Goal: Task Accomplishment & Management: Complete application form

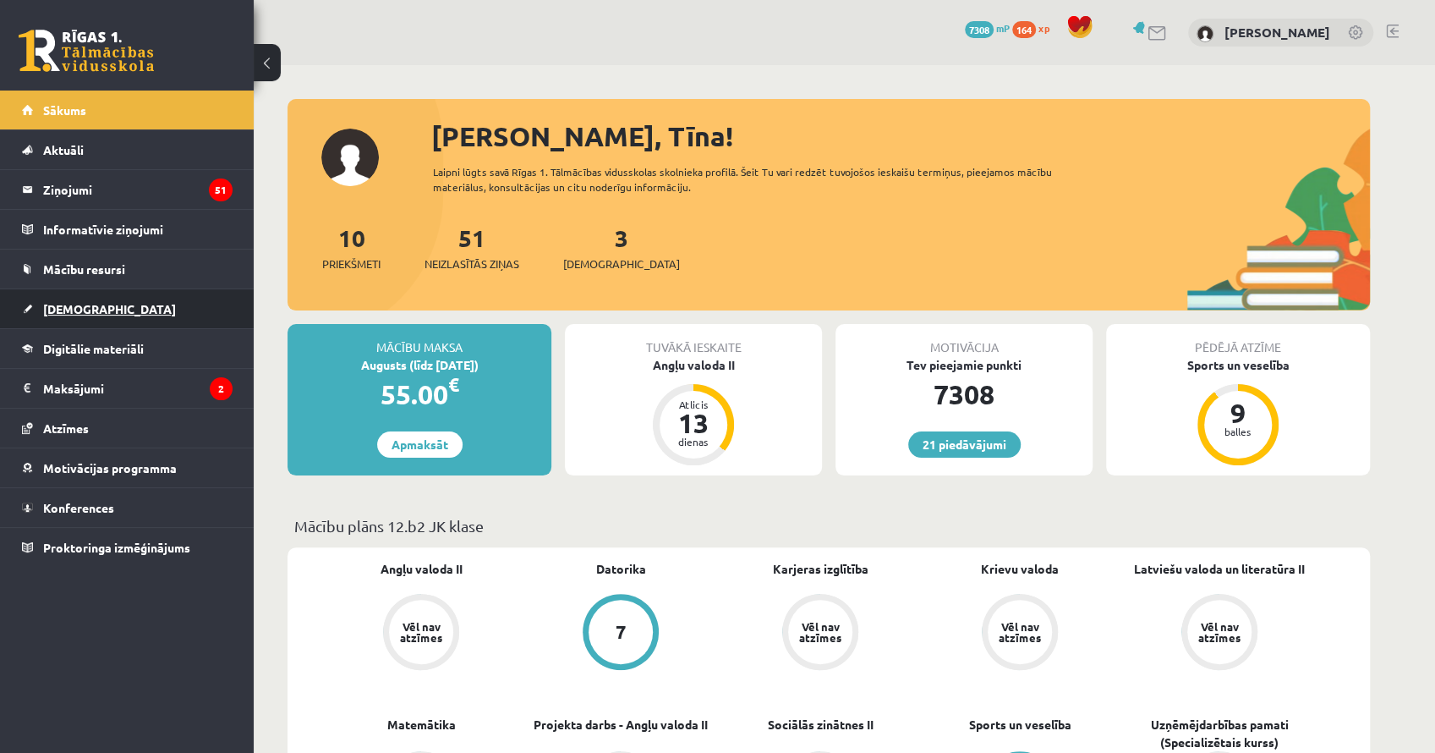
click at [75, 301] on span "[DEMOGRAPHIC_DATA]" at bounding box center [109, 308] width 133 height 15
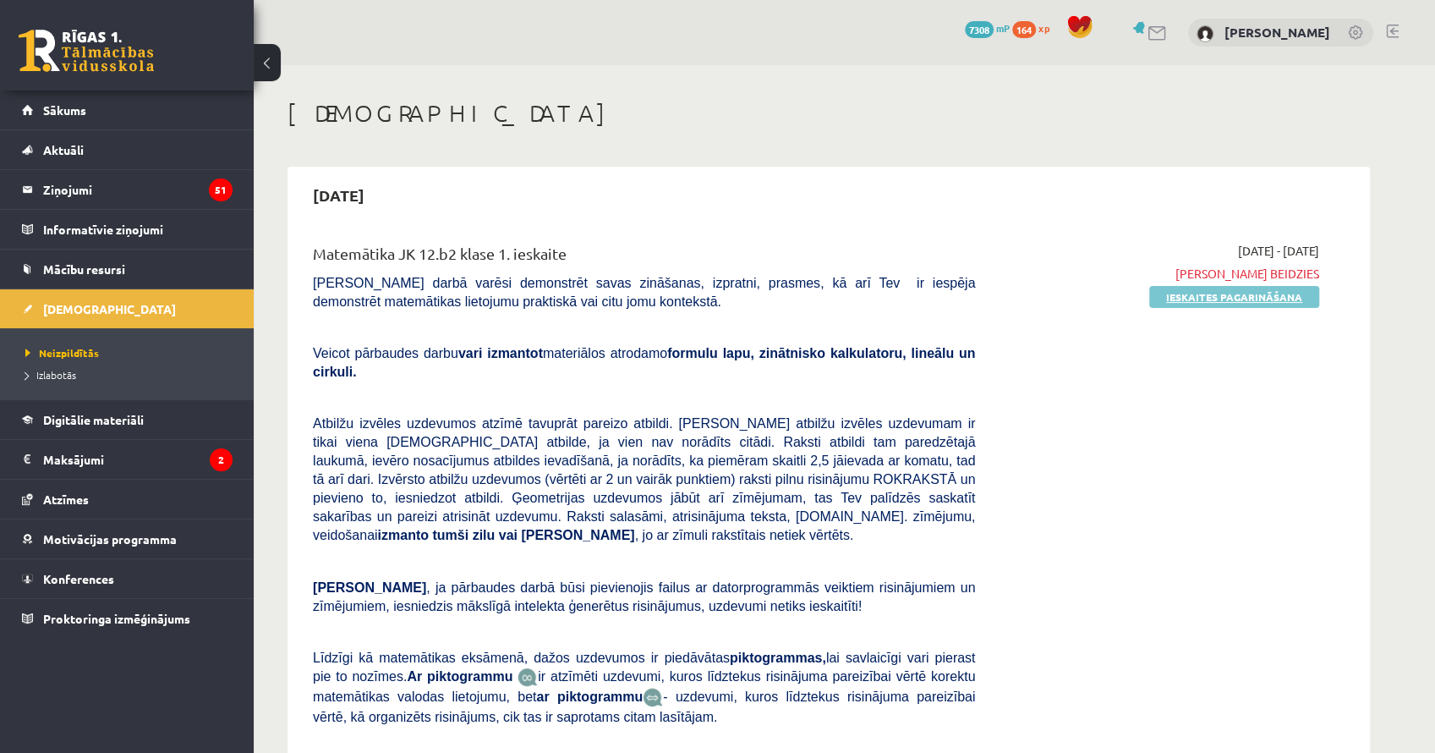
click at [1206, 298] on link "Ieskaites pagarināšana" at bounding box center [1234, 297] width 170 height 22
click at [1264, 304] on link "Pildīt ieskaiti" at bounding box center [1262, 297] width 113 height 22
click at [79, 377] on link "Izlabotās" at bounding box center [130, 374] width 211 height 15
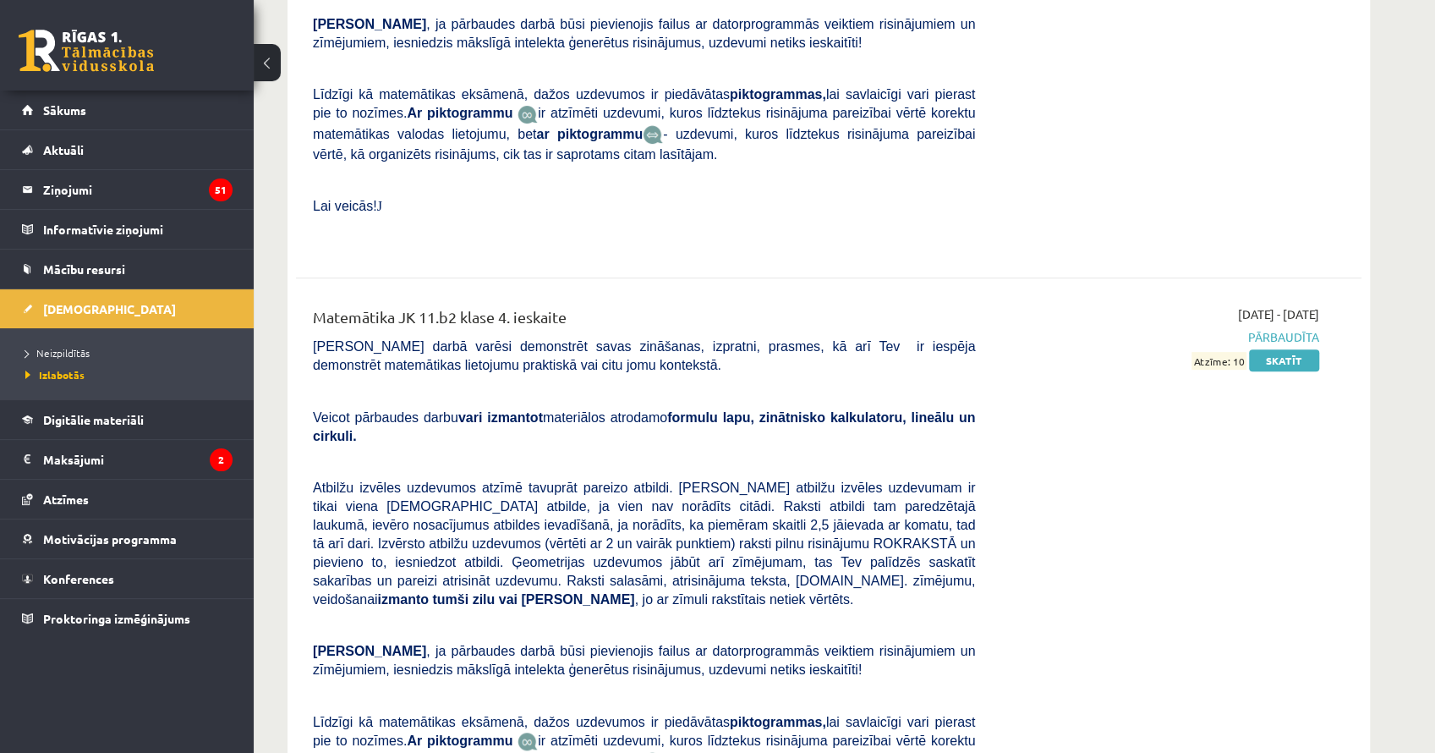
scroll to position [9079, 0]
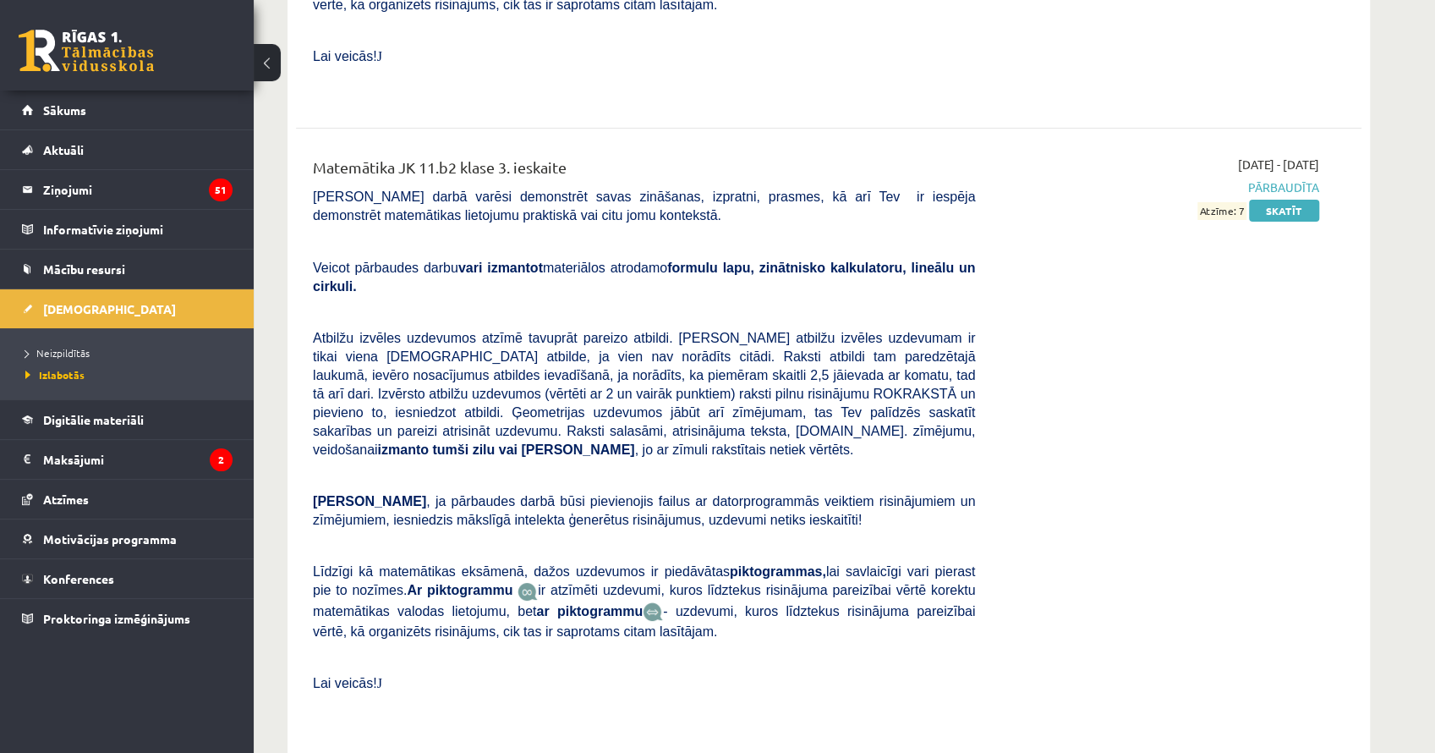
drag, startPoint x: 951, startPoint y: 486, endPoint x: 916, endPoint y: 196, distance: 292.1
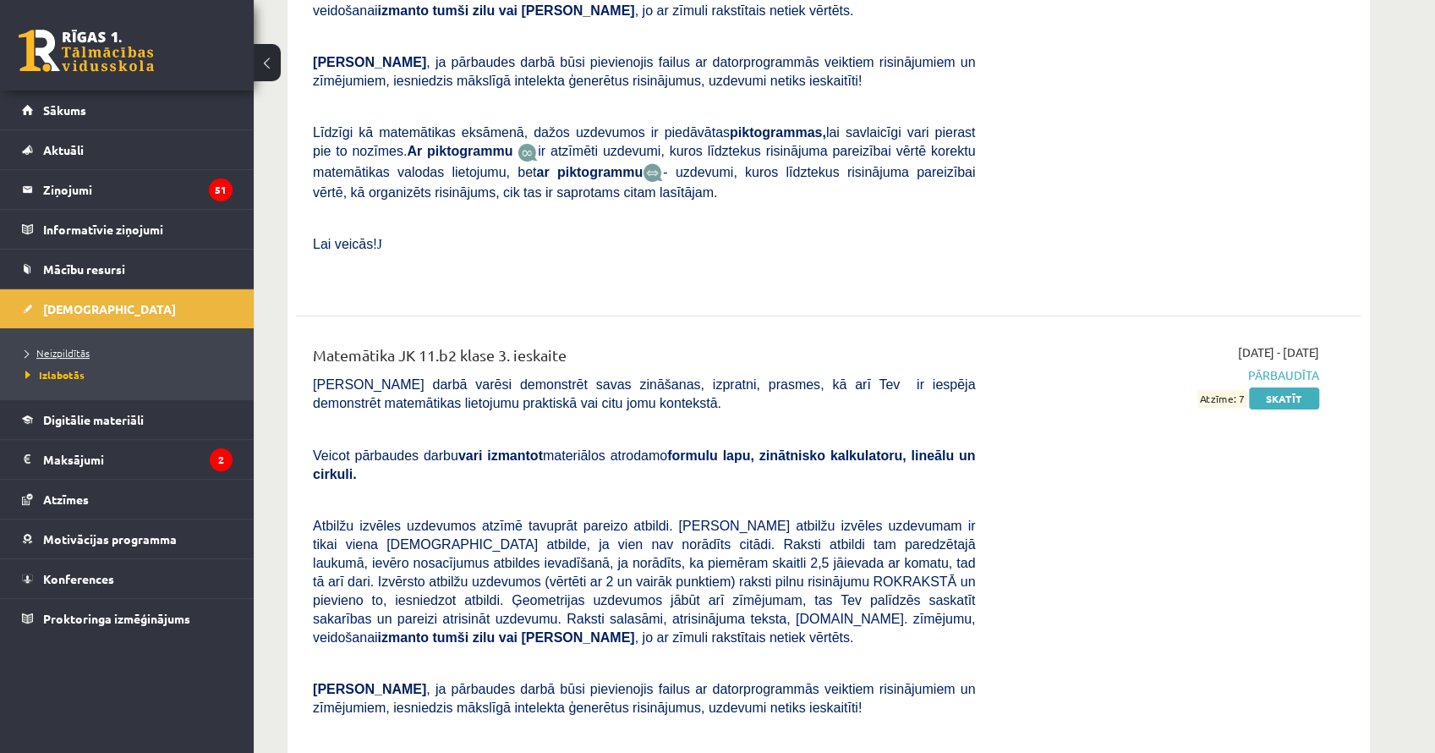
click at [56, 352] on span "Neizpildītās" at bounding box center [57, 353] width 64 height 14
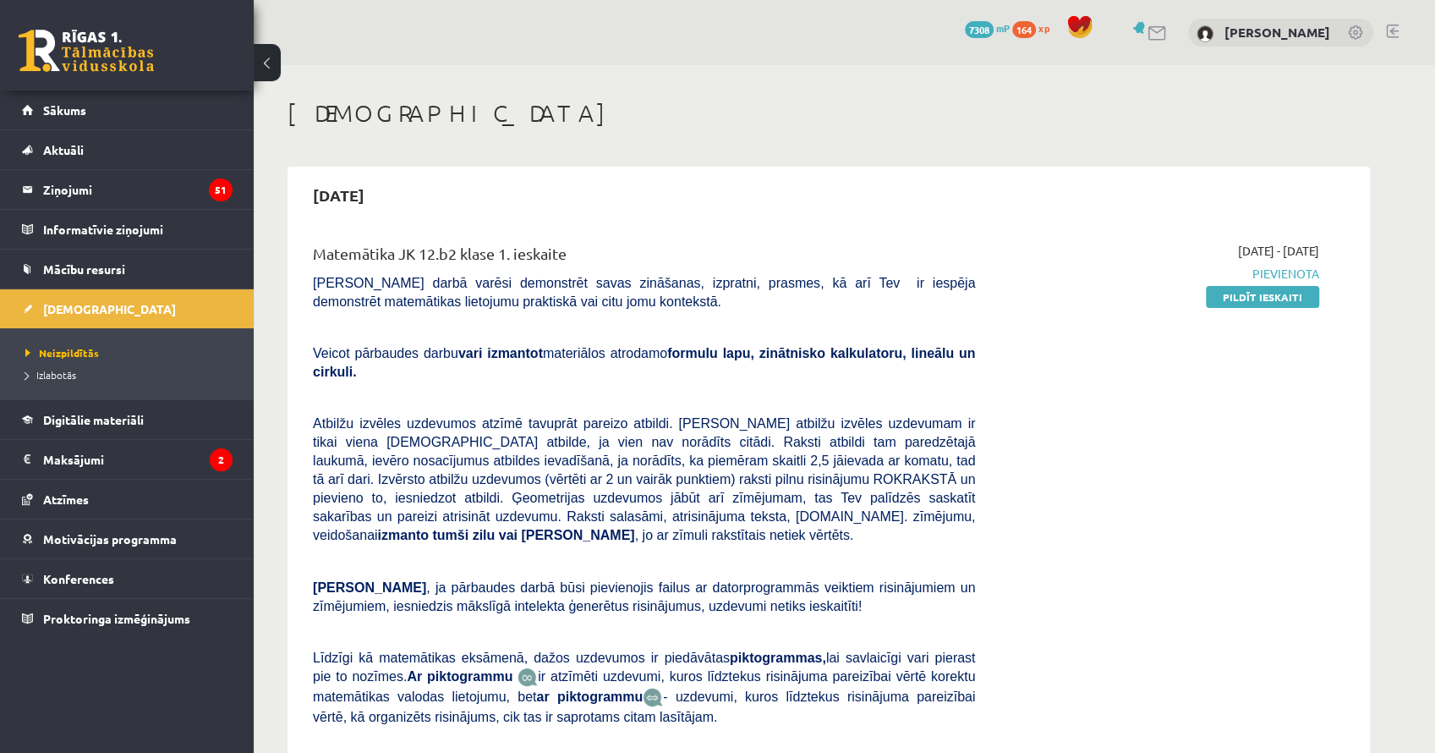
drag, startPoint x: 982, startPoint y: 500, endPoint x: 981, endPoint y: 106, distance: 394.1
click at [1247, 295] on link "Pildīt ieskaiti" at bounding box center [1262, 297] width 113 height 22
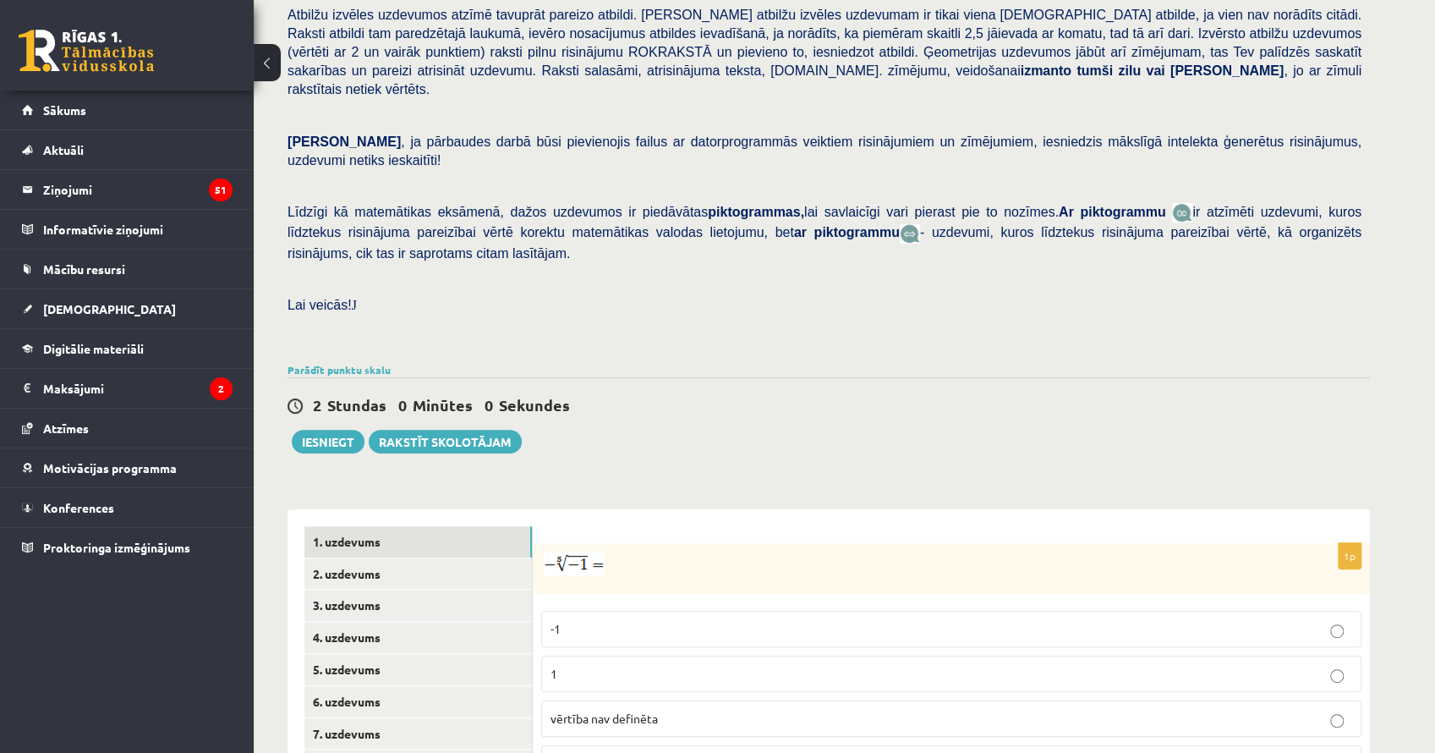
scroll to position [490, 0]
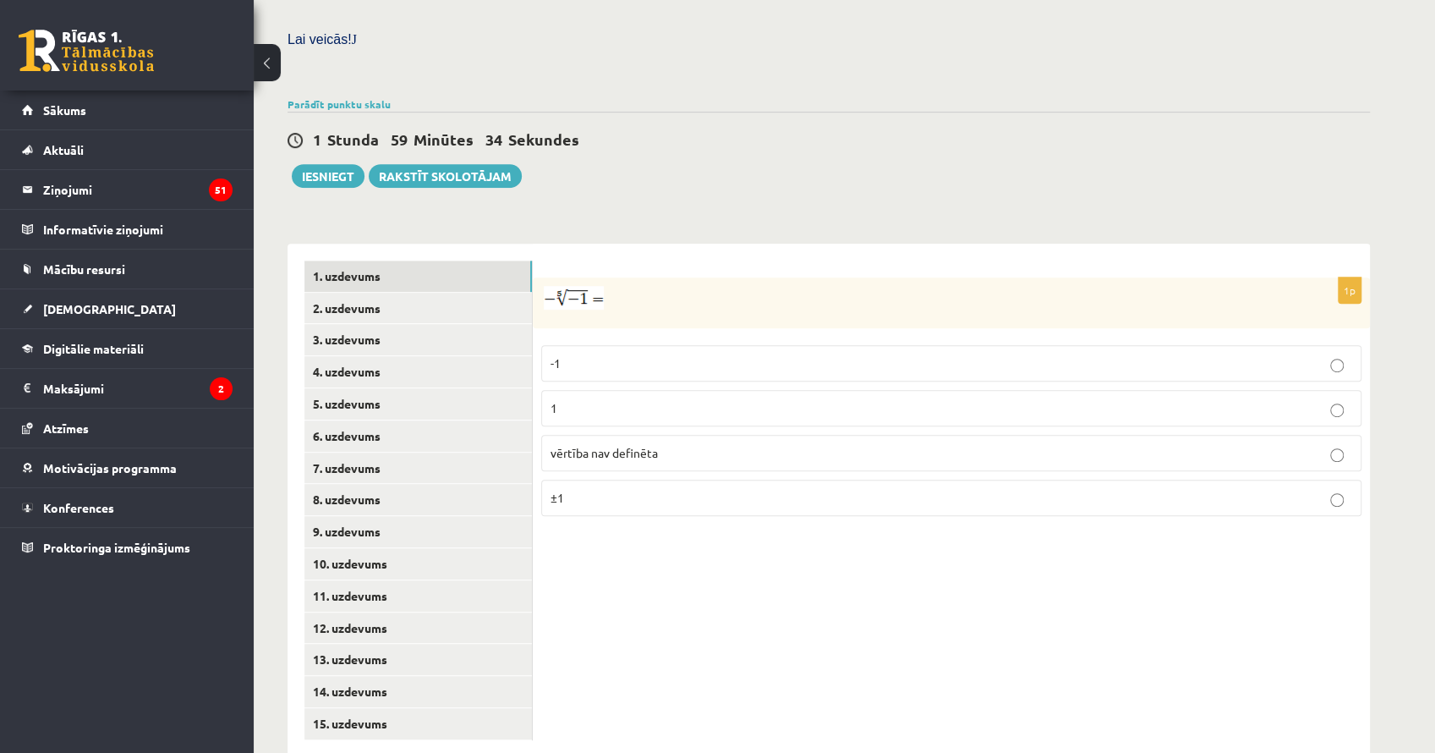
click at [653, 445] on span "vērtība nav definēta" at bounding box center [604, 452] width 107 height 15
click at [437, 293] on link "2. uzdevums" at bounding box center [417, 308] width 227 height 31
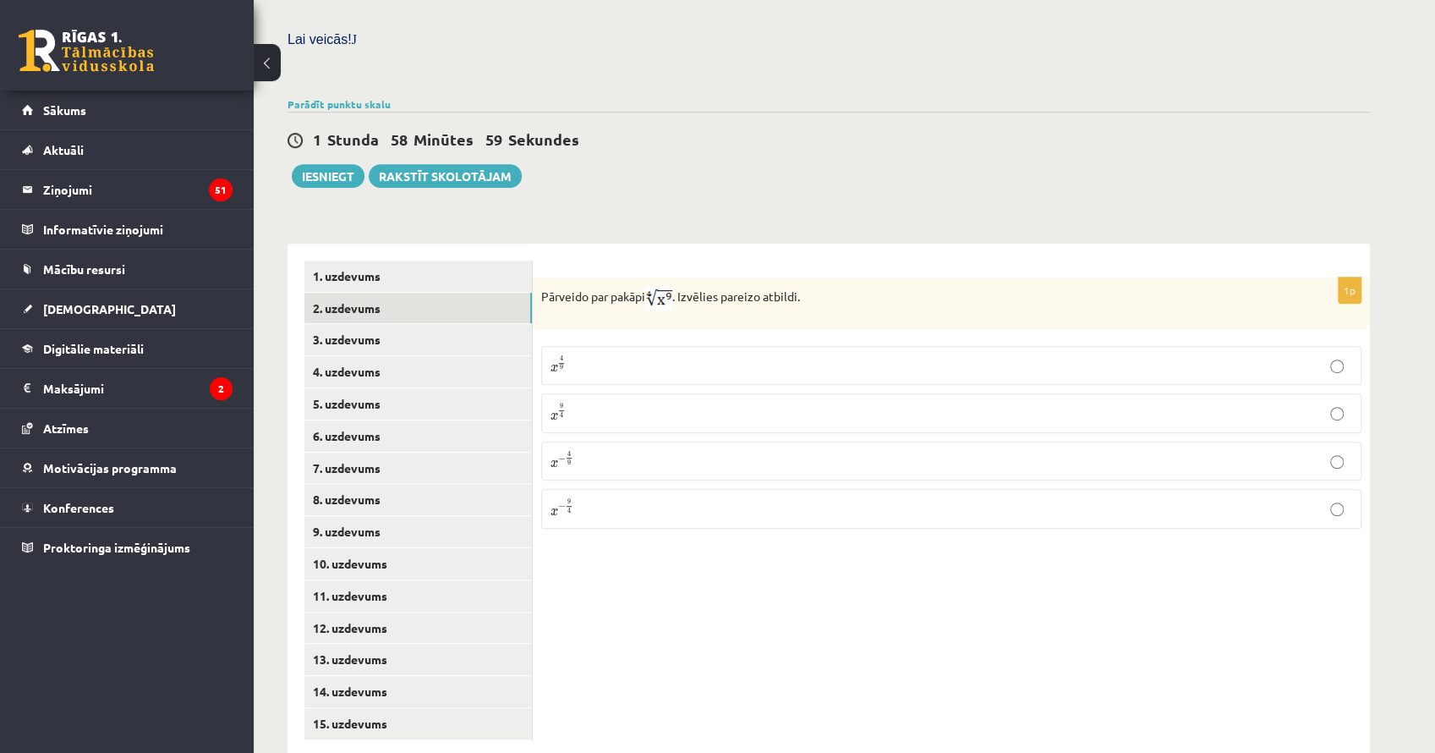
click at [604, 403] on p "x 9 4 x 9 4" at bounding box center [952, 413] width 802 height 20
click at [375, 324] on link "3. uzdevums" at bounding box center [417, 339] width 227 height 31
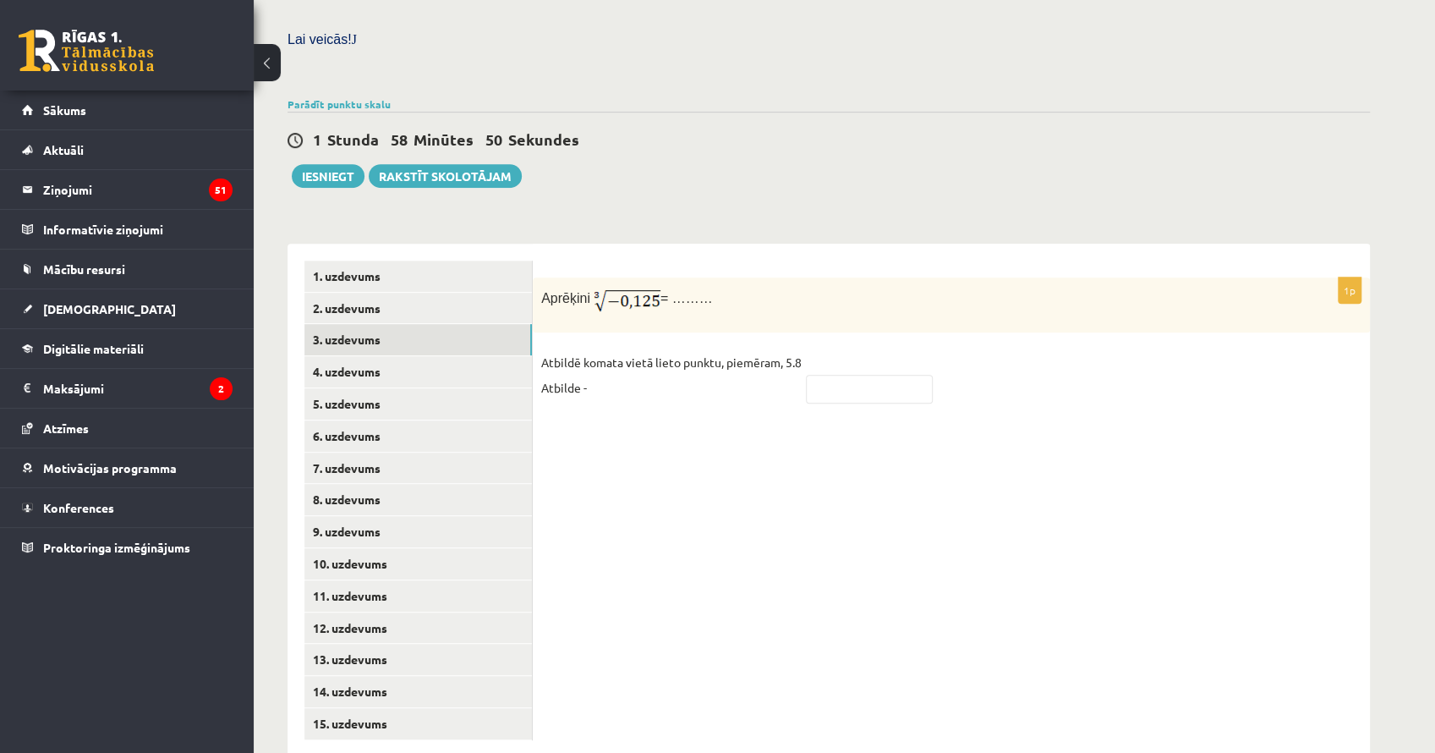
click at [715, 386] on div "1p Aprēķini = ……… Atbildē komata vietā lieto punktu, piemēram, 5.8 Atbilde -" at bounding box center [951, 500] width 837 height 513
click at [592, 365] on fieldset "Atbildē komata vietā lieto punktu, piemēram, 5.8 Atbilde -" at bounding box center [951, 379] width 820 height 61
click at [613, 349] on p "Atbildē komata vietā lieto punktu, piemēram, 5.8 Atbilde -" at bounding box center [671, 374] width 260 height 51
click at [584, 350] on p "Atbildē komata vietā lieto punktu, piemēram, 5.8 Atbilde -" at bounding box center [671, 374] width 260 height 51
click at [666, 350] on p "Atbildē komata vietā lieto punktu, piemēram, 5.8 Atbilde -" at bounding box center [671, 374] width 260 height 51
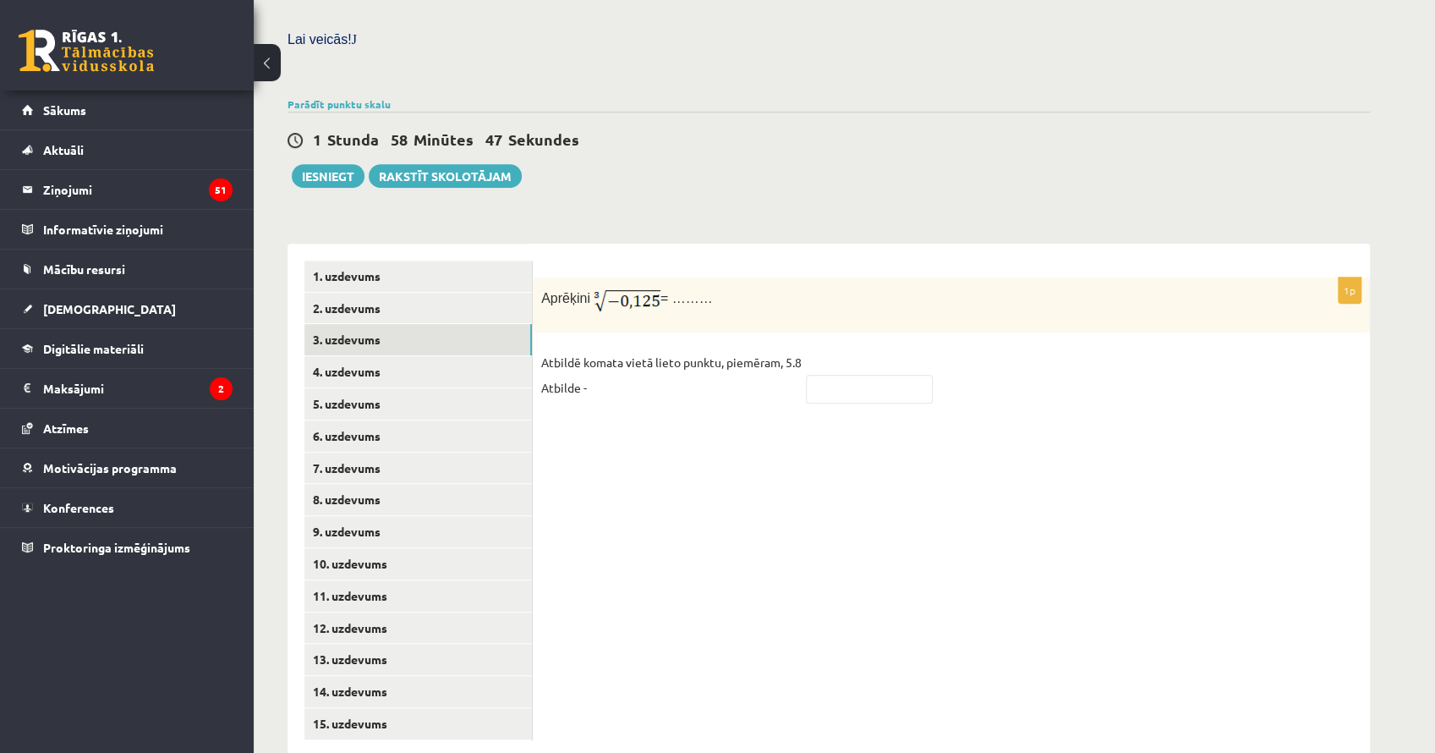
click at [793, 353] on p "Atbildē komata vietā lieto punktu, piemēram, 5.8 Atbilde -" at bounding box center [671, 374] width 260 height 51
click at [591, 292] on div "Aprēķini = ………" at bounding box center [951, 304] width 837 height 55
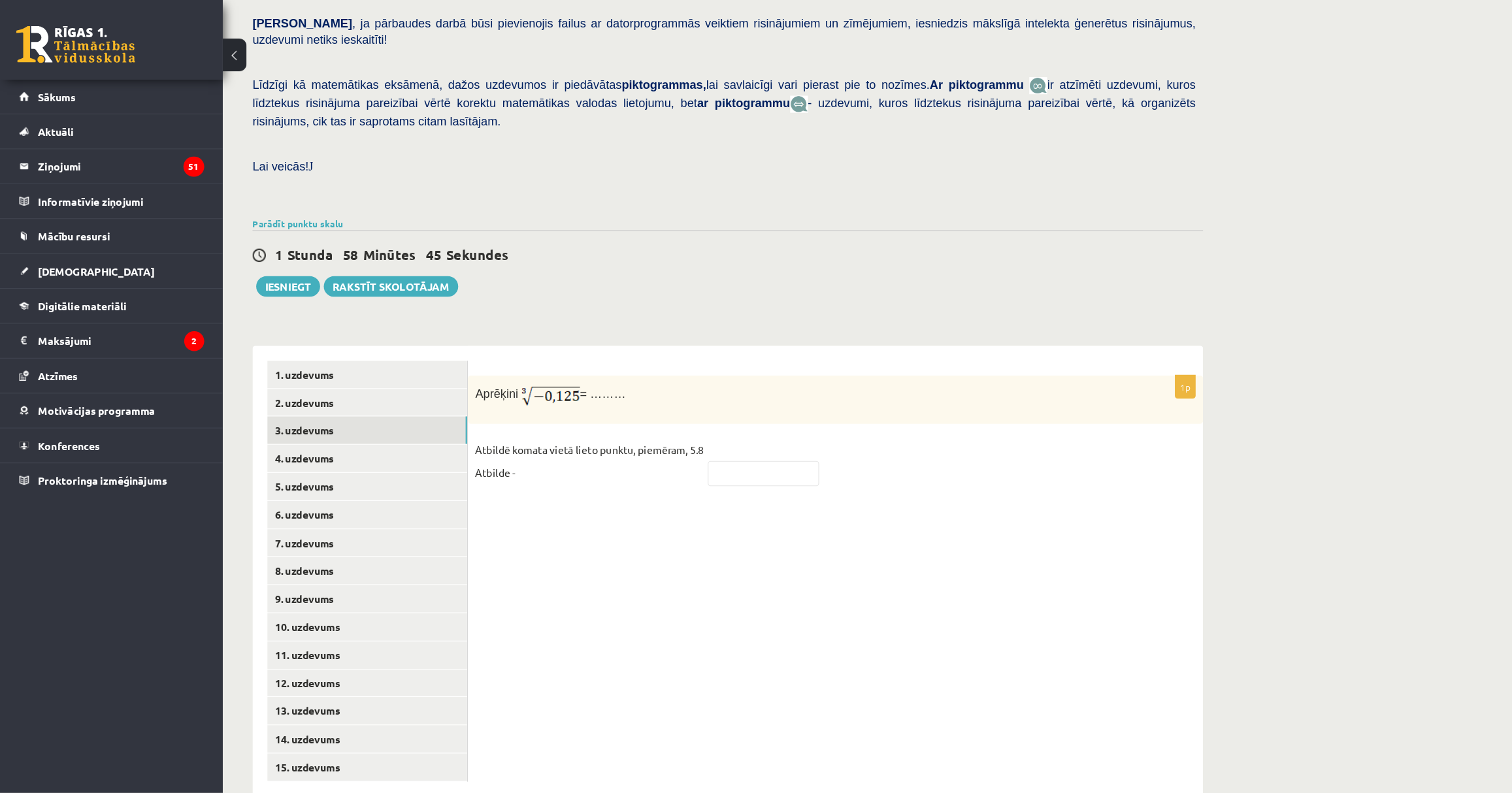
scroll to position [167, 0]
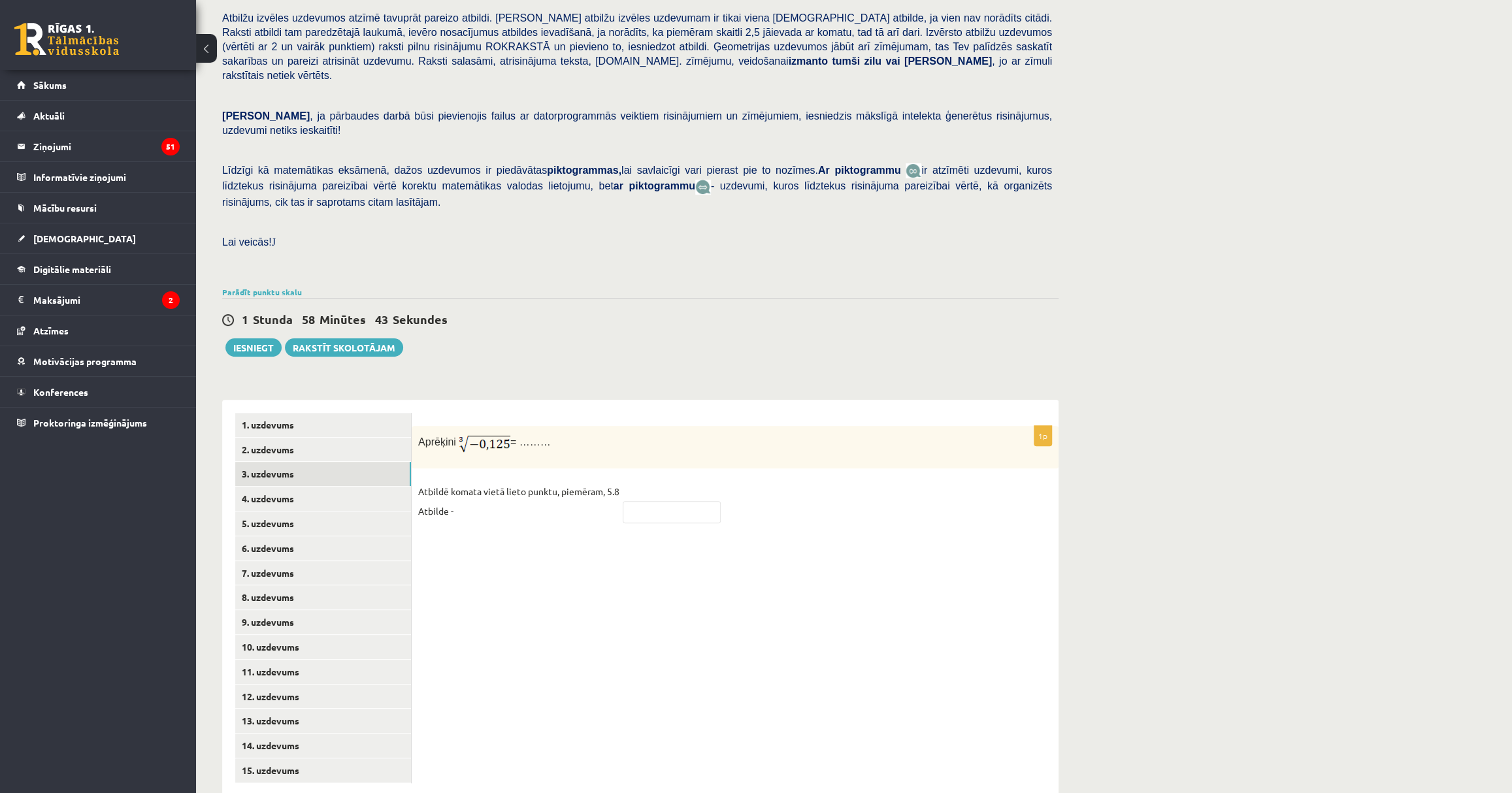
click at [476, 481] on p "Atbildē komata vietā lieto punktu, piemēram, 5.8 Atbilde -" at bounding box center [518, 500] width 201 height 39
click at [505, 481] on p "Atbildē komata vietā lieto punktu, piemēram, 5.8 Atbilde -" at bounding box center [518, 500] width 201 height 39
click at [478, 510] on div "1p Aprēķini = ……… Atbildē komata vietā lieto punktu, piemēram, 5.8 Atbilde -" at bounding box center [735, 598] width 647 height 396
click at [600, 481] on p "Atbildē komata vietā lieto punktu, piemēram, 5.8 Atbilde -" at bounding box center [518, 500] width 201 height 39
click at [647, 501] on input "text" at bounding box center [671, 512] width 98 height 22
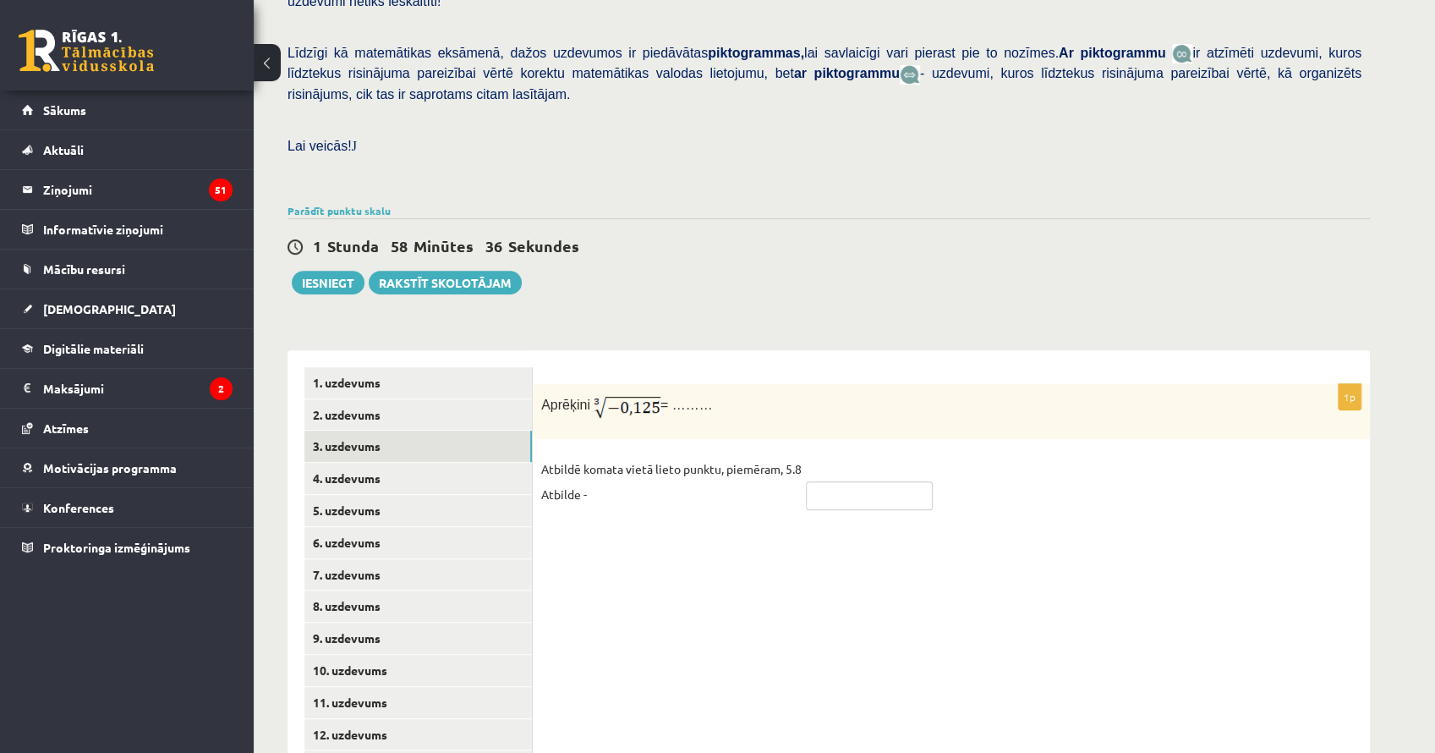
scroll to position [386, 0]
type input "****"
click at [379, 461] on link "4. uzdevums" at bounding box center [417, 476] width 227 height 31
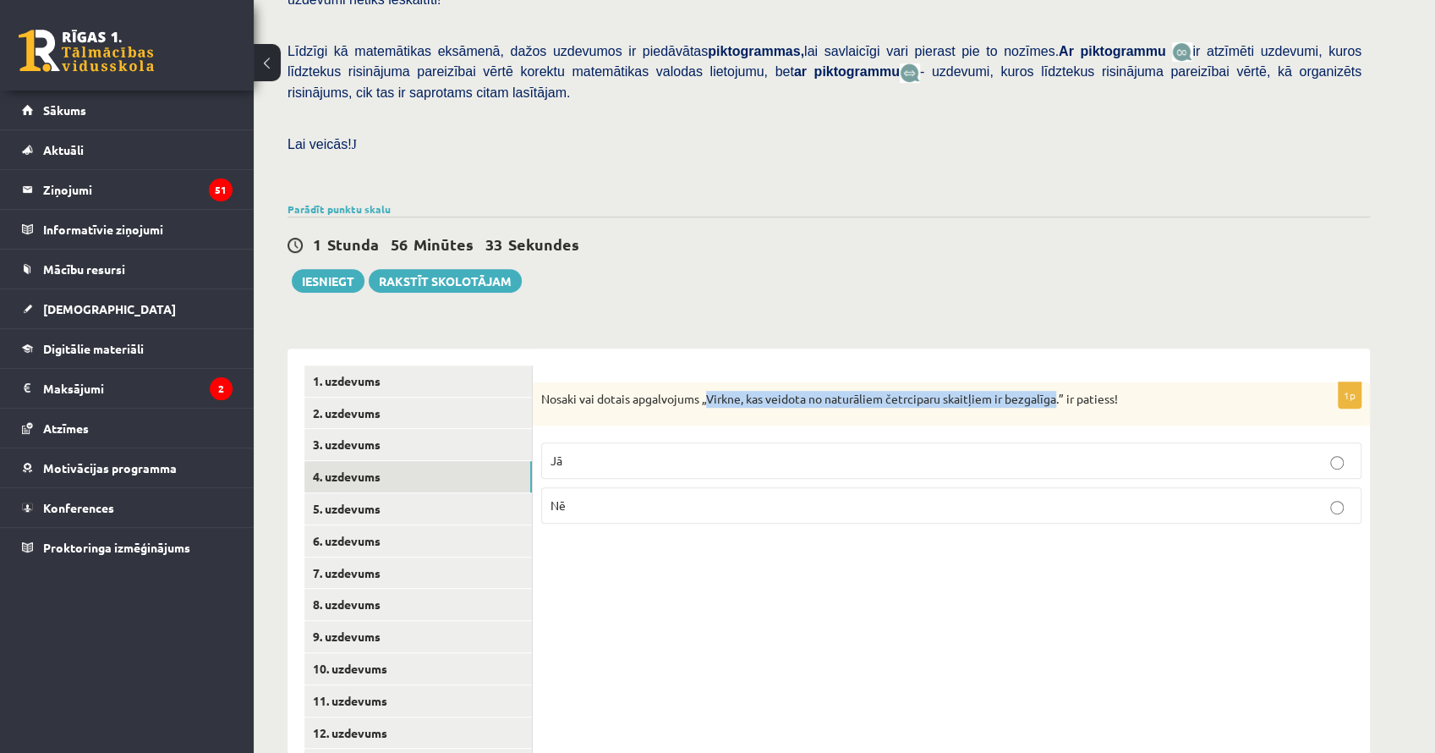
drag, startPoint x: 709, startPoint y: 355, endPoint x: 1059, endPoint y: 355, distance: 350.1
click at [1059, 391] on p "Nosaki vai dotais apgalvojums „Virkne, kas veidota no naturāliem četrciparu ska…" at bounding box center [909, 399] width 736 height 17
copy p "Virkne, kas veidota no naturāliem četrciparu skaitļiem ir bezgalīga"
click at [929, 274] on div "Matemātika JK 12.b2 klase 1. ieskaite , Tīna Kante (12.b2 JK klase) Pārbaudes d…" at bounding box center [829, 287] width 1150 height 1216
drag, startPoint x: 710, startPoint y: 357, endPoint x: 1059, endPoint y: 361, distance: 349.3
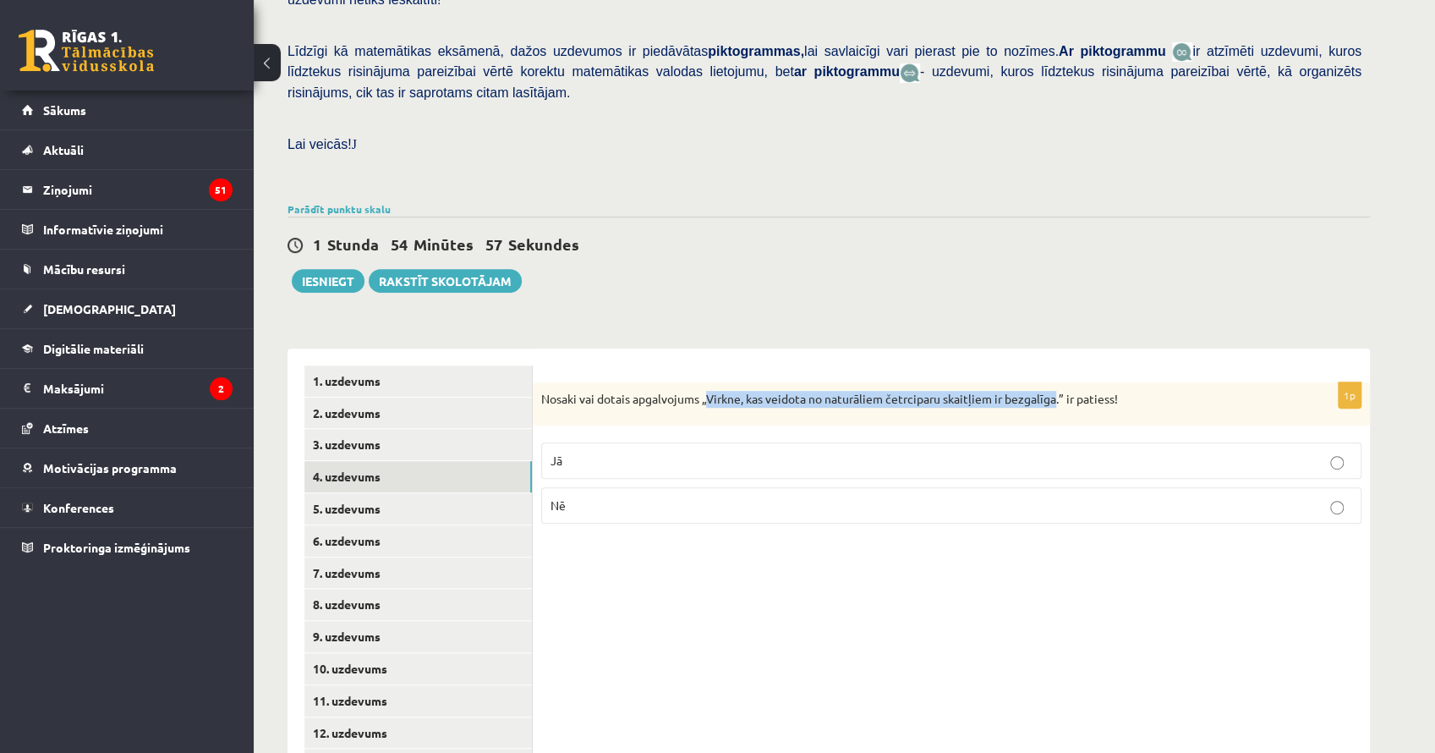
click at [1059, 391] on p "Nosaki vai dotais apgalvojums „Virkne, kas veidota no naturāliem četrciparu ska…" at bounding box center [909, 399] width 736 height 17
drag, startPoint x: 1059, startPoint y: 361, endPoint x: 576, endPoint y: 332, distance: 483.8
click at [598, 348] on div "1p Nosaki vai dotais apgalvojums „Virkne, kas veidota no naturāliem četrciparu …" at bounding box center [951, 604] width 837 height 513
drag, startPoint x: 542, startPoint y: 359, endPoint x: 1145, endPoint y: 364, distance: 603.0
click at [1145, 391] on p "Nosaki vai dotais apgalvojums „Virkne, kas veidota no naturāliem četrciparu ska…" at bounding box center [909, 399] width 736 height 17
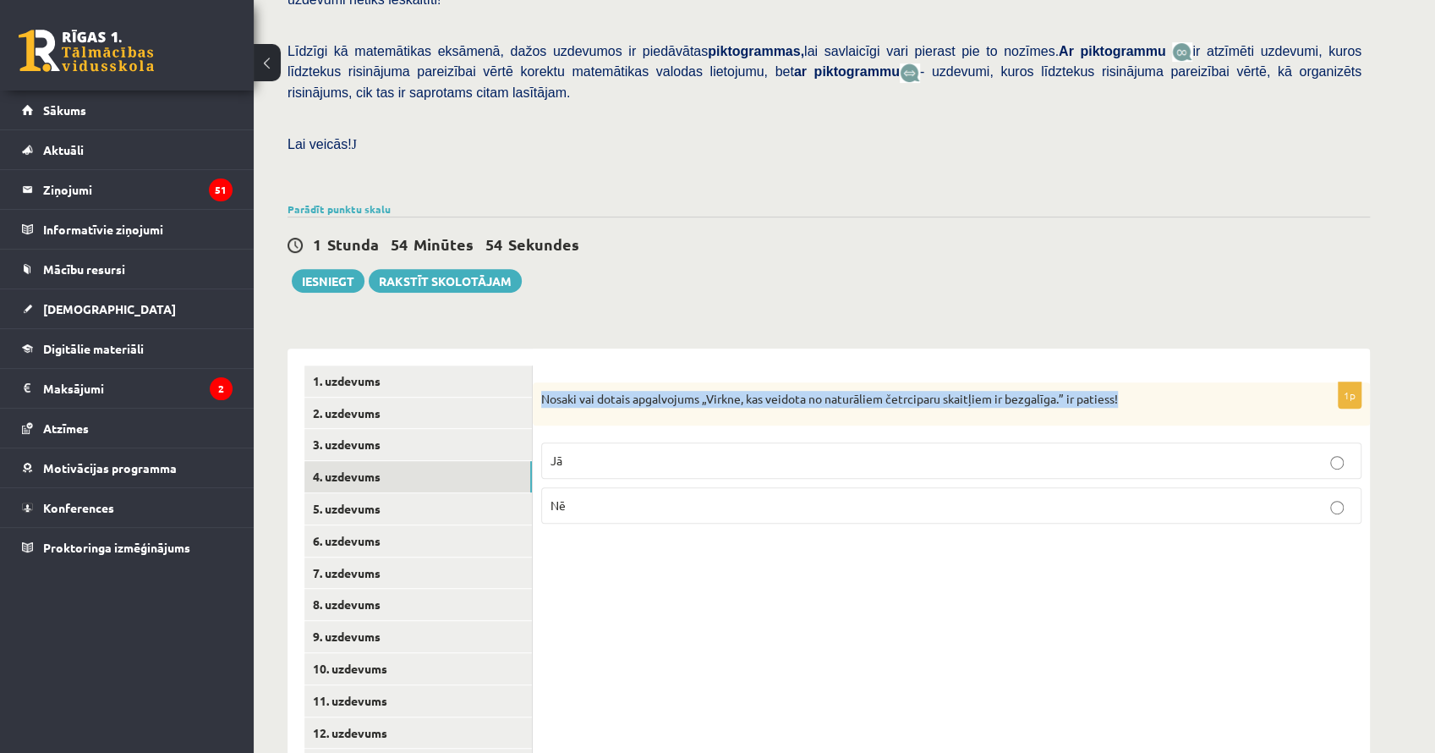
copy p "Nosaki vai dotais apgalvojums „Virkne, kas veidota no naturāliem četrciparu ska…"
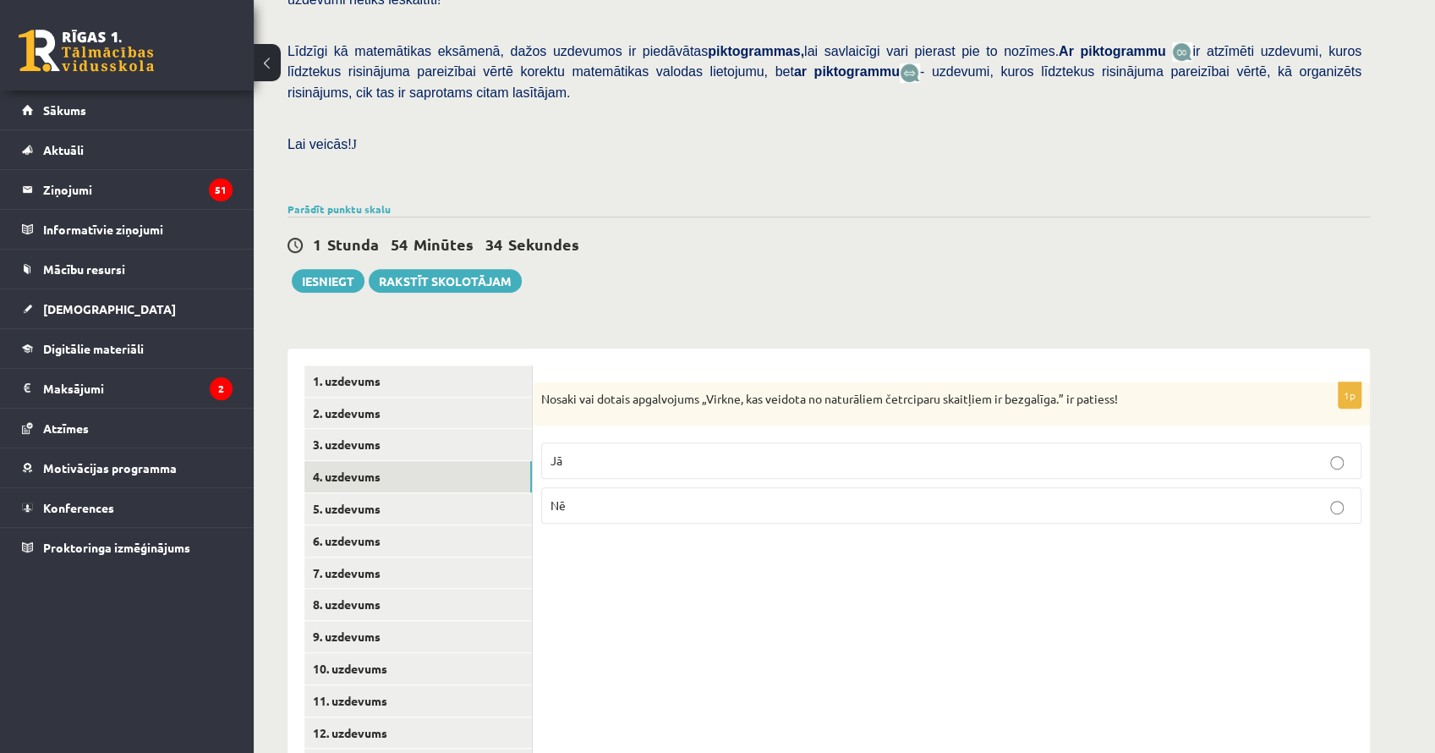
click at [599, 496] on p "Nē" at bounding box center [952, 505] width 802 height 18
click at [624, 513] on div "1p Nosaki vai dotais apgalvojums „Virkne, kas veidota no naturāliem četrciparu …" at bounding box center [951, 604] width 837 height 513
click at [453, 493] on link "5. uzdevums" at bounding box center [417, 508] width 227 height 31
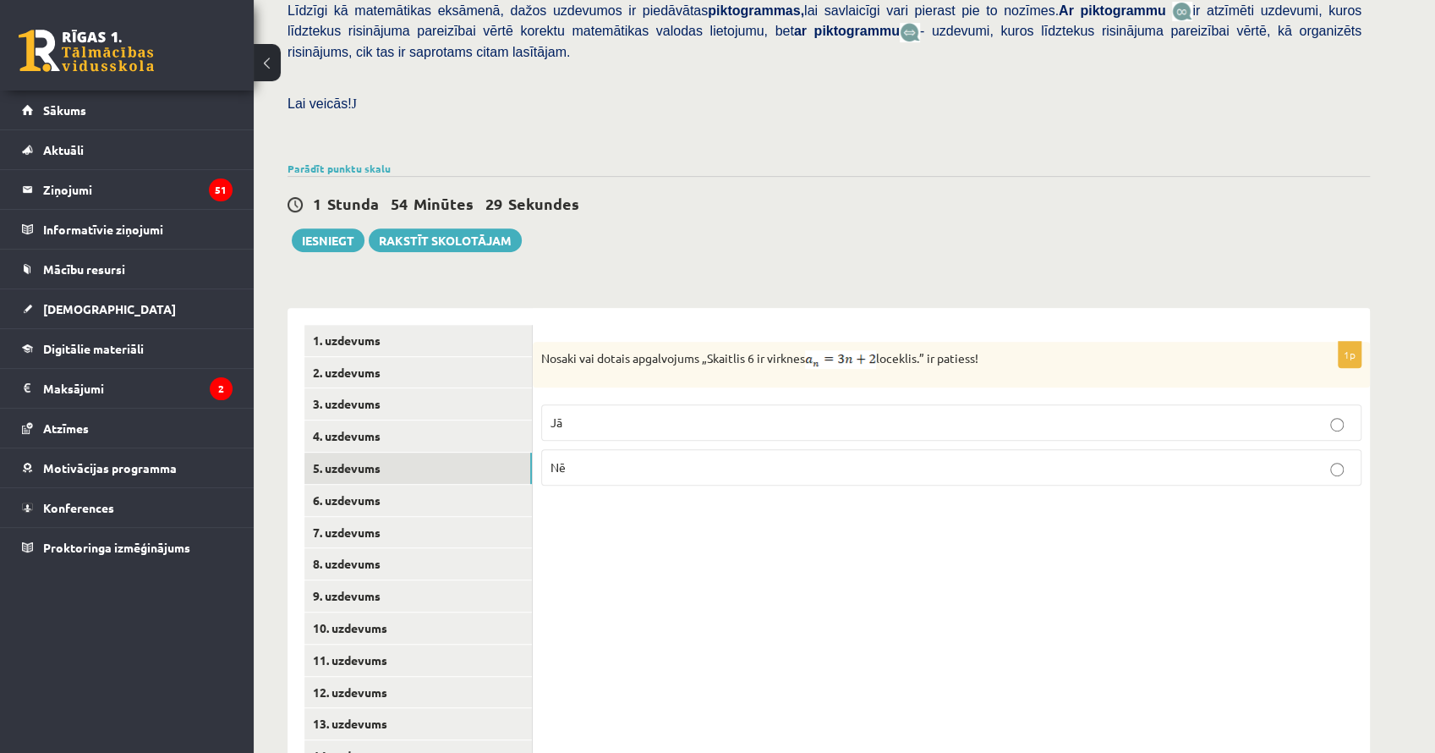
scroll to position [441, 0]
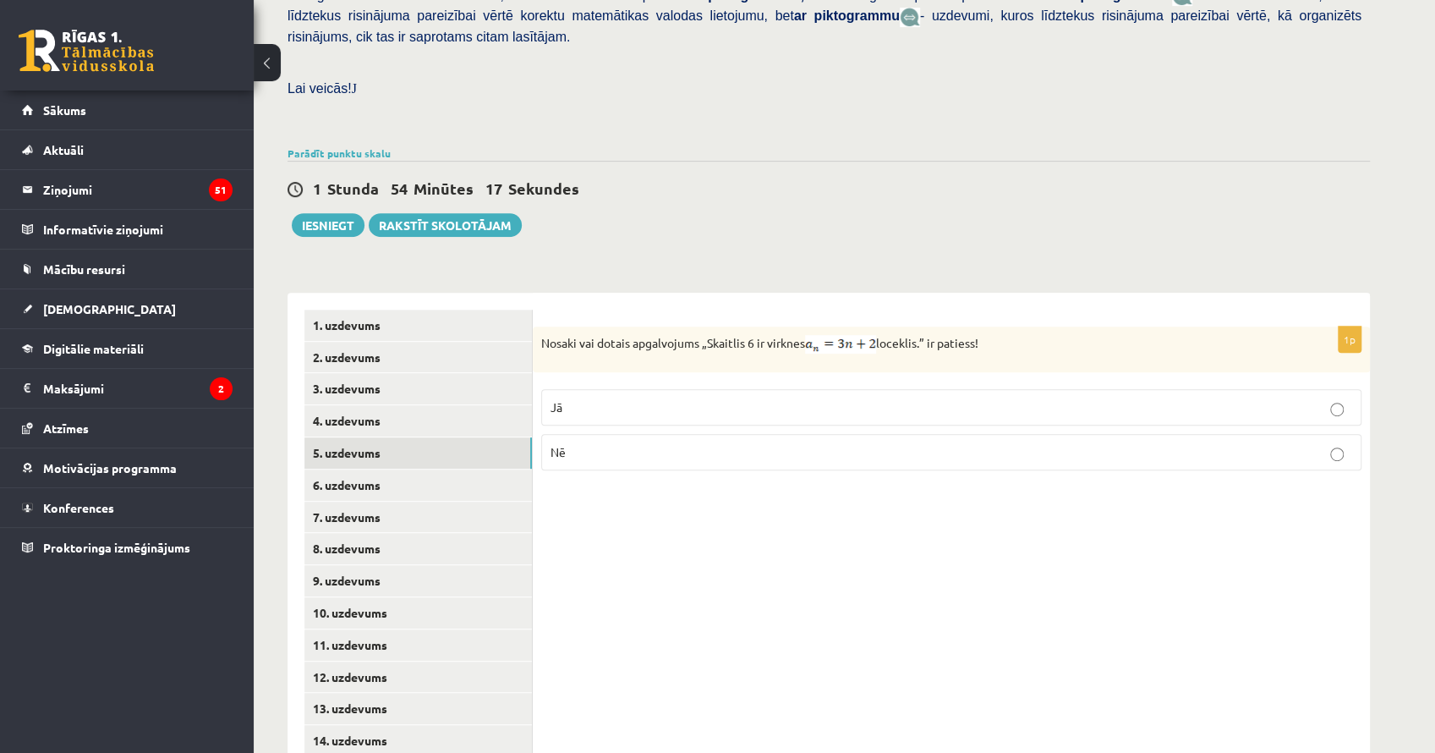
click at [588, 443] on p "Nē" at bounding box center [952, 452] width 802 height 18
click at [426, 469] on link "6. uzdevums" at bounding box center [417, 484] width 227 height 31
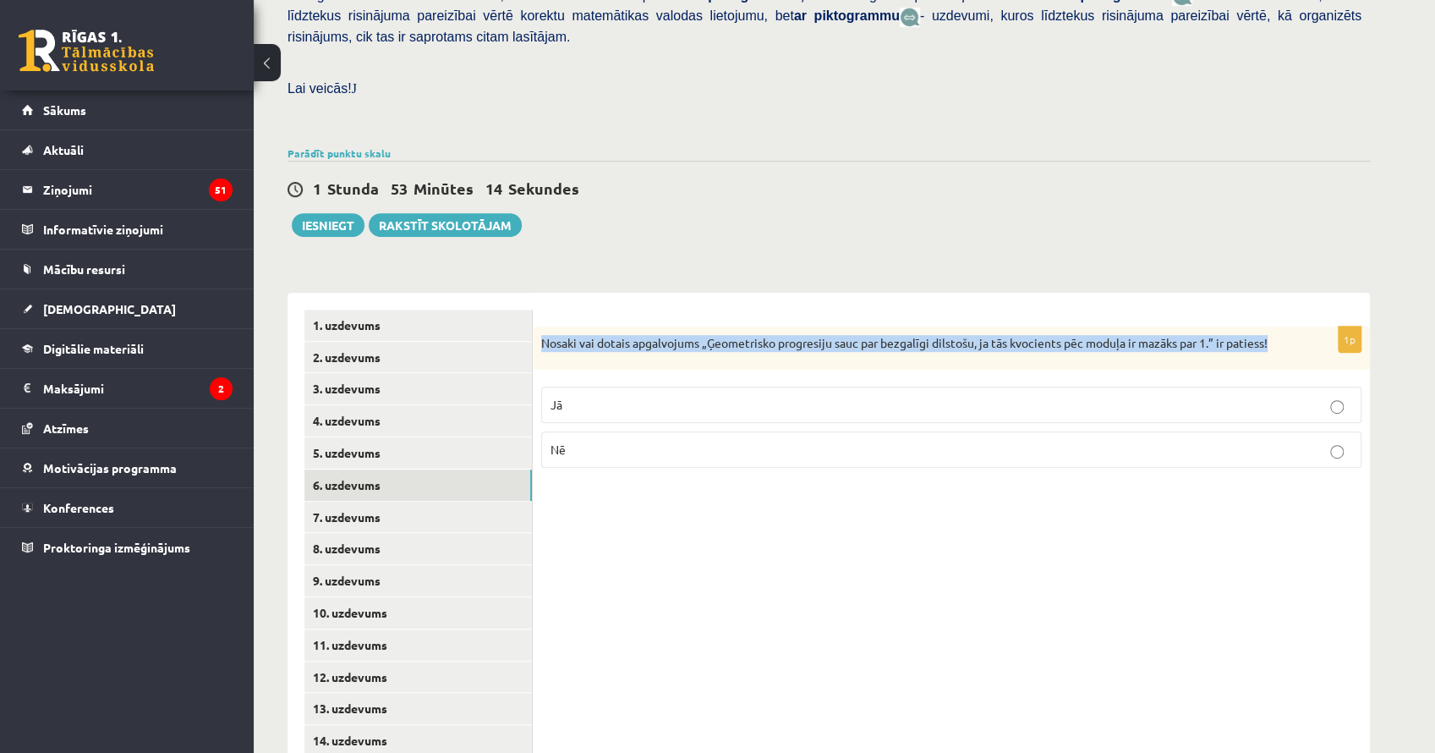
drag, startPoint x: 541, startPoint y: 304, endPoint x: 1312, endPoint y: 303, distance: 770.4
click at [1312, 326] on div "Nosaki vai dotais apgalvojums „Ģeometrisko progresiju sauc par bezgalīgi dilsto…" at bounding box center [951, 348] width 837 height 44
copy p "Nosaki vai dotais apgalvojums „Ģeometrisko progresiju sauc par bezgalīgi dilsto…"
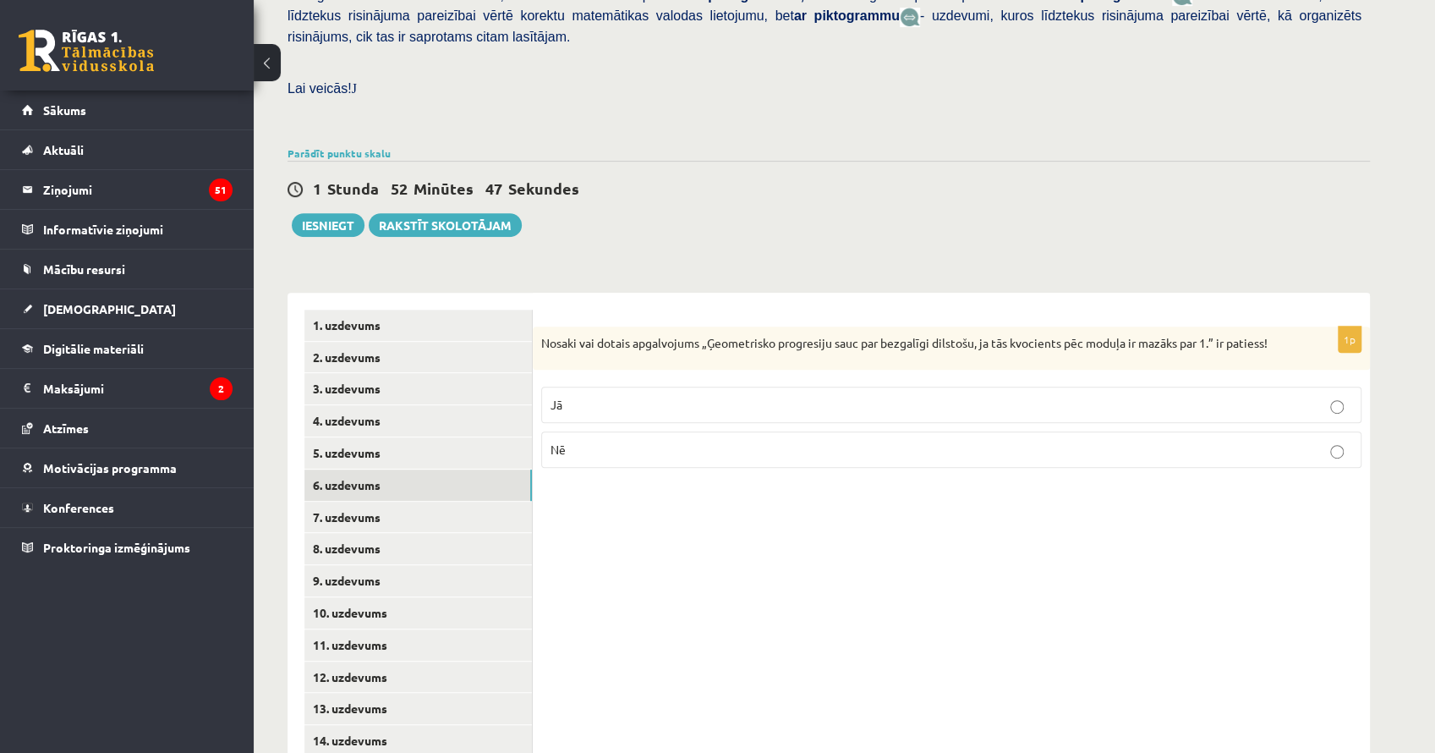
click at [663, 396] on p "Jā" at bounding box center [952, 405] width 802 height 18
click at [480, 501] on link "7. uzdevums" at bounding box center [417, 516] width 227 height 31
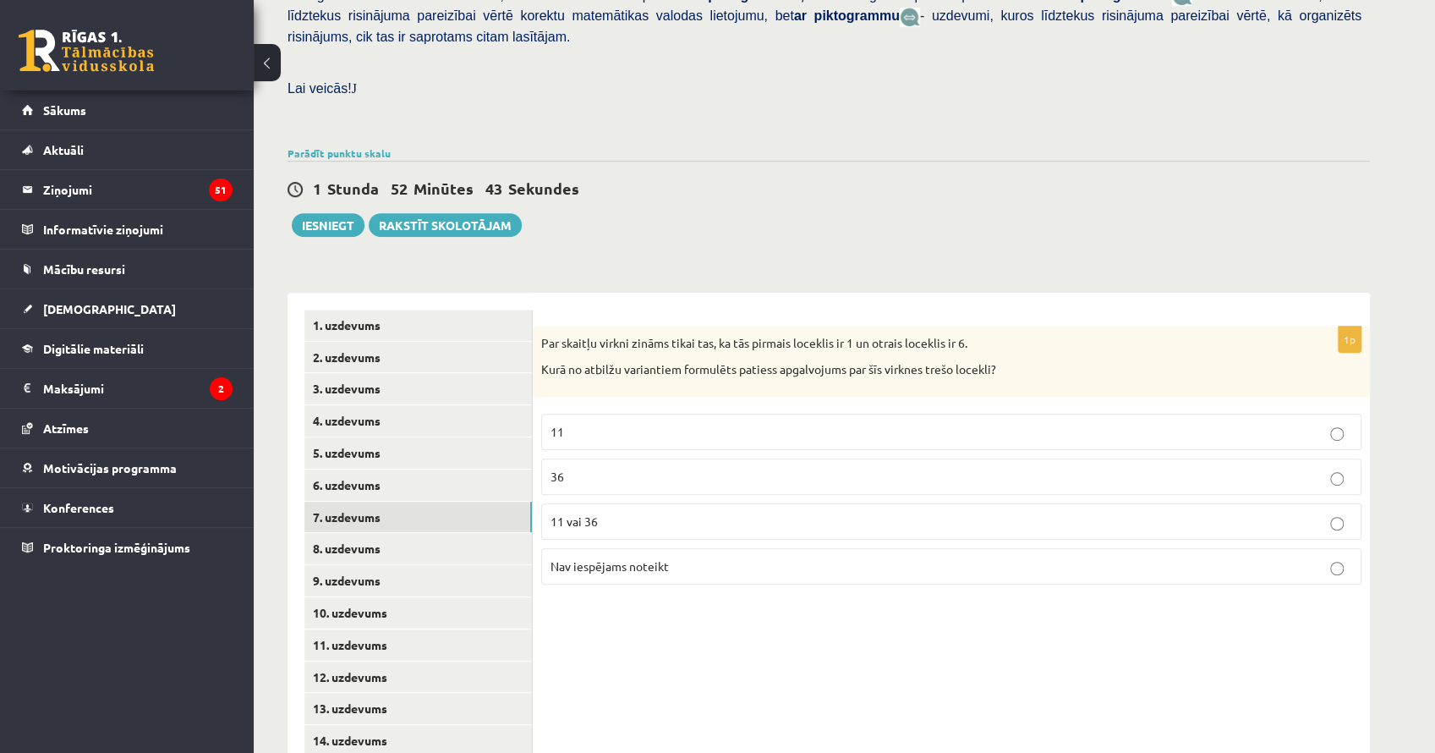
scroll to position [490, 0]
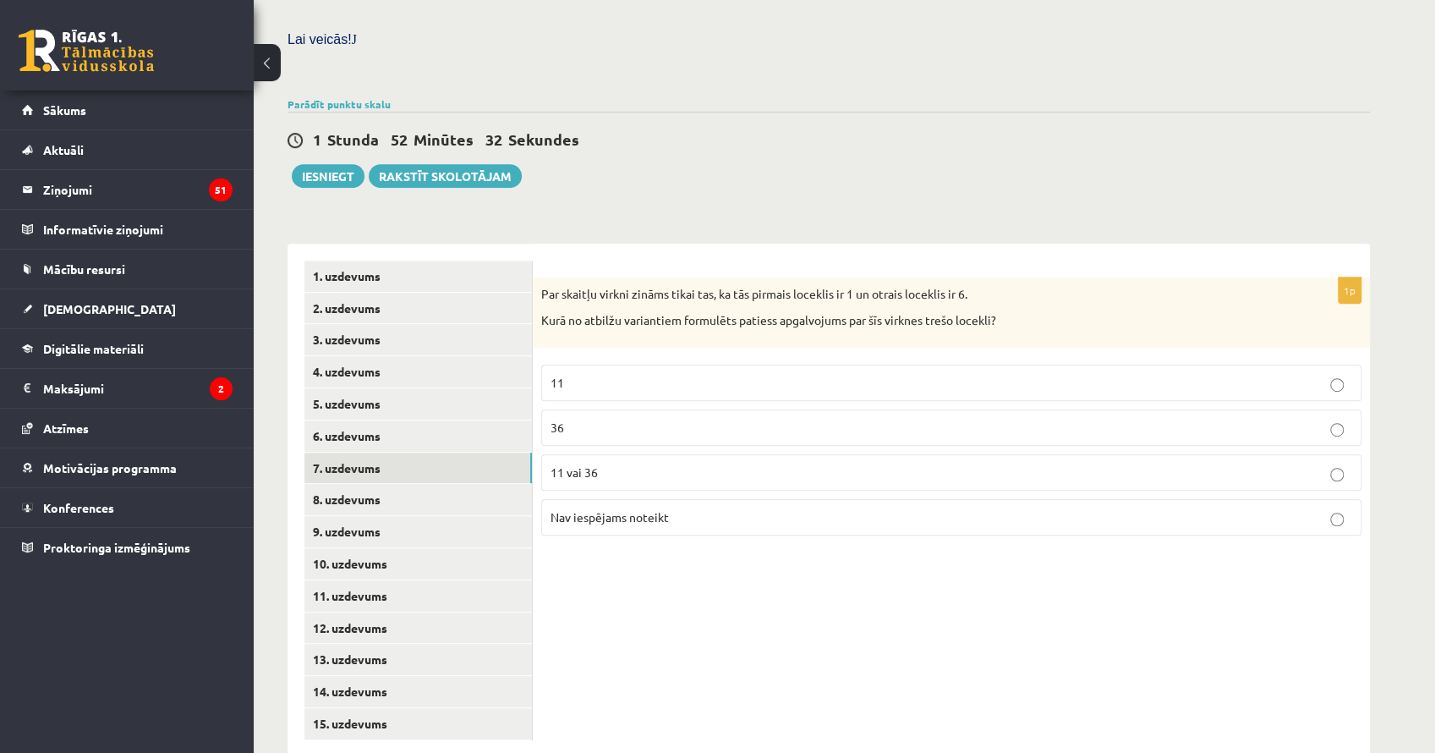
click at [649, 509] on span "Nav iespējams noteikt" at bounding box center [610, 516] width 118 height 15
click at [480, 484] on link "8. uzdevums" at bounding box center [417, 499] width 227 height 31
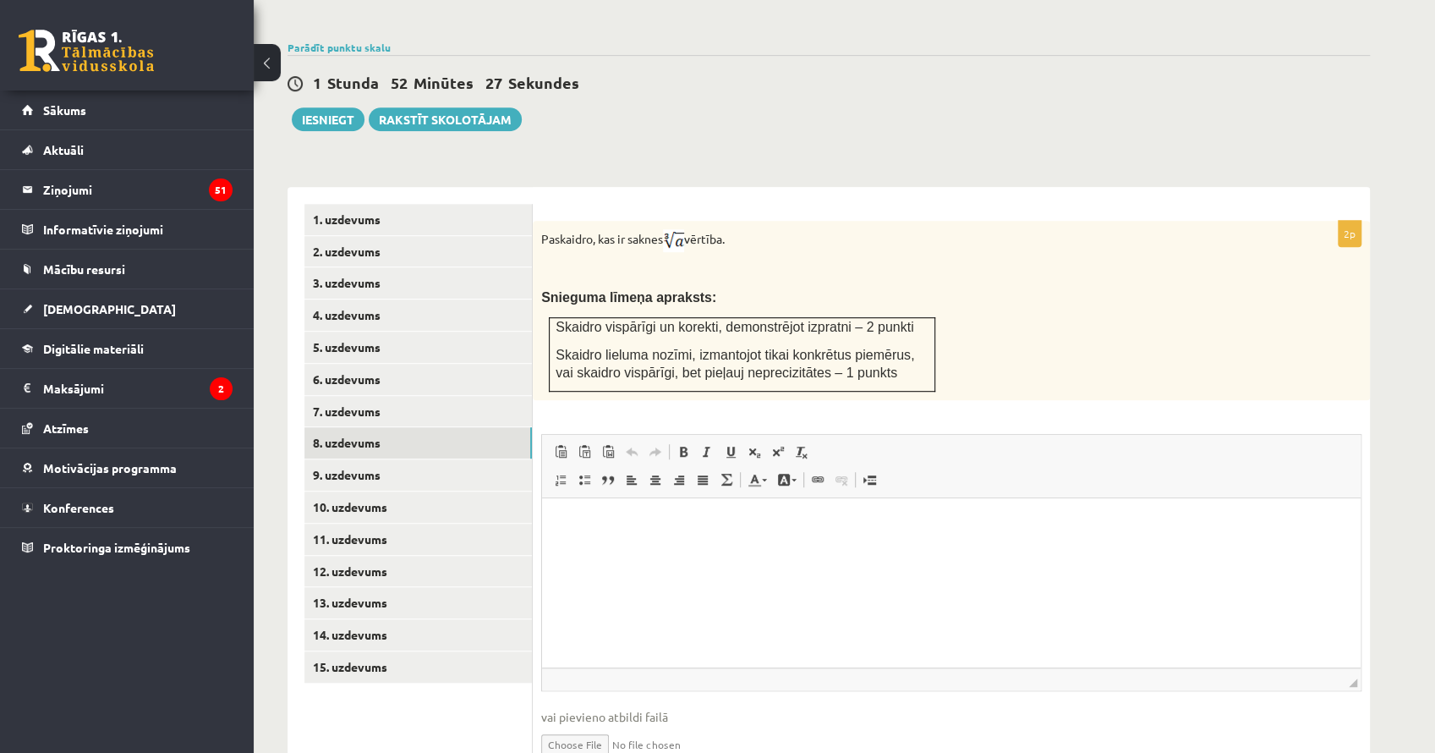
scroll to position [595, 0]
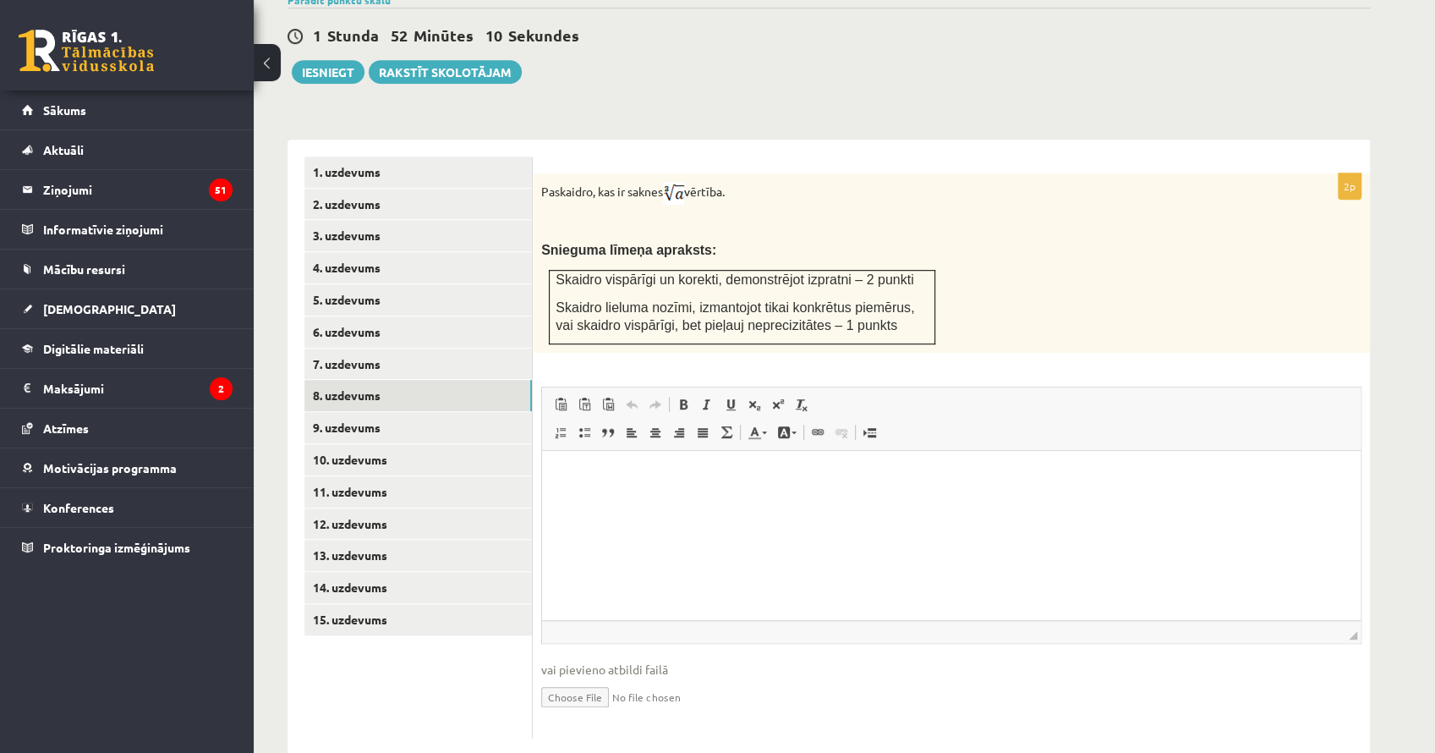
click at [836, 502] on html at bounding box center [951, 477] width 819 height 52
click at [417, 412] on link "9. uzdevums" at bounding box center [417, 427] width 227 height 31
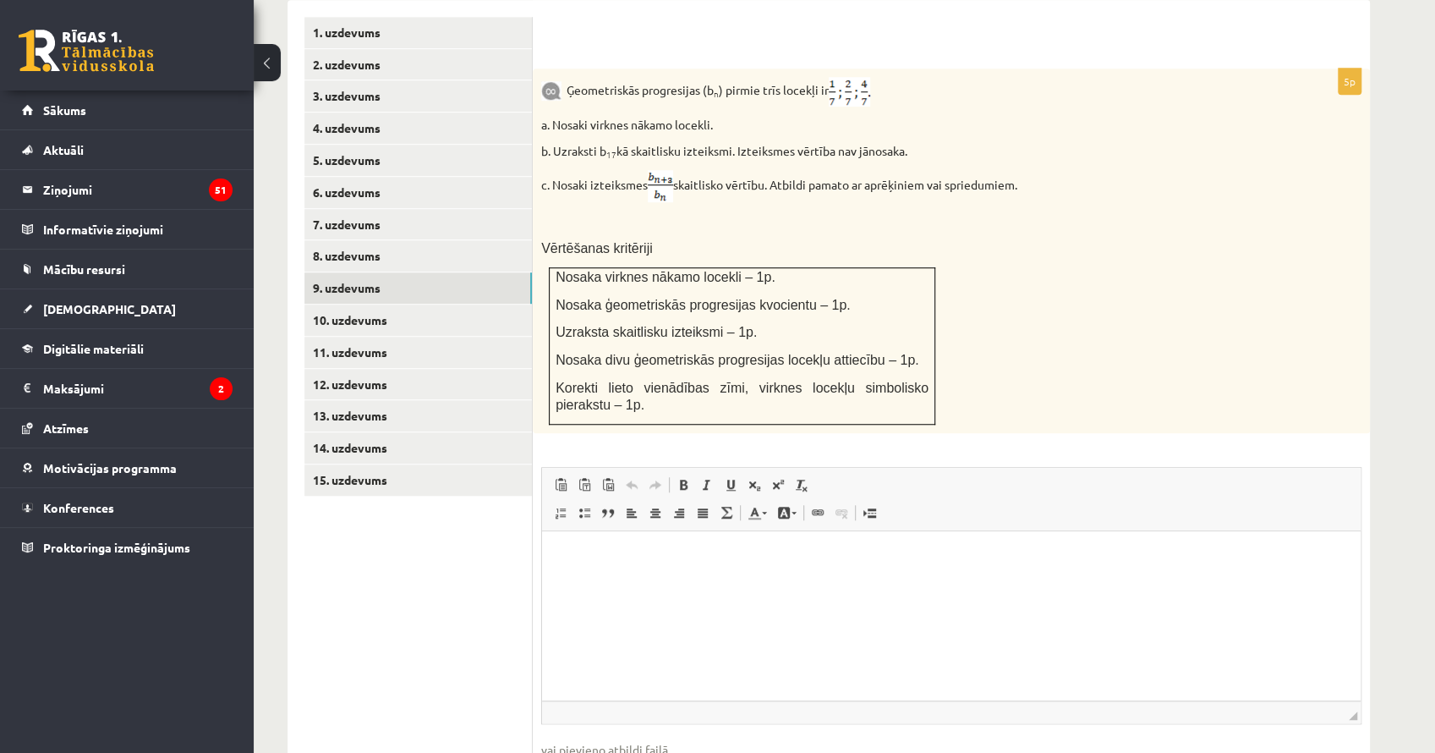
scroll to position [813, 0]
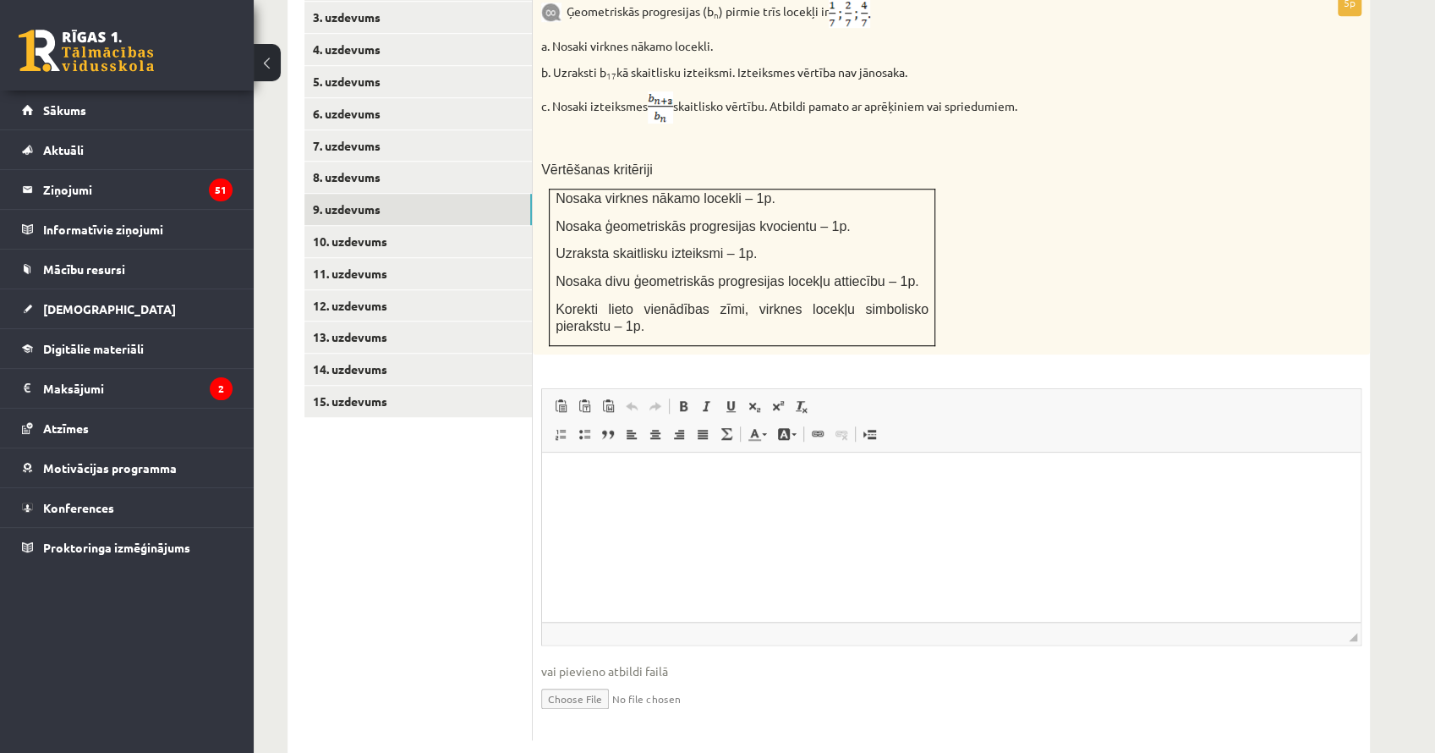
click at [592, 680] on input "file" at bounding box center [951, 697] width 820 height 35
type input "**********"
click at [642, 503] on html at bounding box center [951, 478] width 819 height 52
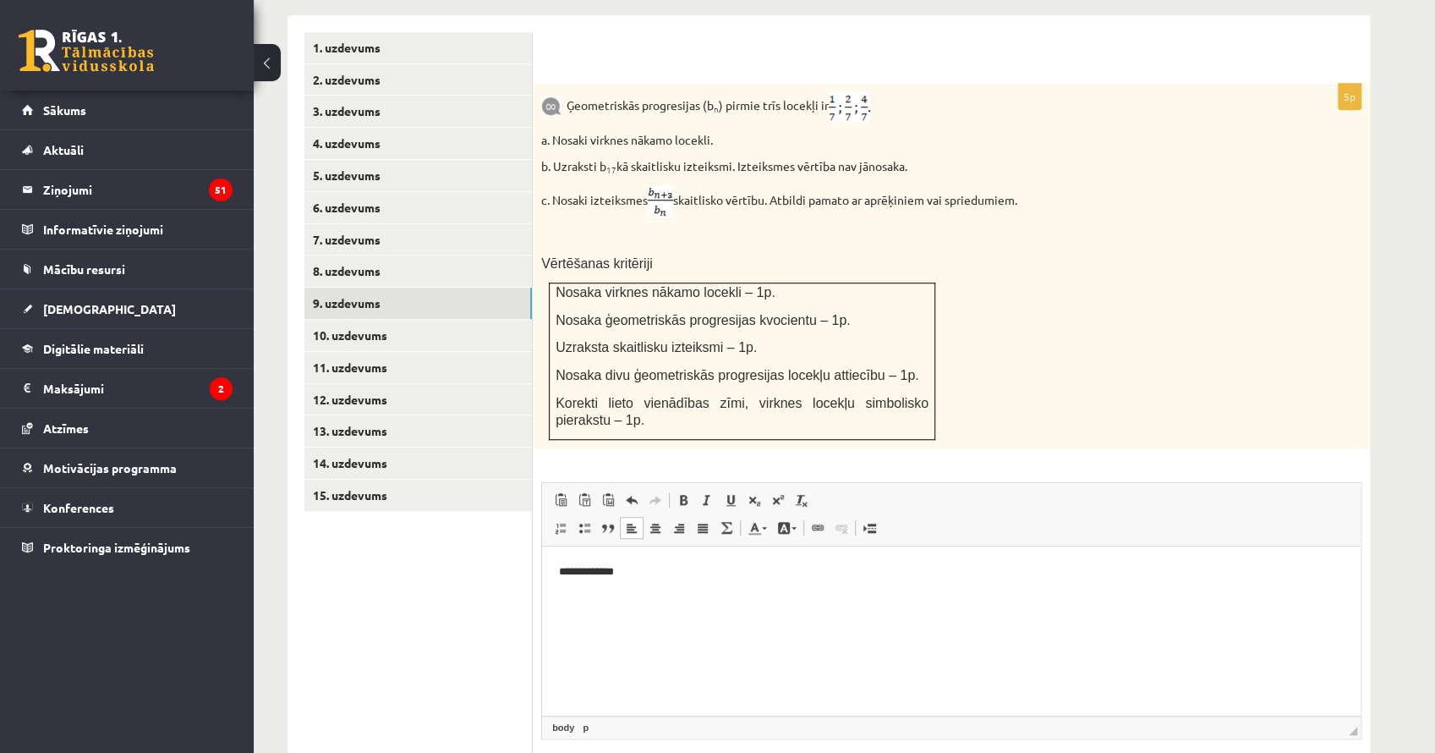
scroll to position [661, 0]
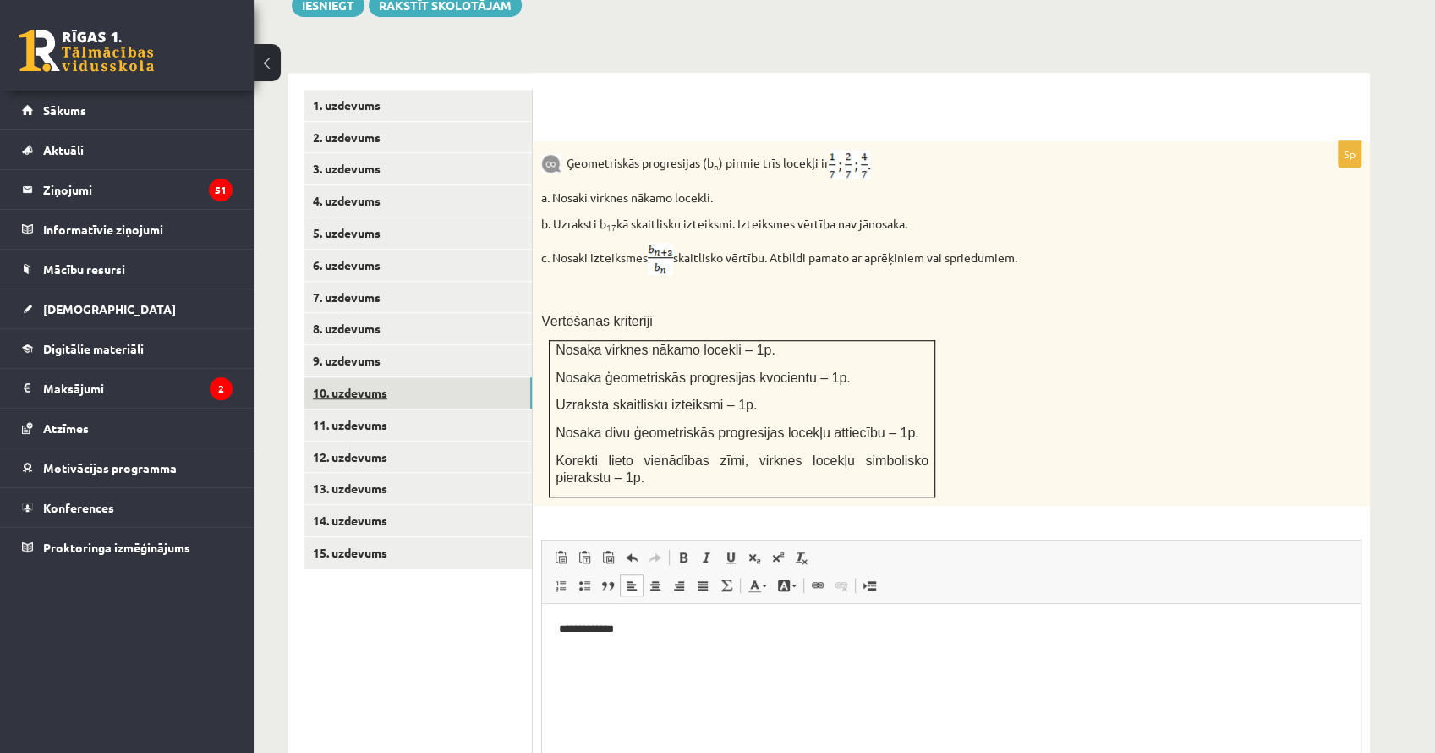
click at [470, 377] on link "10. uzdevums" at bounding box center [417, 392] width 227 height 31
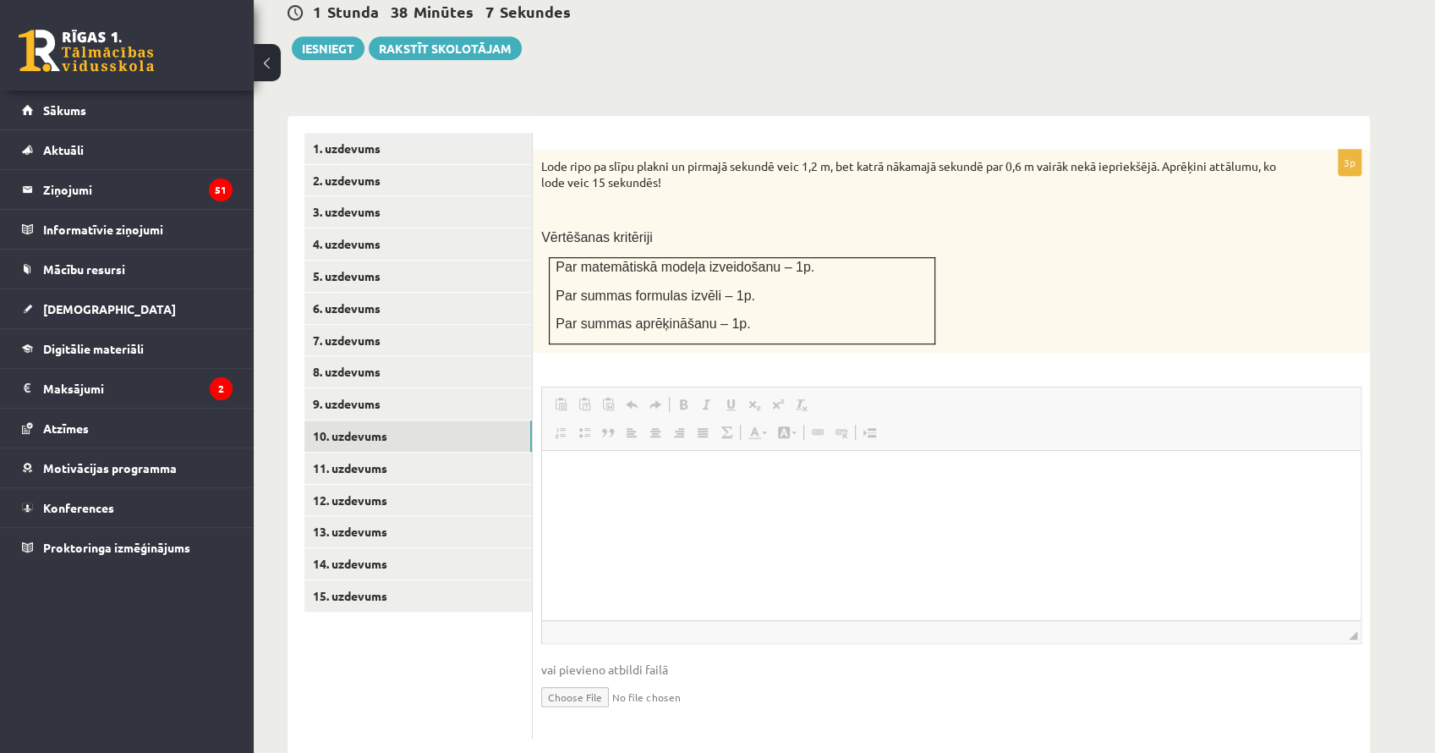
scroll to position [0, 0]
click at [562, 678] on input "file" at bounding box center [951, 695] width 820 height 35
type input "**********"
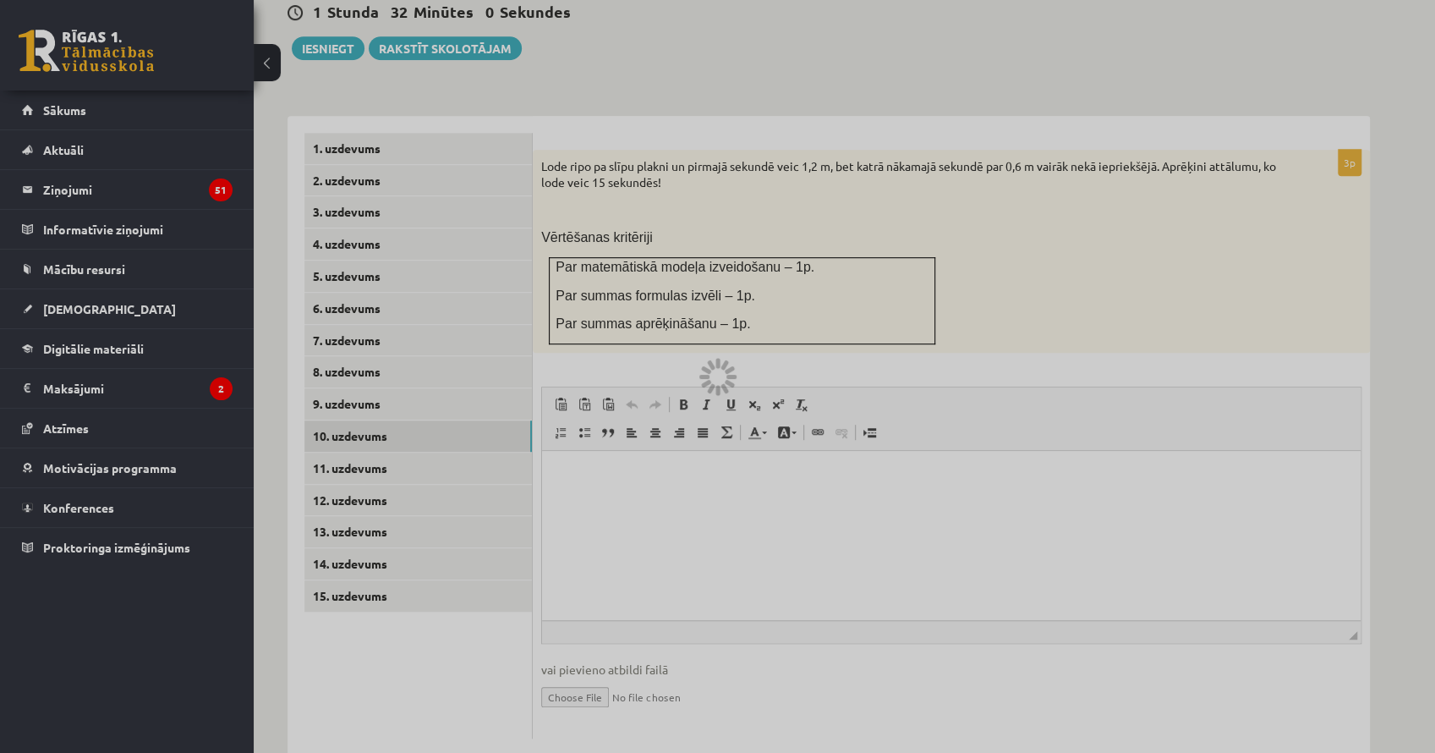
click at [638, 487] on html at bounding box center [951, 477] width 819 height 52
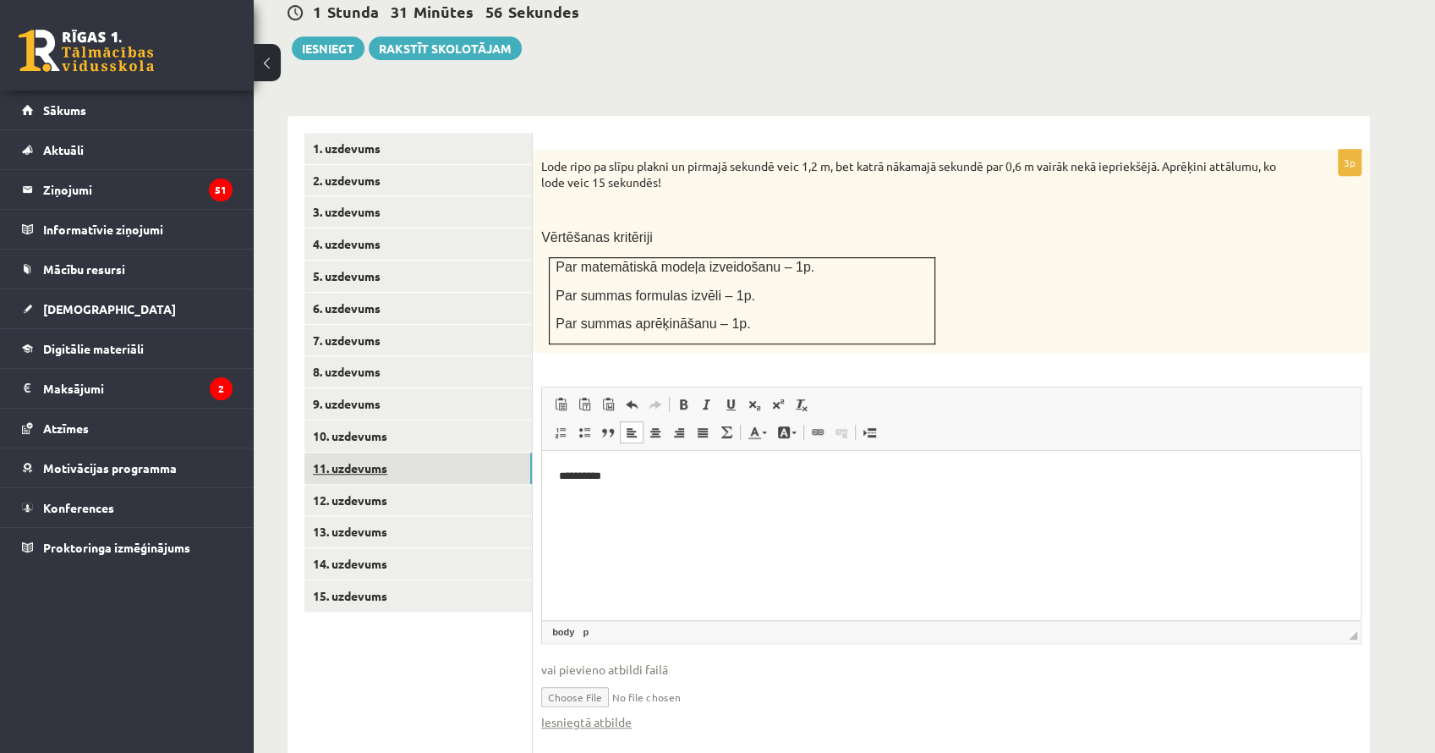
click at [462, 452] on link "11. uzdevums" at bounding box center [417, 467] width 227 height 31
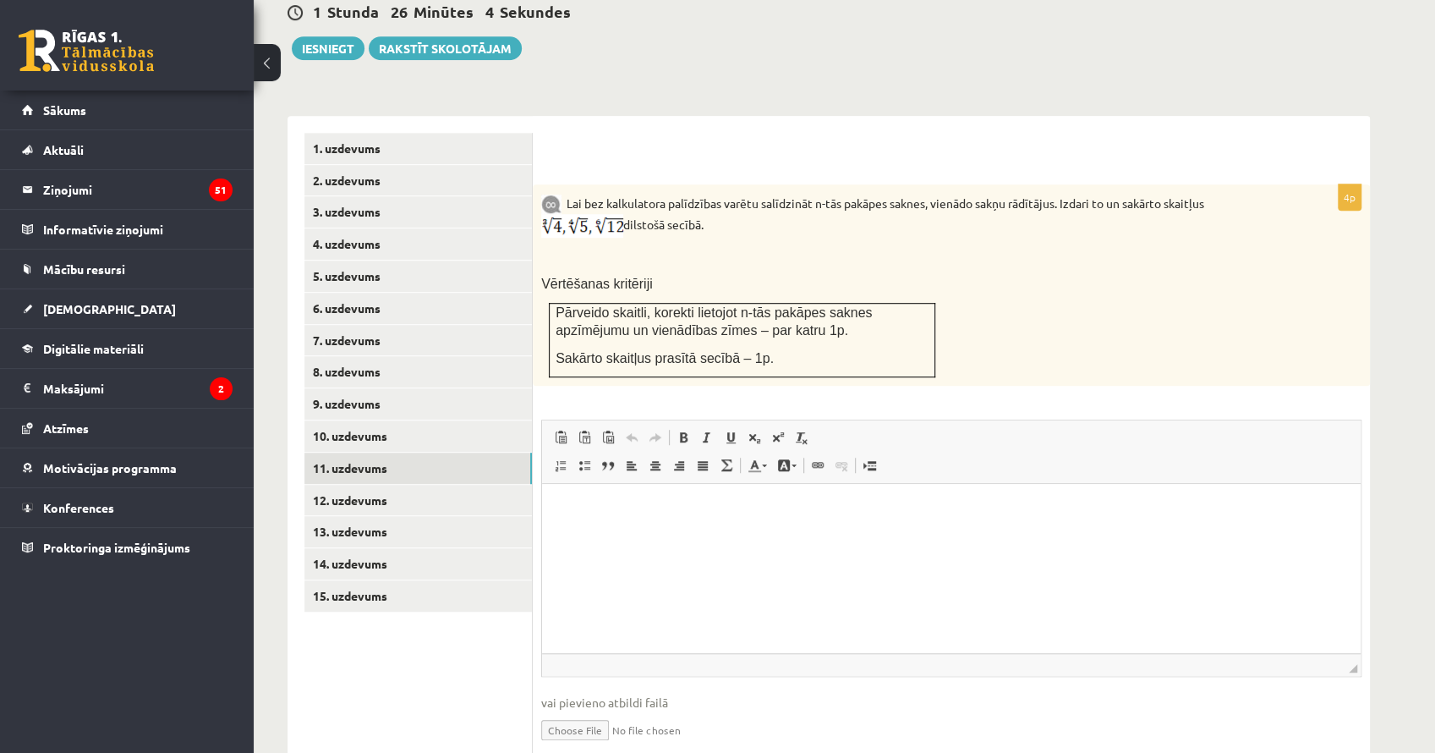
click at [584, 711] on input "file" at bounding box center [951, 728] width 820 height 35
type input "**********"
click at [608, 746] on link "Iesniegtā atbilde" at bounding box center [586, 755] width 90 height 18
click at [679, 501] on p "Rich Text Editor, wiswyg-editor-user-answer-47024812137940" at bounding box center [951, 510] width 785 height 18
click at [467, 485] on link "12. uzdevums" at bounding box center [417, 500] width 227 height 31
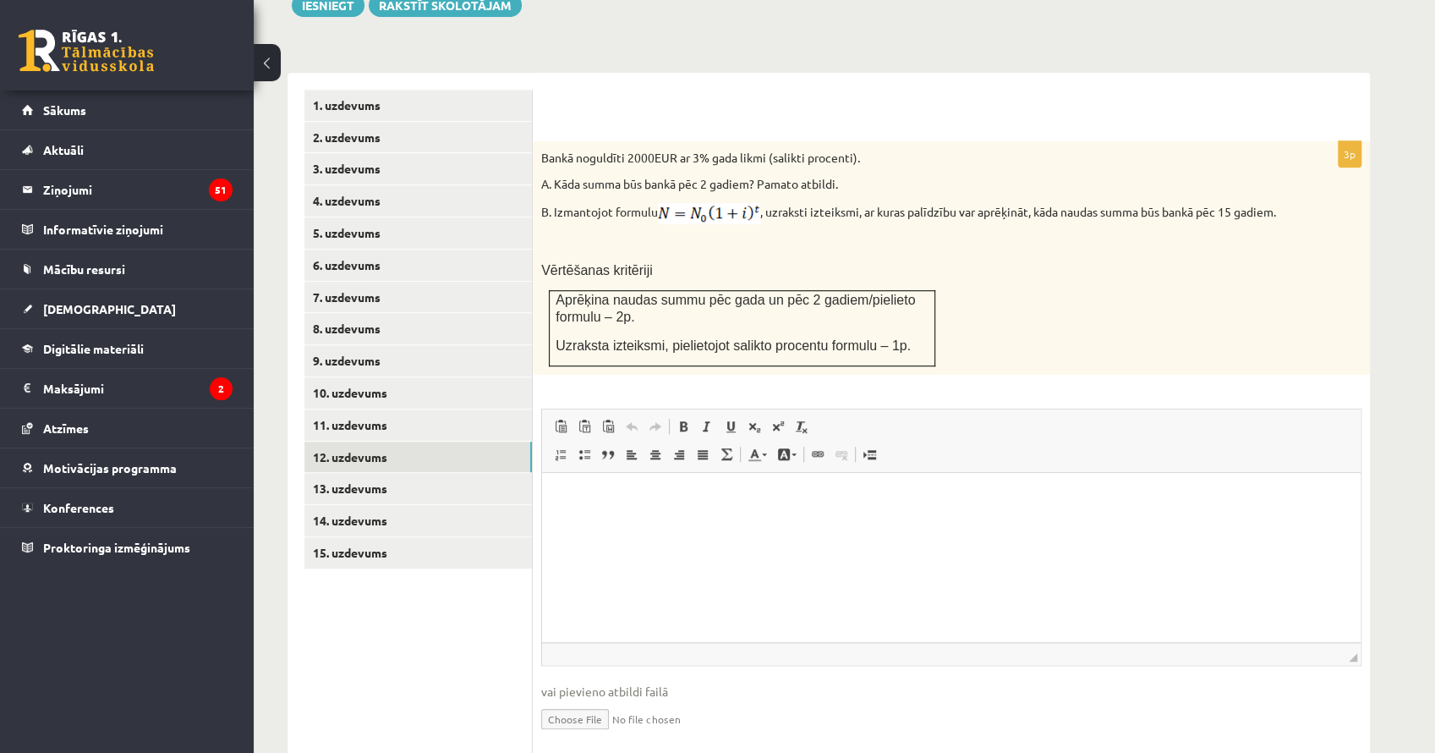
scroll to position [699, 0]
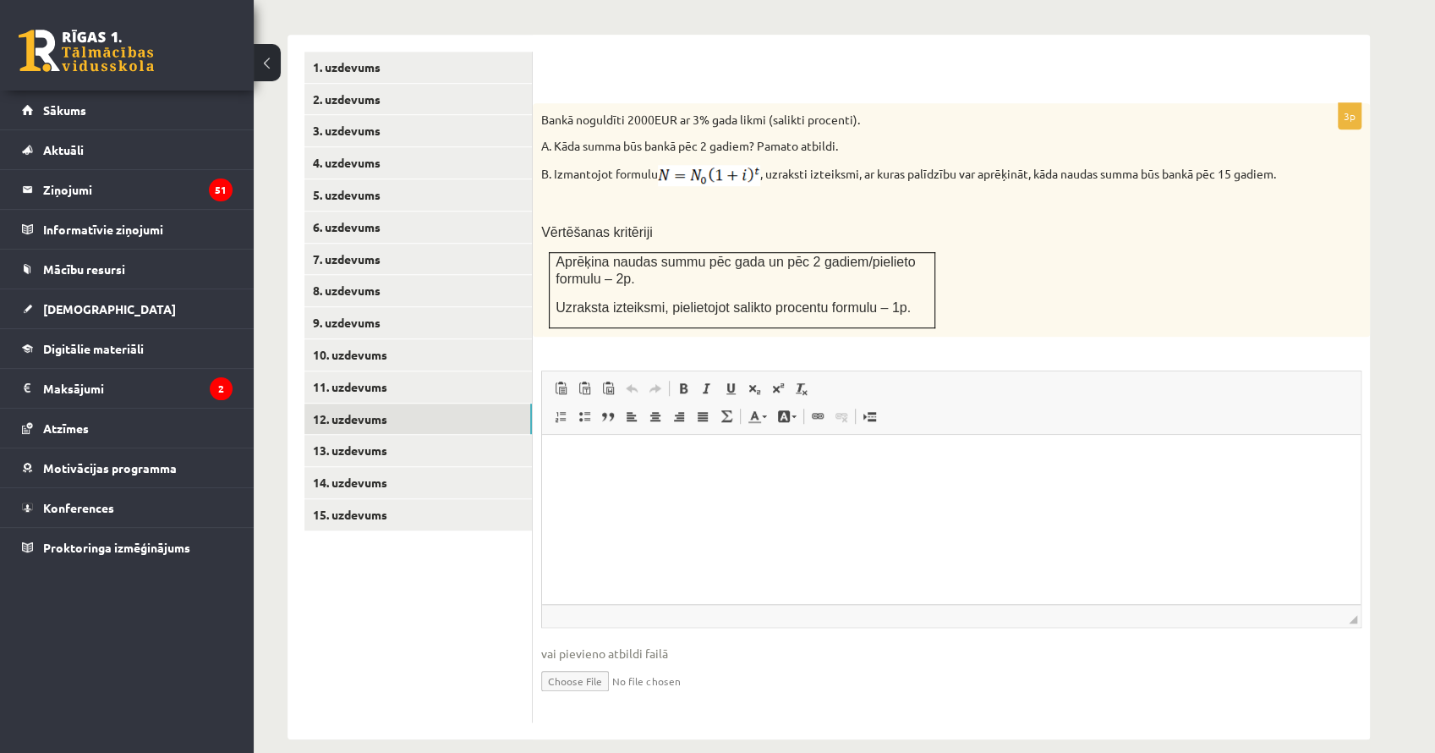
click at [587, 664] on input "file" at bounding box center [951, 679] width 820 height 35
type input "**********"
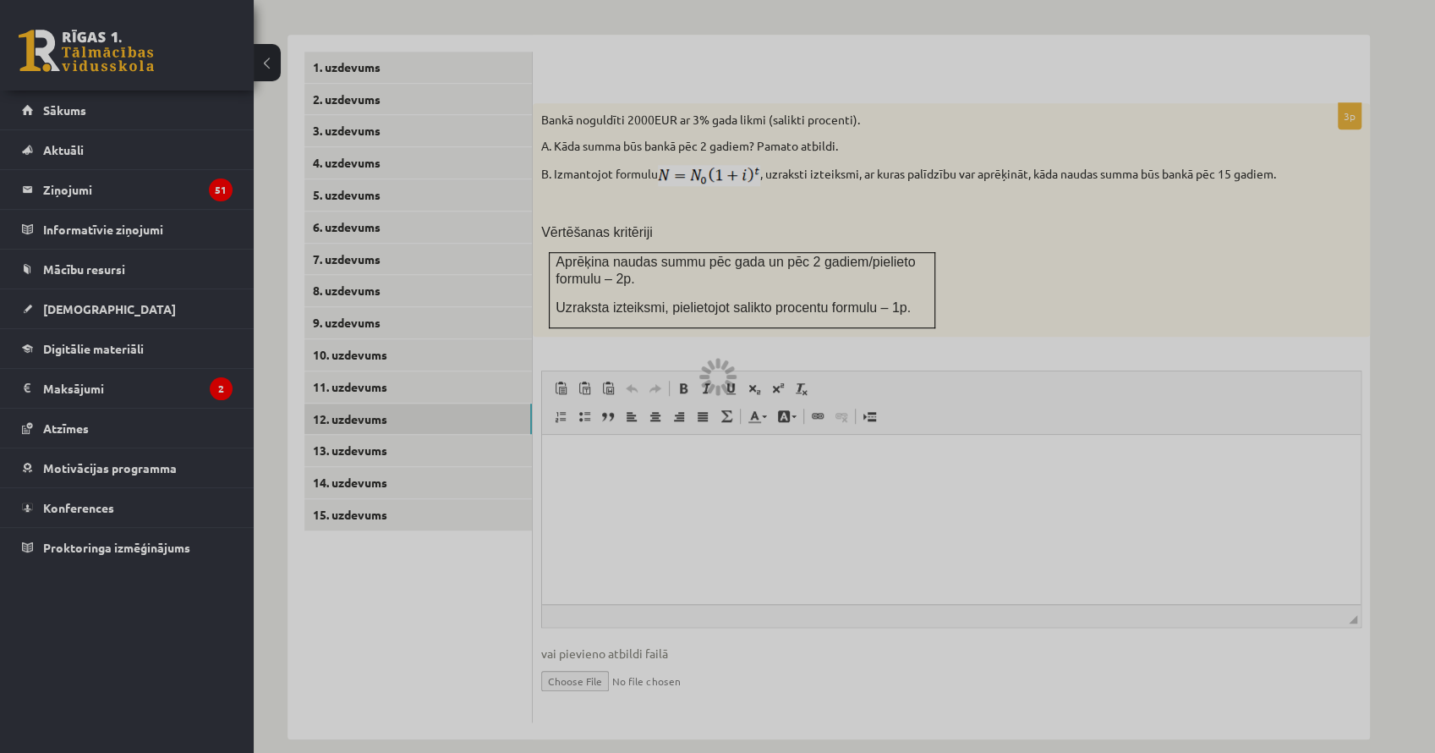
click at [772, 474] on html at bounding box center [951, 461] width 819 height 52
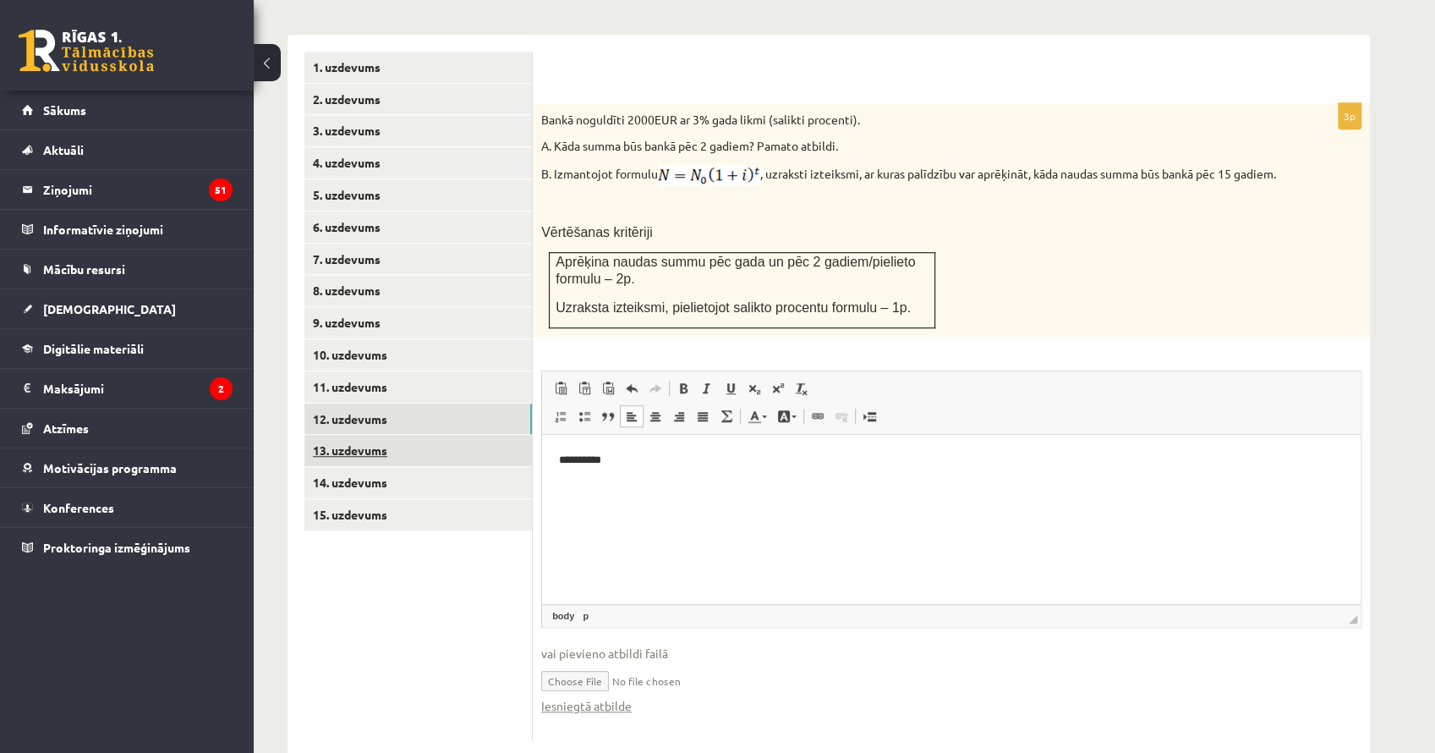
click at [452, 435] on link "13. uzdevums" at bounding box center [417, 450] width 227 height 31
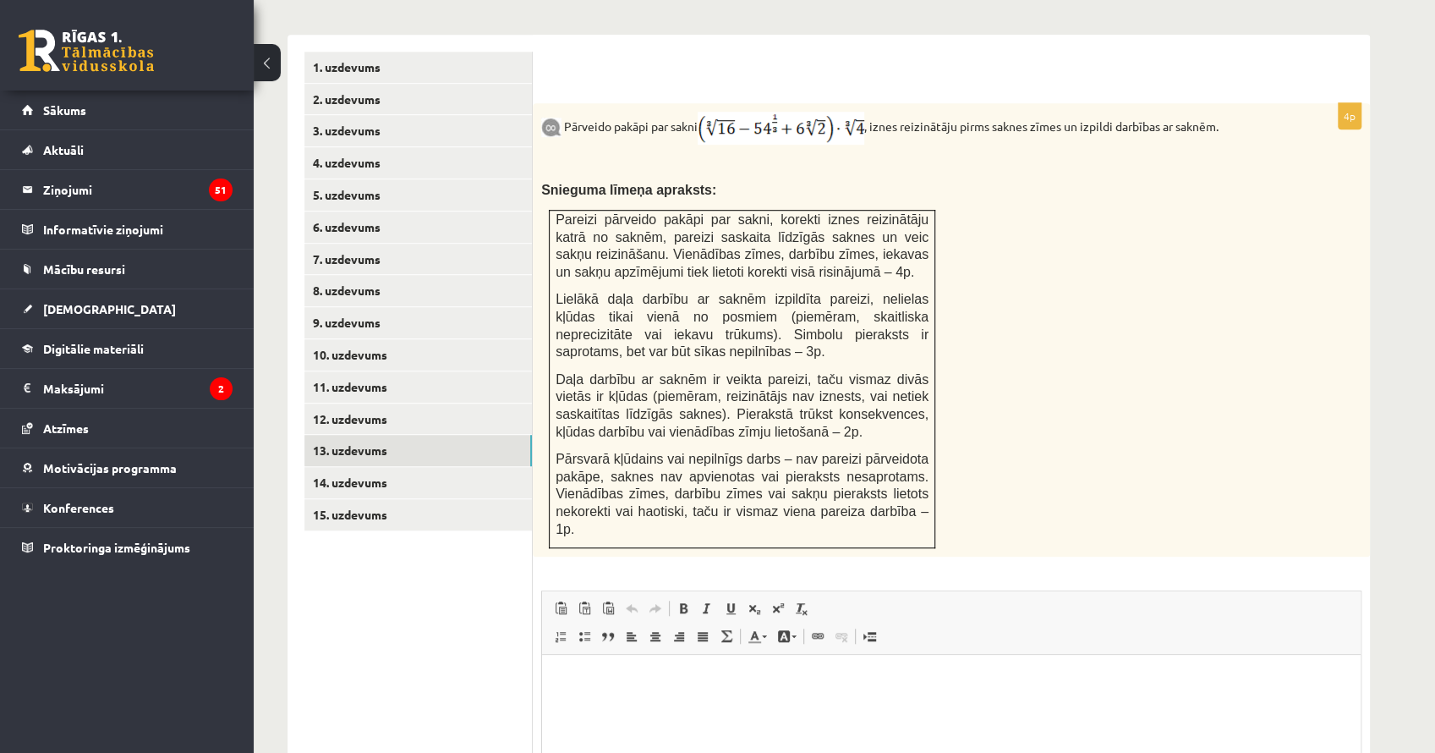
scroll to position [0, 0]
click at [447, 467] on link "14. uzdevums" at bounding box center [417, 482] width 227 height 31
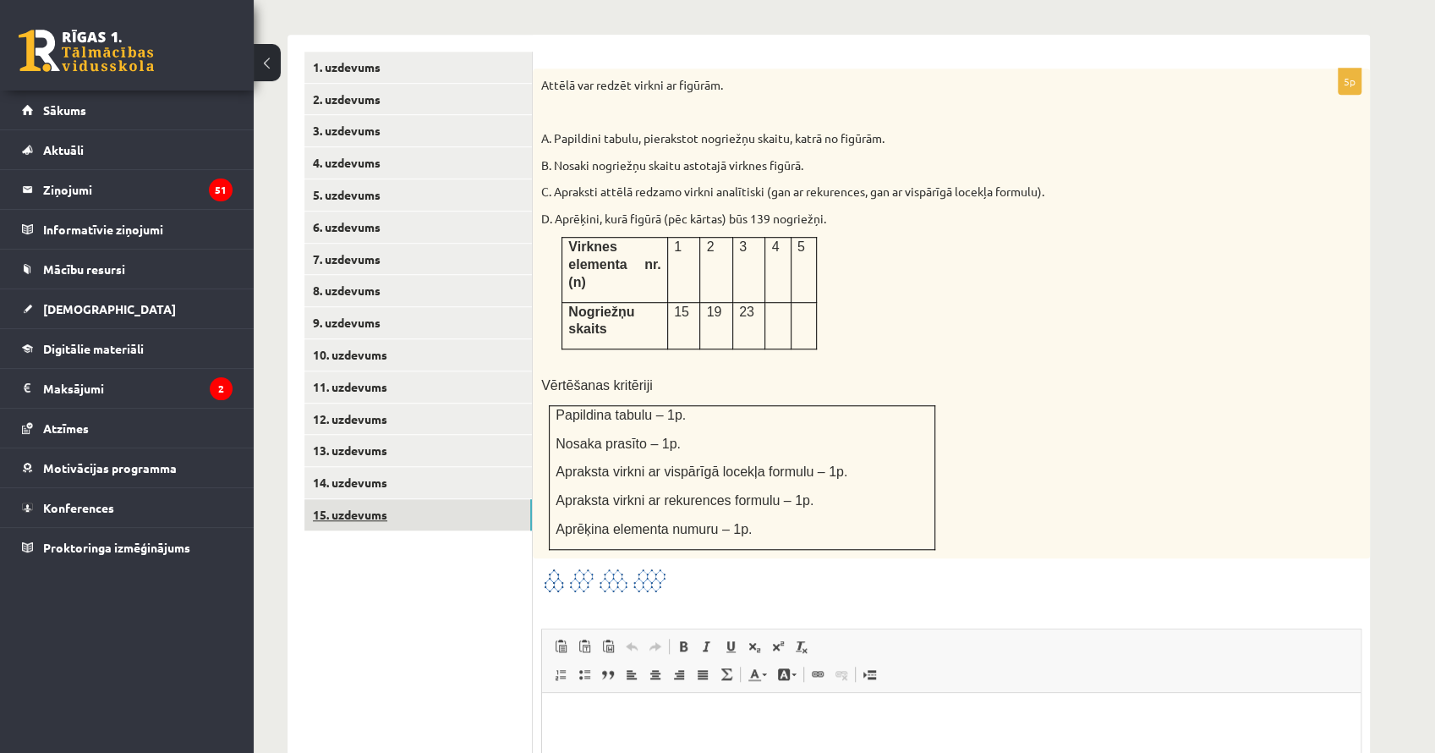
click at [441, 499] on link "15. uzdevums" at bounding box center [417, 514] width 227 height 31
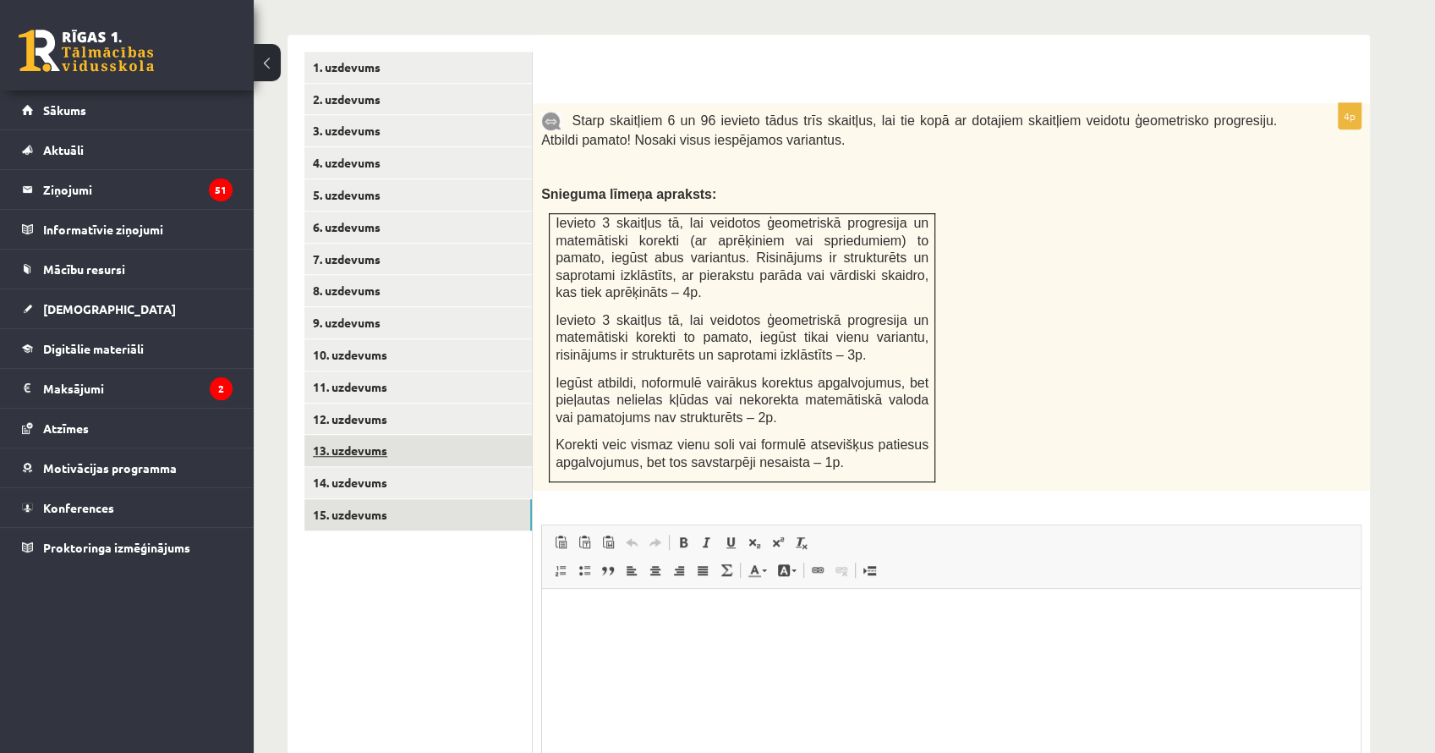
click at [411, 467] on link "14. uzdevums" at bounding box center [417, 482] width 227 height 31
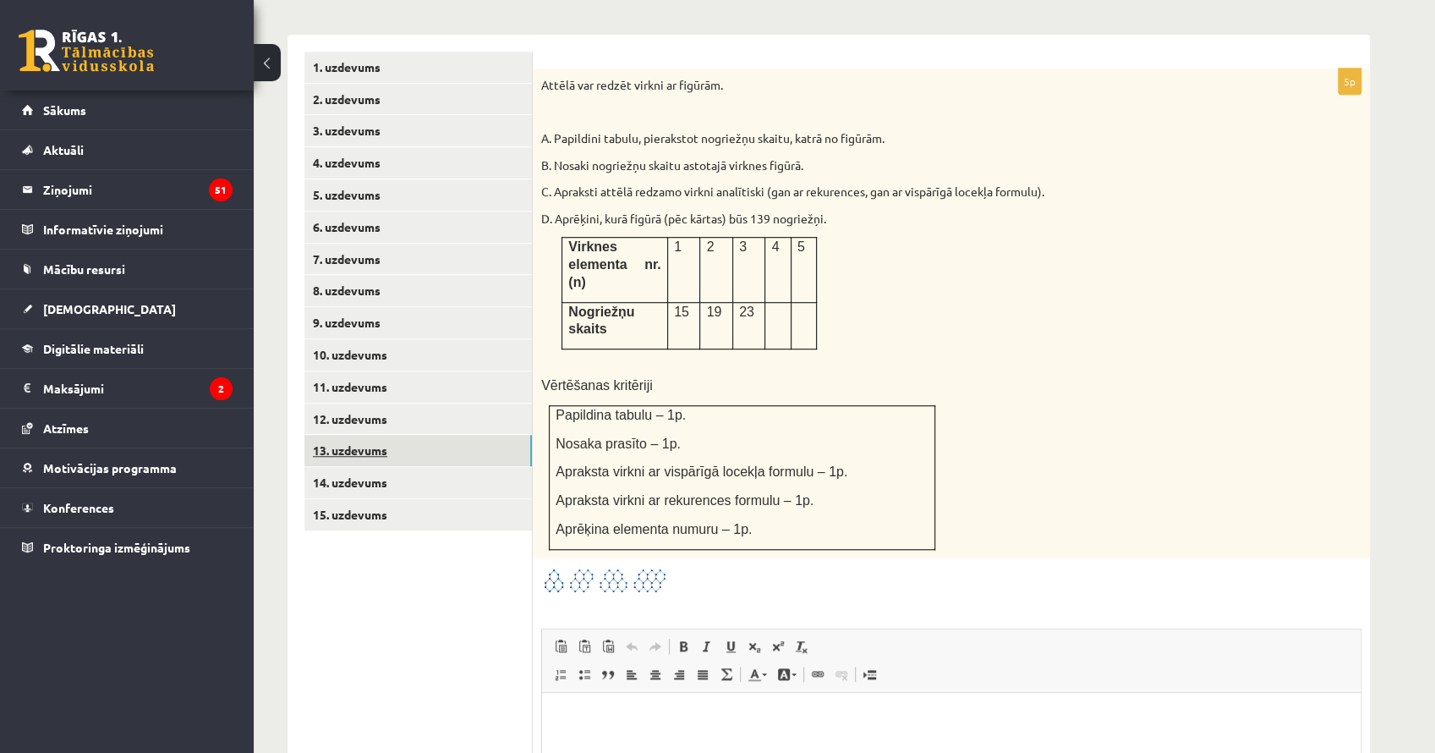
click at [409, 435] on link "13. uzdevums" at bounding box center [417, 450] width 227 height 31
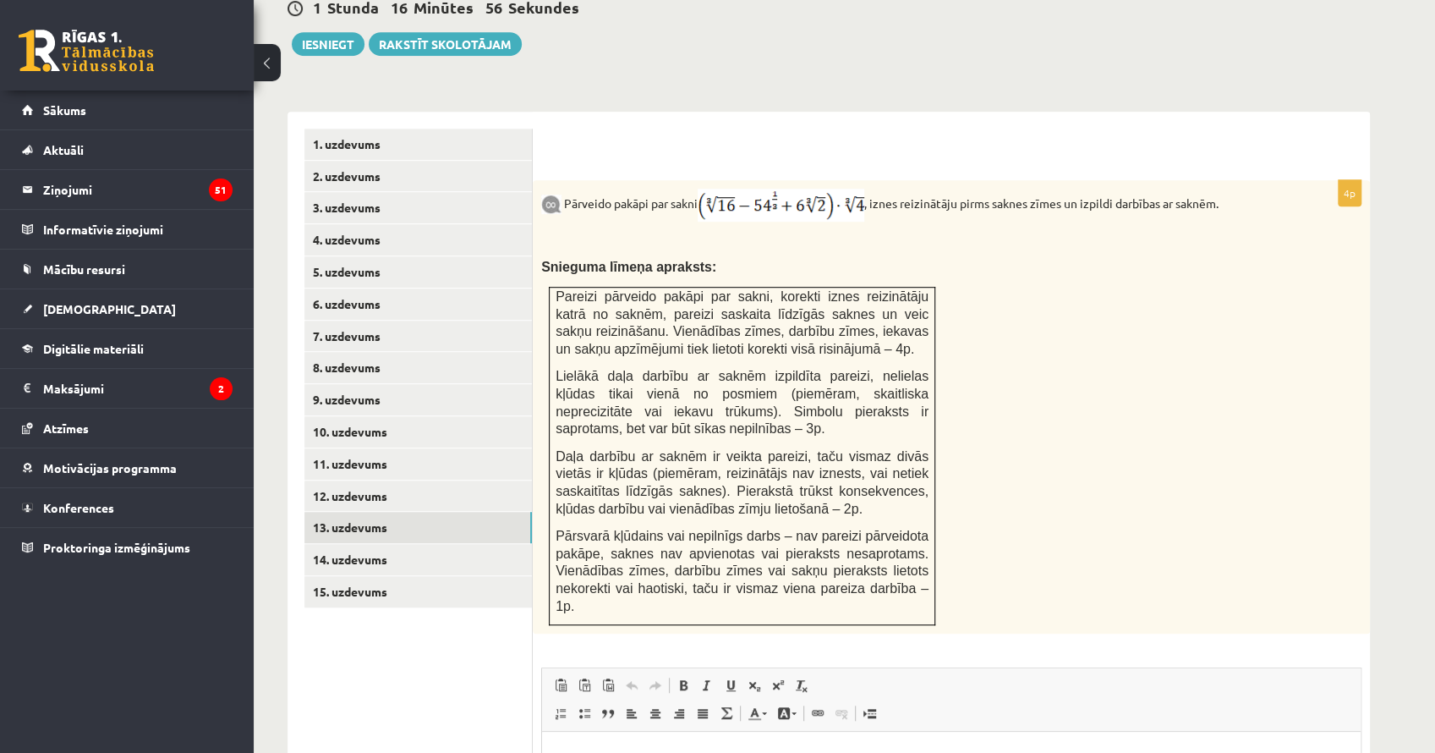
scroll to position [587, 0]
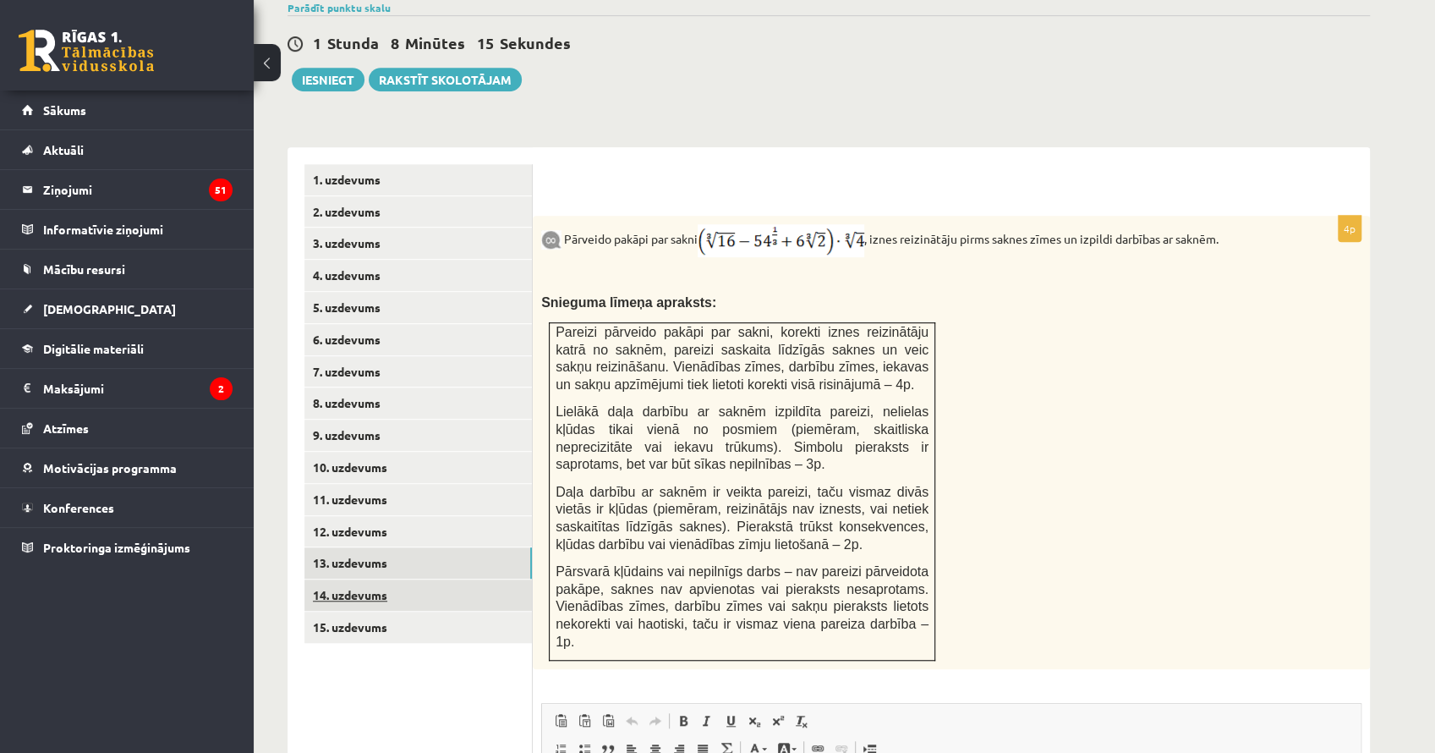
click at [475, 579] on link "14. uzdevums" at bounding box center [417, 594] width 227 height 31
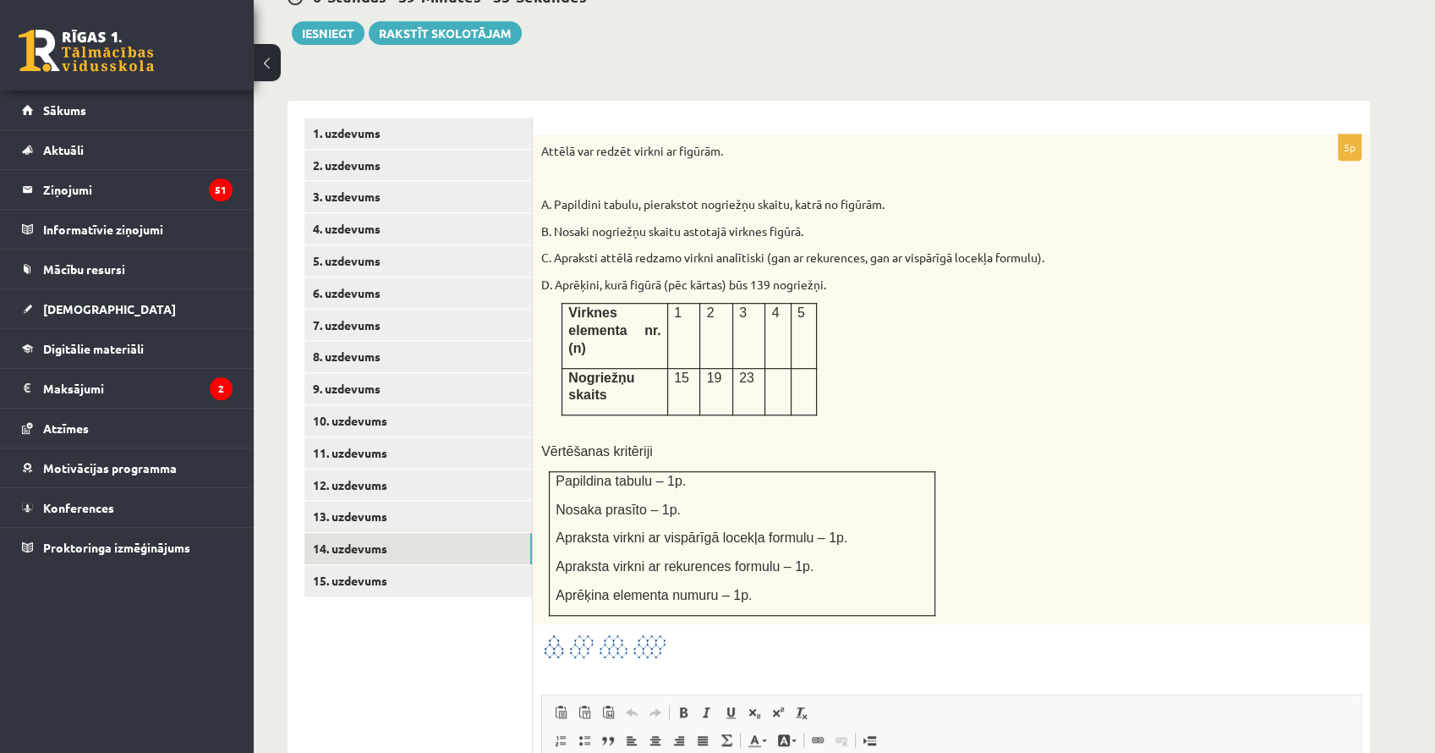
scroll to position [643, 0]
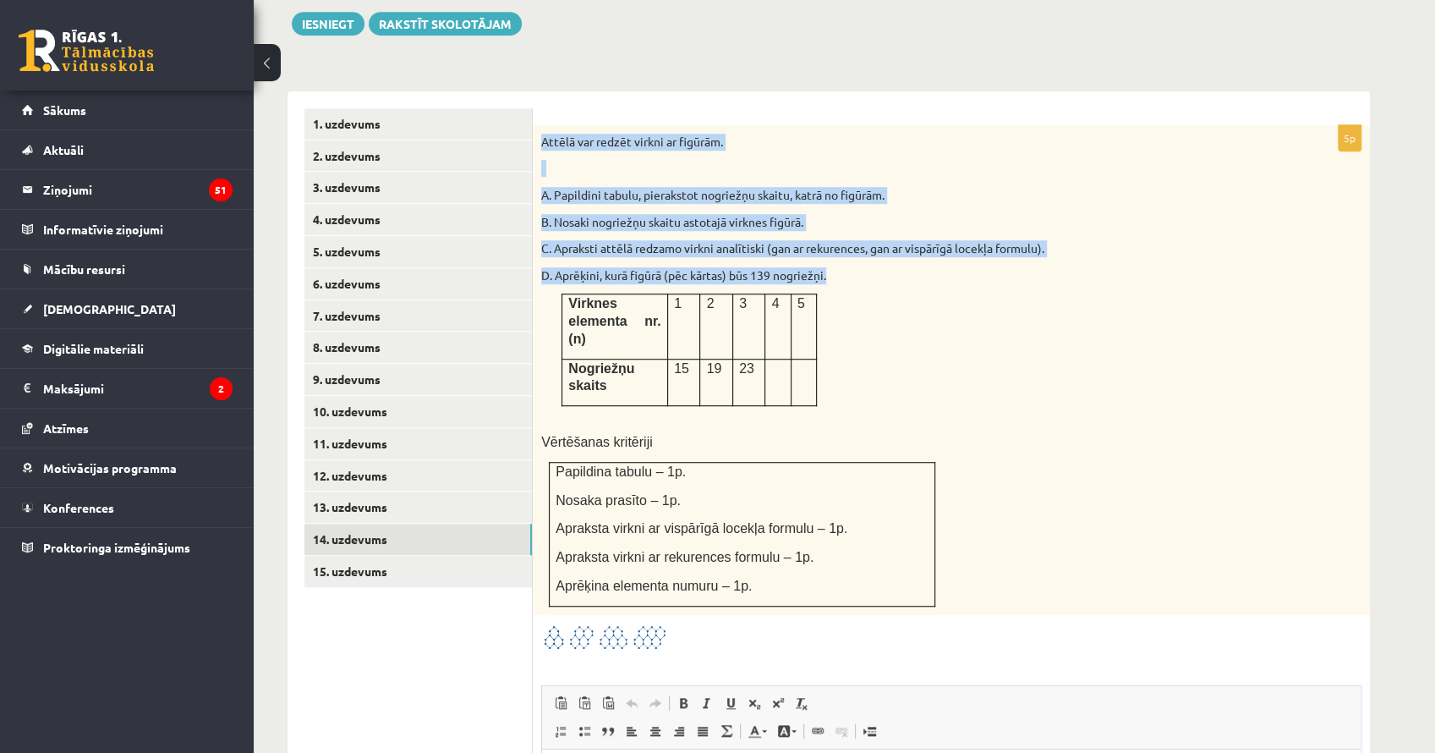
drag, startPoint x: 540, startPoint y: 102, endPoint x: 876, endPoint y: 346, distance: 415.5
click at [876, 346] on div "Attēlā var redzēt virkni ar figūrām. A. Papildini tabulu, pierakstot nogriežņu …" at bounding box center [951, 370] width 837 height 490
copy div "Attēlā var redzēt virkni ar figūrām. A. Papildini tabulu, pierakstot nogriežņu …"
click at [1022, 240] on p "C. Apraksti attēlā redzamo virkni analītiski (gan ar rekurences, gan ar vispārī…" at bounding box center [909, 248] width 736 height 17
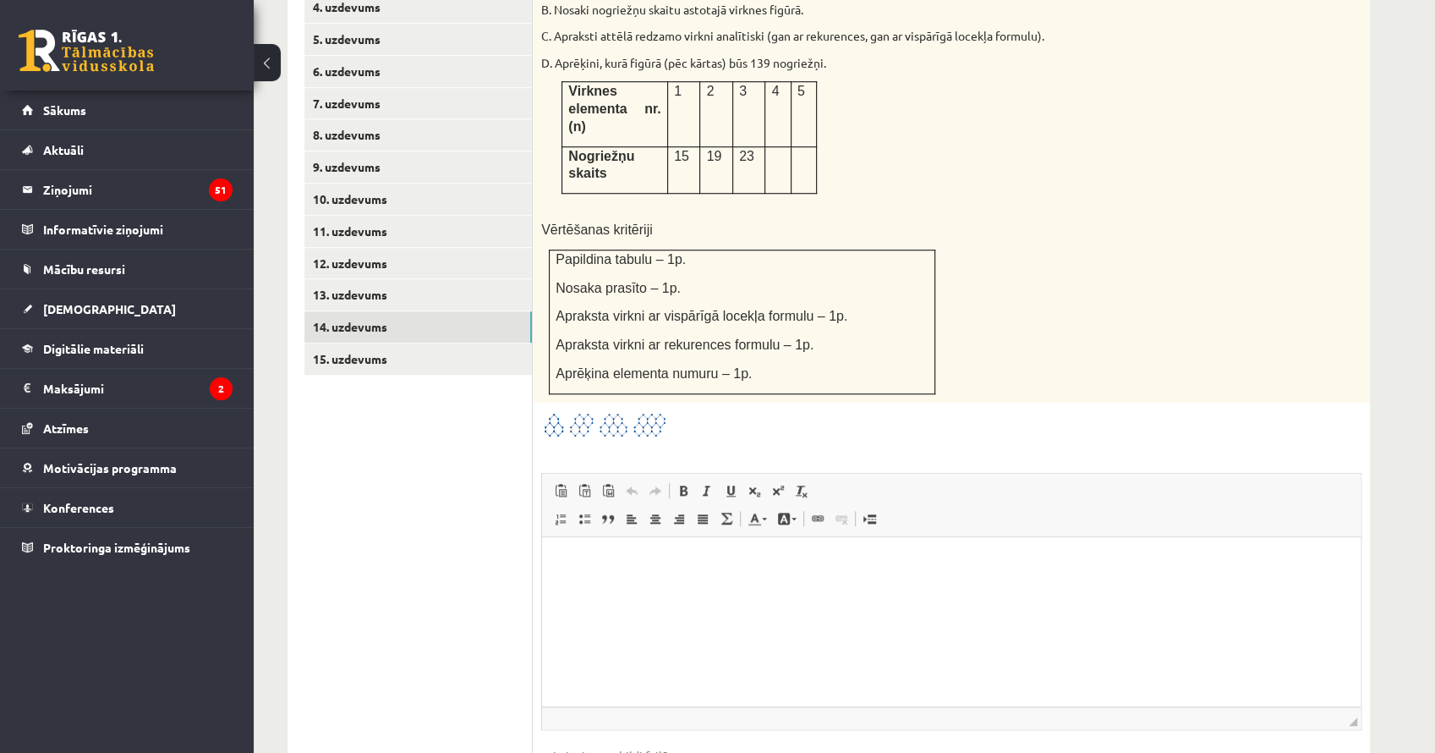
scroll to position [924, 0]
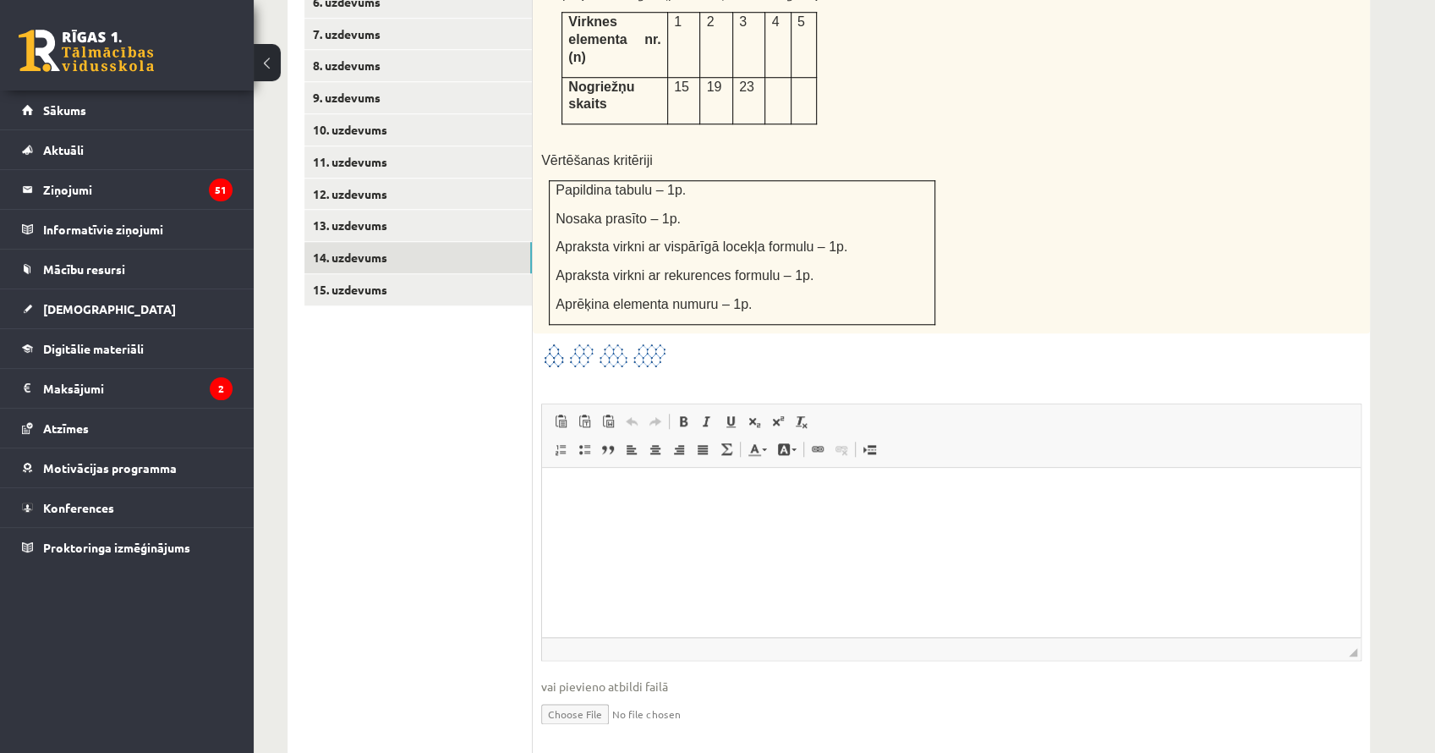
click at [584, 695] on input "file" at bounding box center [951, 712] width 820 height 35
type input "**********"
click at [657, 519] on html at bounding box center [951, 494] width 819 height 52
click at [605, 730] on link "Iesniegtā atbilde" at bounding box center [586, 739] width 90 height 18
click at [355, 274] on link "15. uzdevums" at bounding box center [417, 289] width 227 height 31
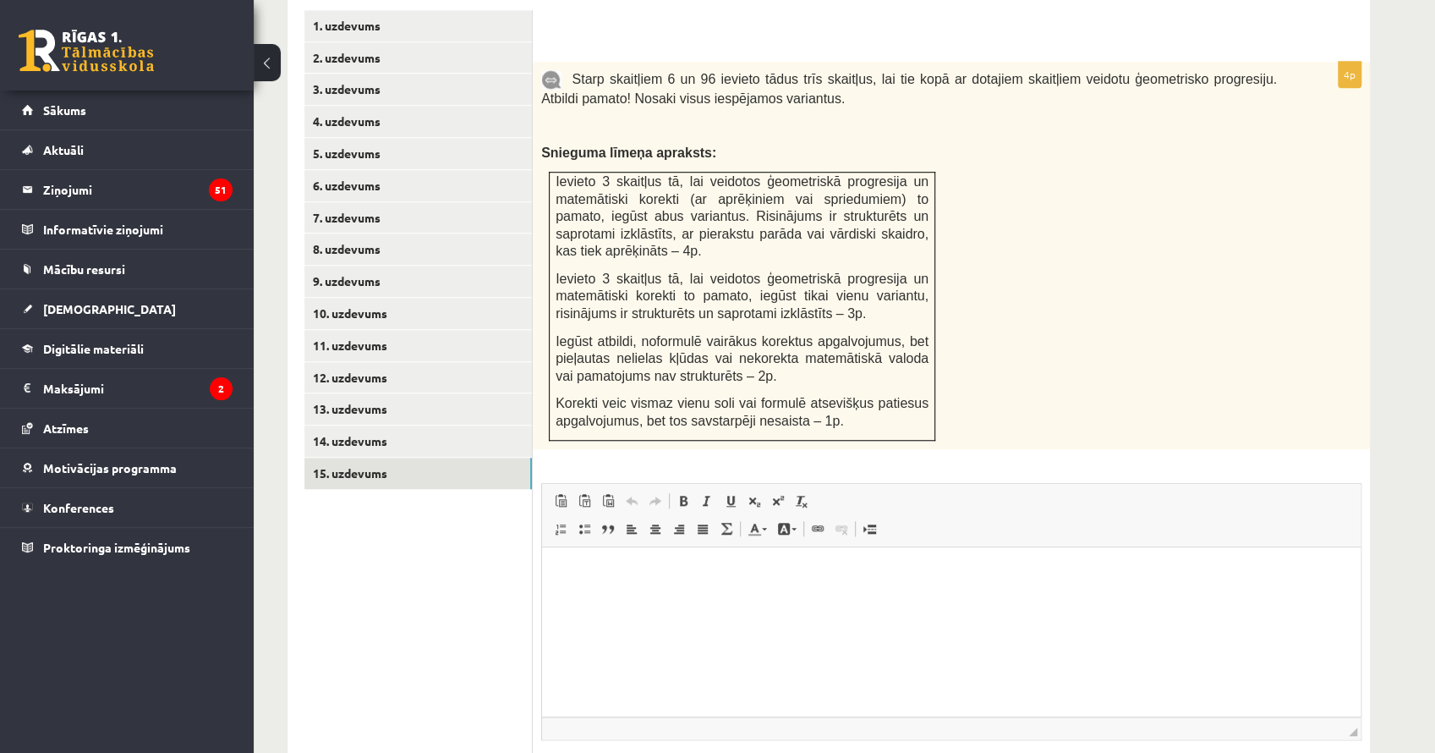
scroll to position [722, 0]
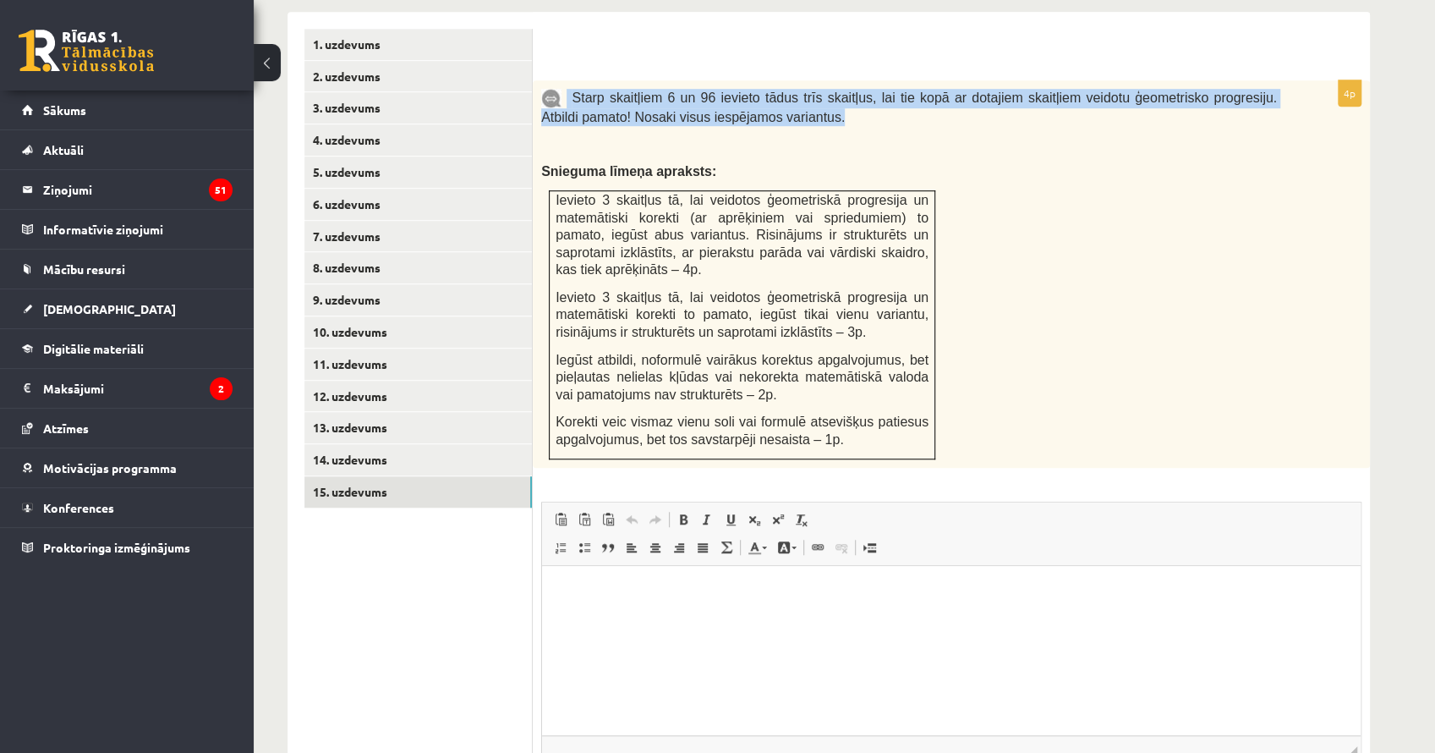
drag, startPoint x: 816, startPoint y: 74, endPoint x: 564, endPoint y: 43, distance: 253.9
click at [564, 80] on div "Starp skaitļiem 6 un 96 ievieto tādus trīs skaitļus, lai tie kopā ar dotajiem s…" at bounding box center [951, 273] width 837 height 387
copy span "Starp skaitļiem 6 un 96 ievieto tādus trīs skaitļus, lai tie kopā ar dotajiem s…"
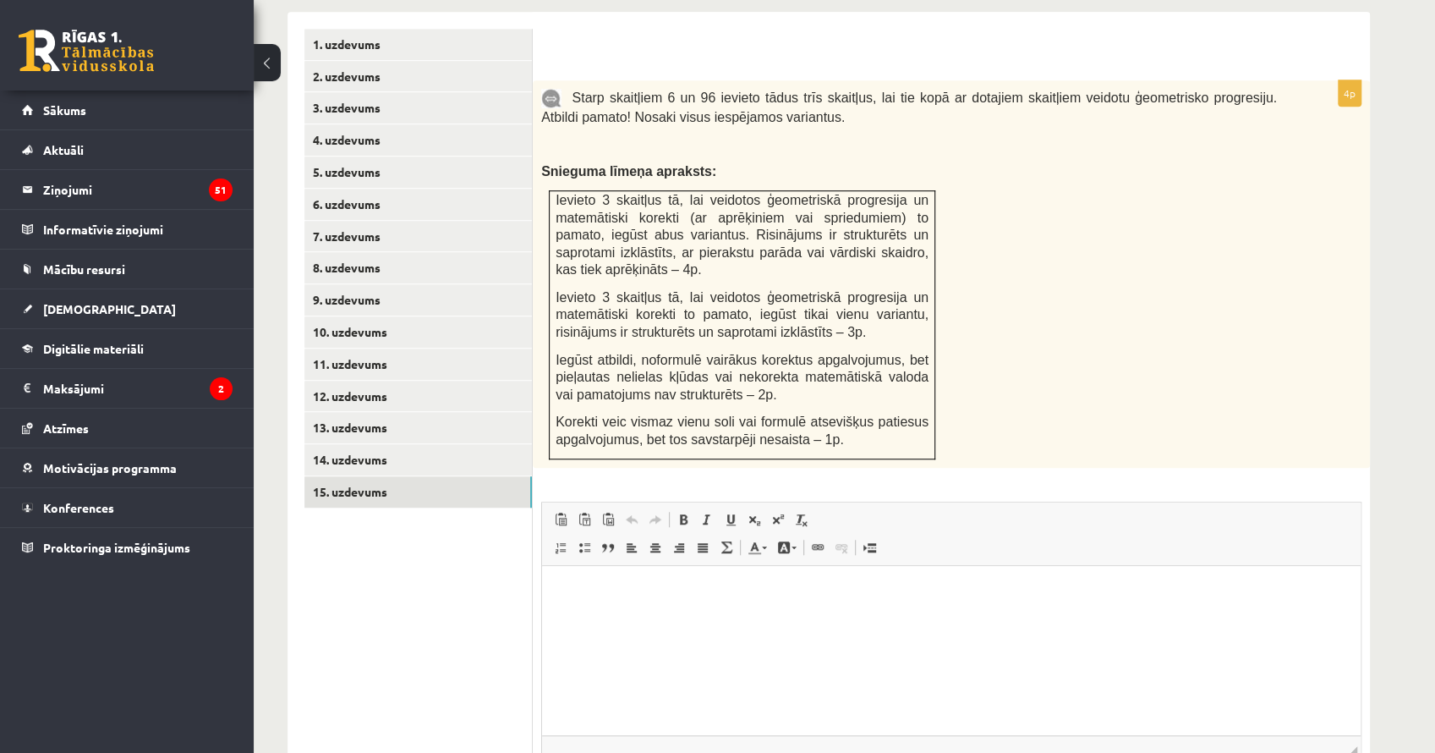
click at [1086, 232] on div "Starp skaitļiem 6 un 96 ievieto tādus trīs skaitļus, lai tie kopā ar dotajiem s…" at bounding box center [951, 273] width 837 height 387
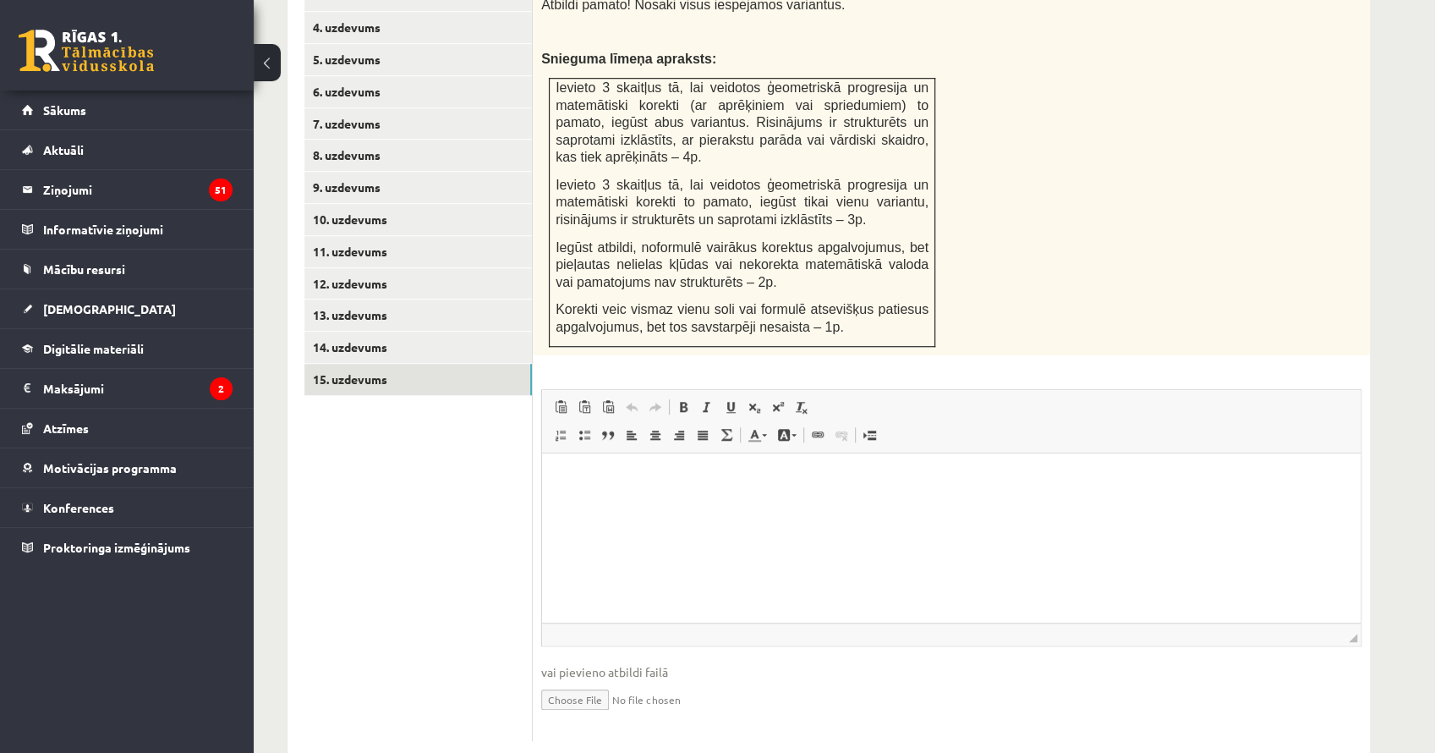
click at [585, 681] on input "file" at bounding box center [951, 698] width 820 height 35
type input "**********"
click at [666, 504] on html at bounding box center [951, 478] width 819 height 52
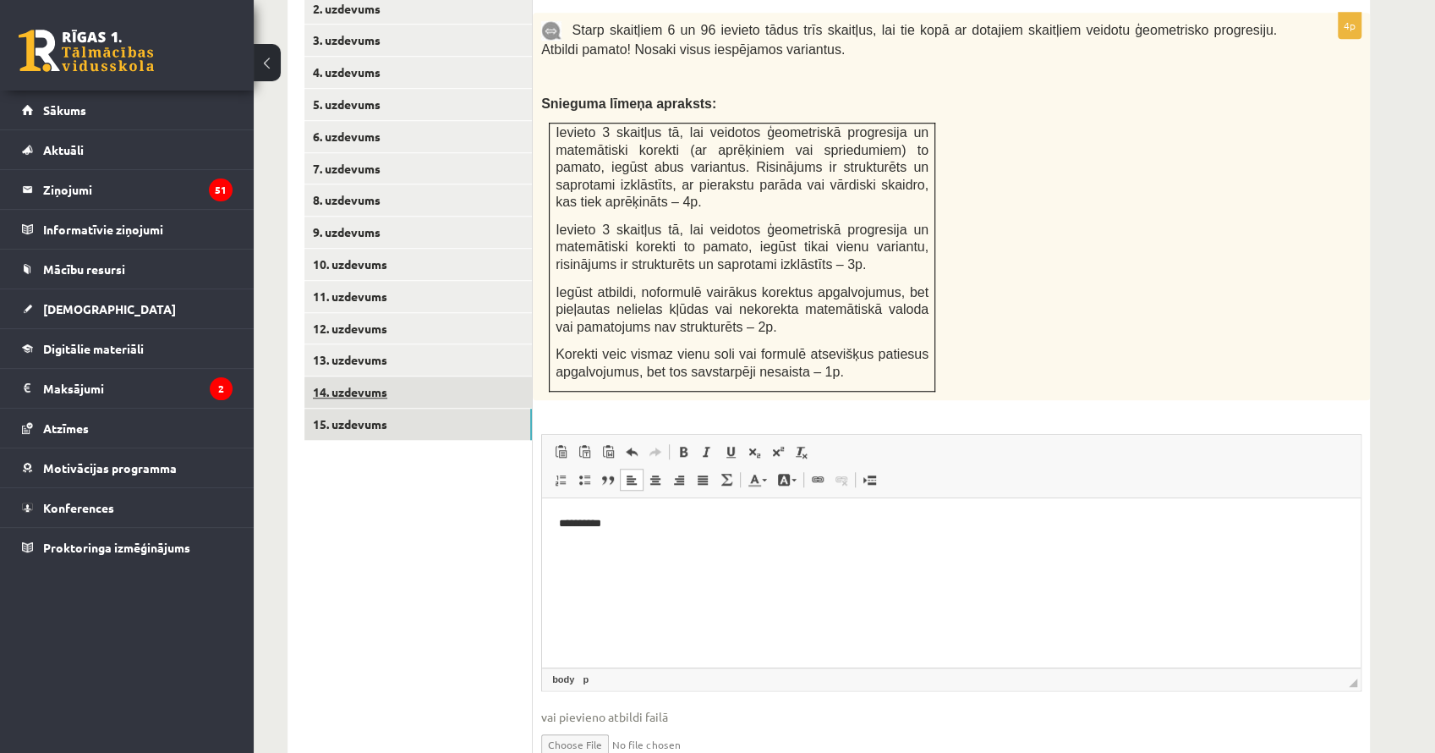
scroll to position [778, 0]
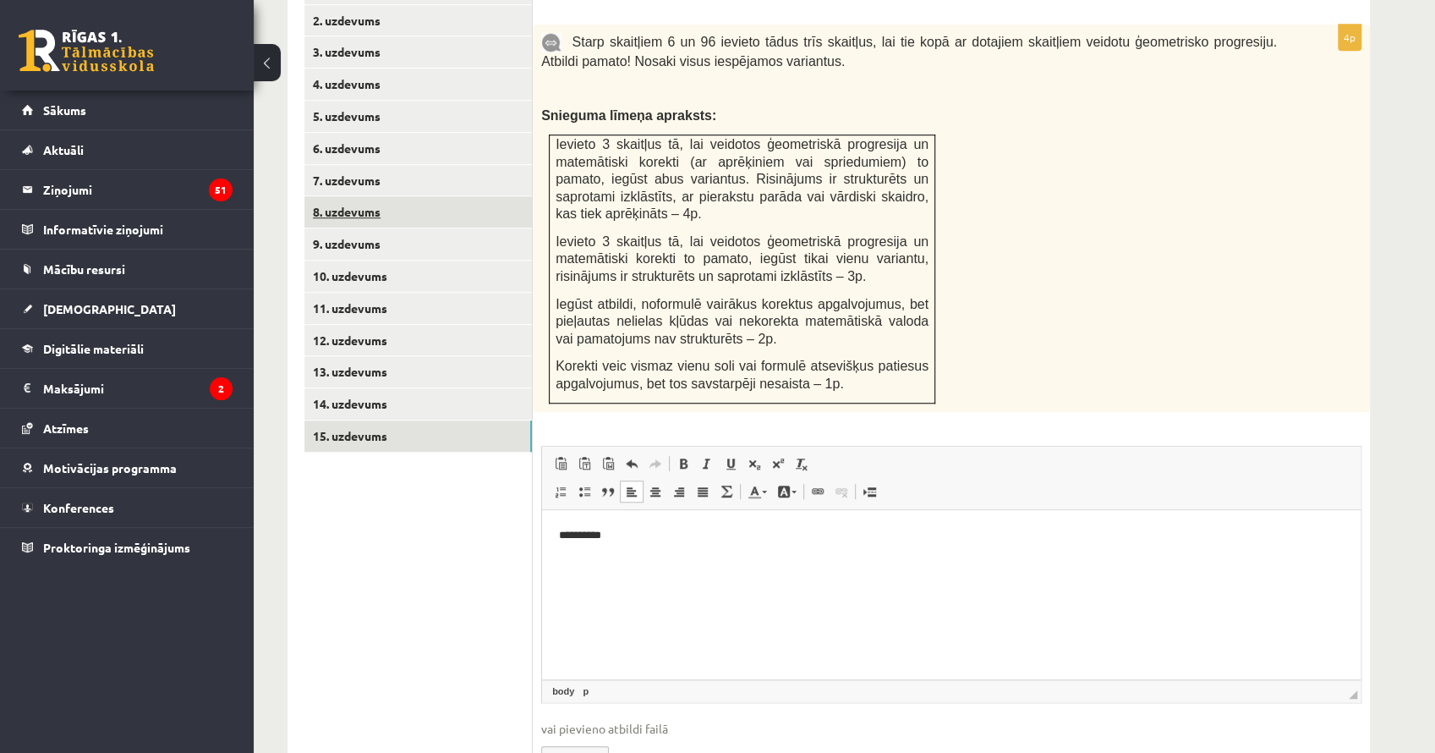
click at [392, 196] on link "8. uzdevums" at bounding box center [417, 211] width 227 height 31
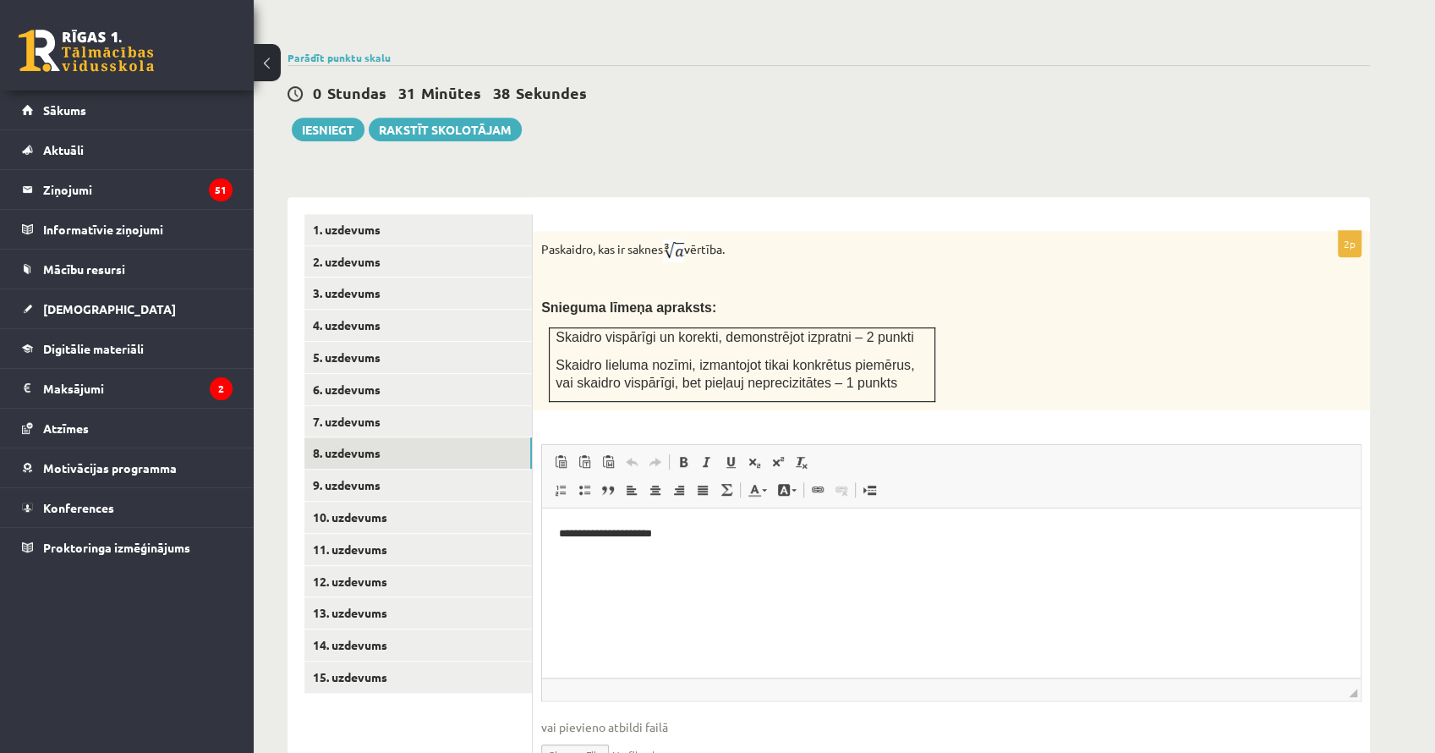
scroll to position [595, 0]
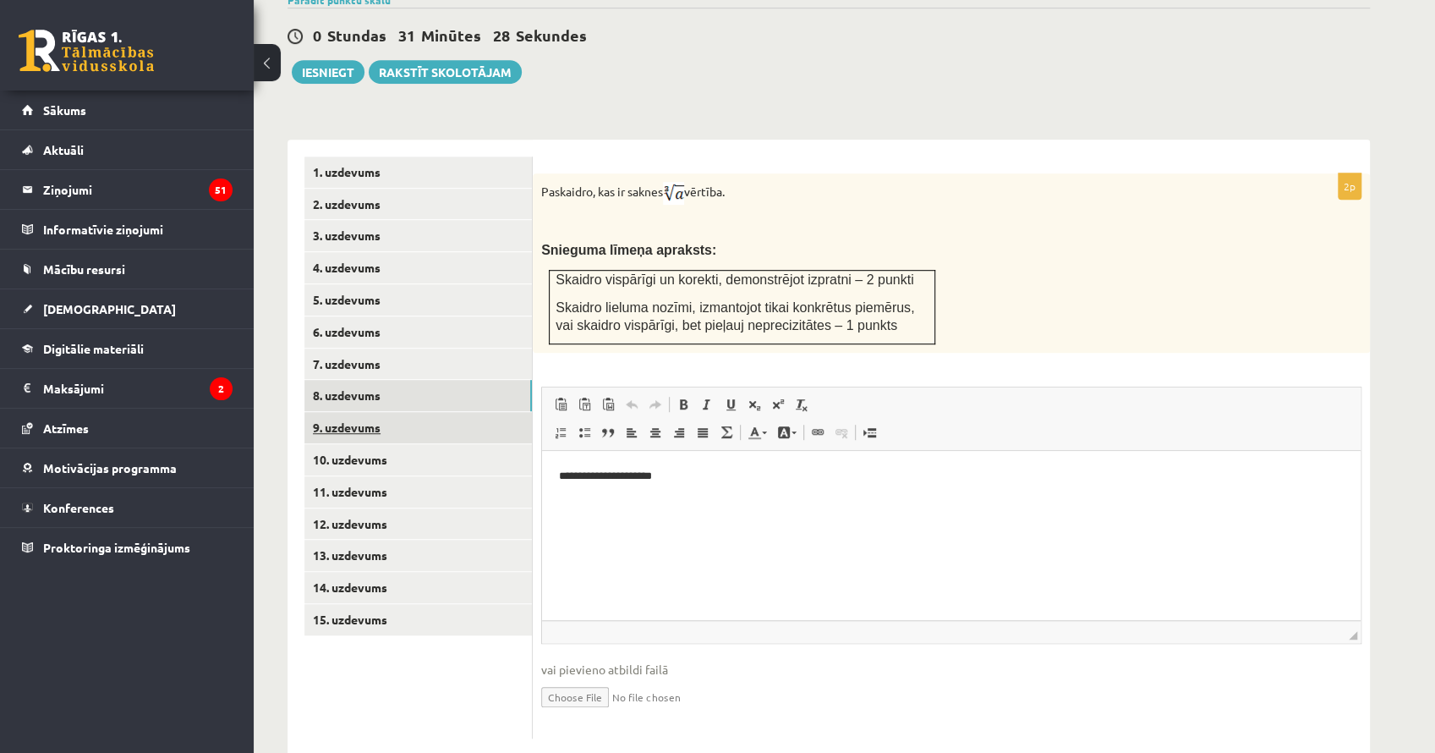
click at [447, 412] on link "9. uzdevums" at bounding box center [417, 427] width 227 height 31
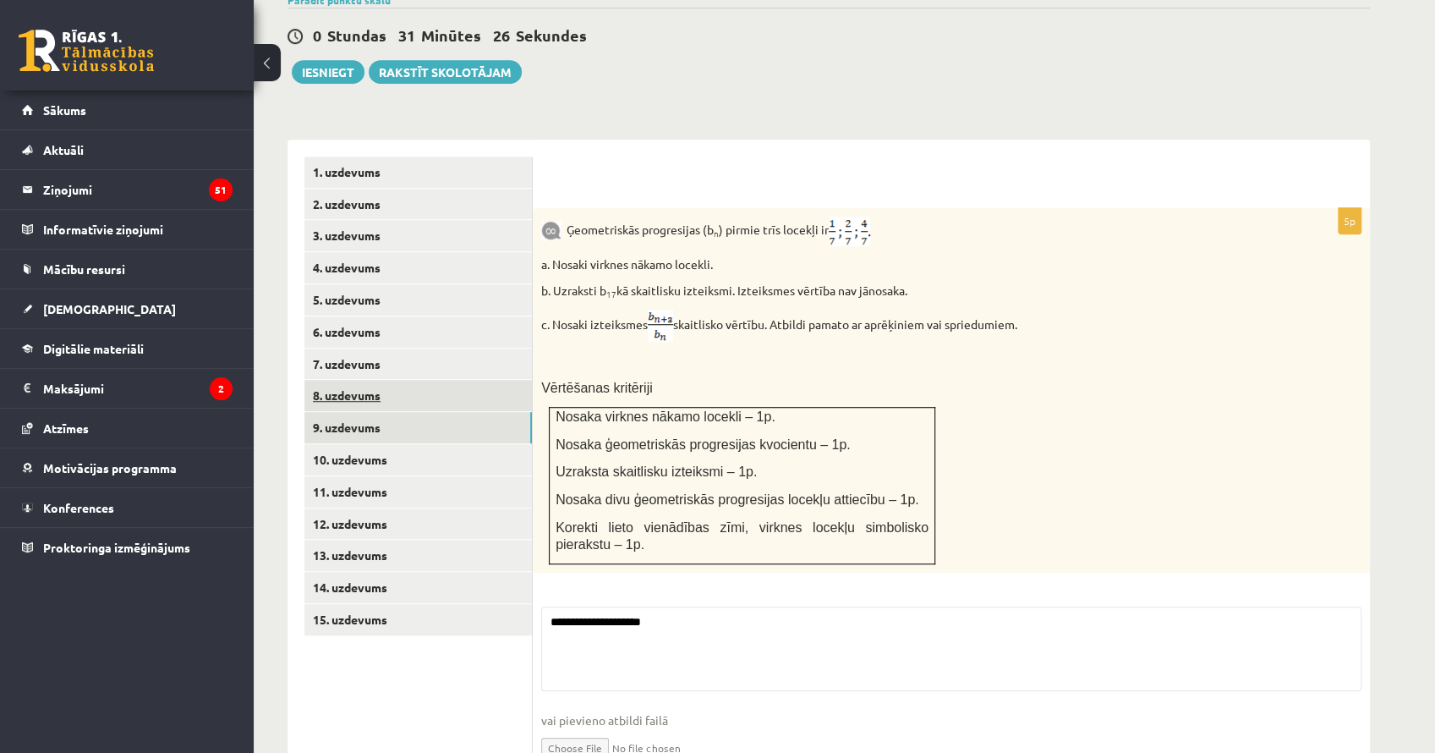
click at [446, 380] on link "8. uzdevums" at bounding box center [417, 395] width 227 height 31
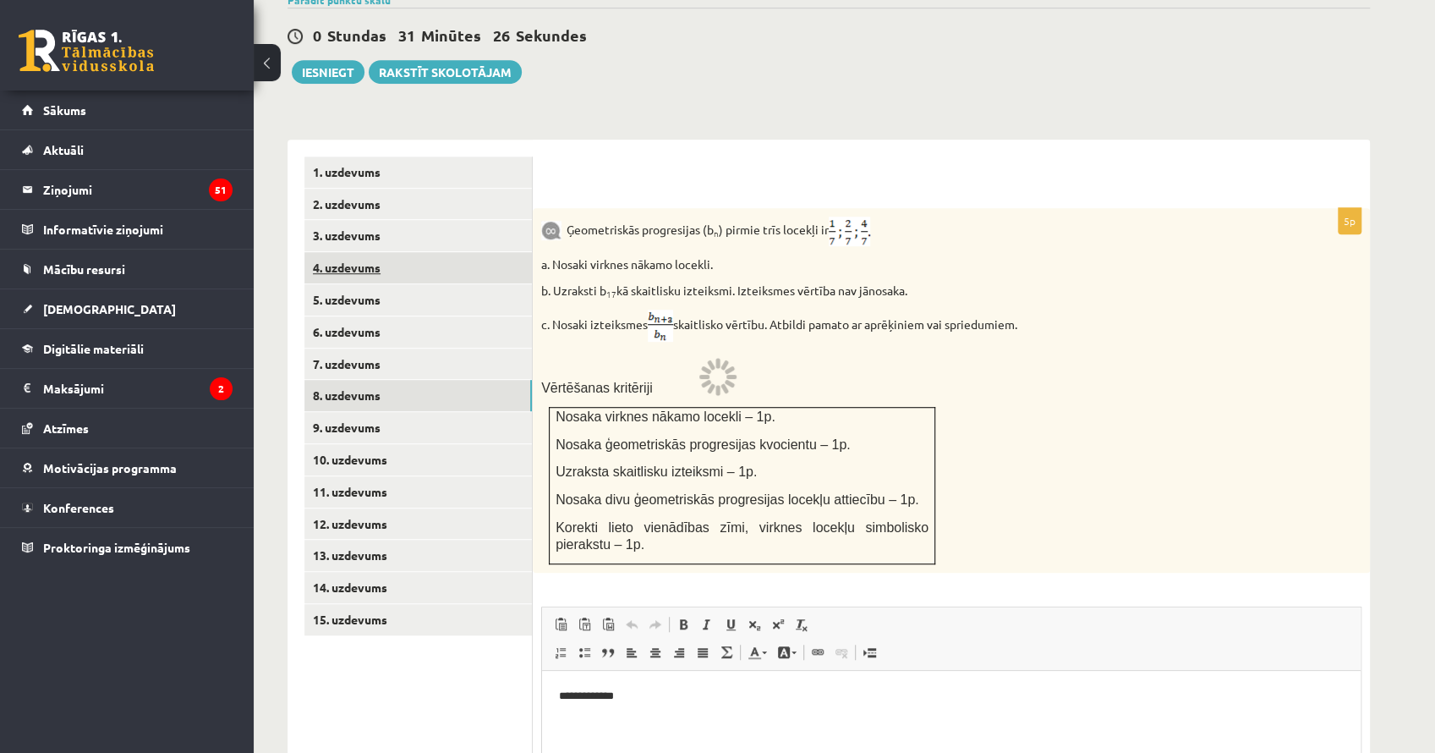
scroll to position [492, 0]
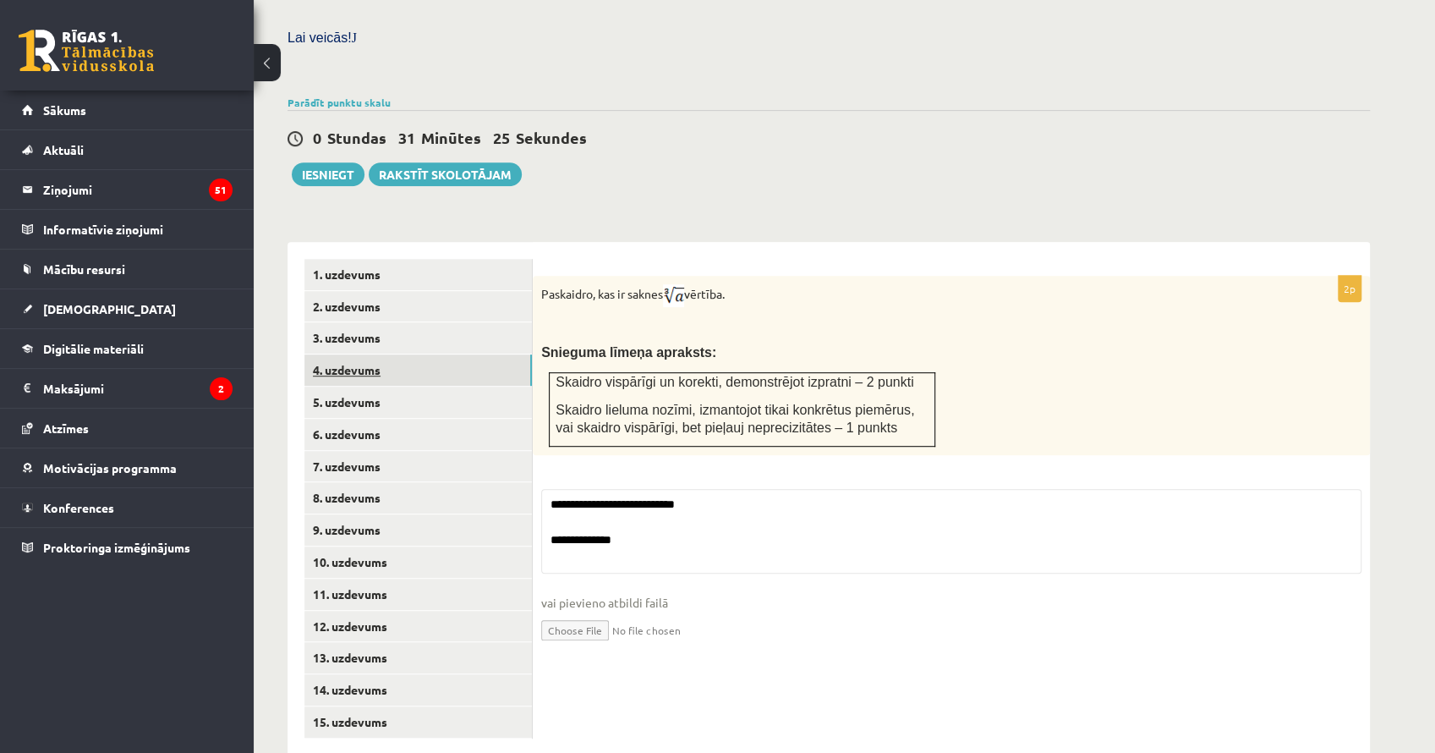
click at [441, 354] on link "4. uzdevums" at bounding box center [417, 369] width 227 height 31
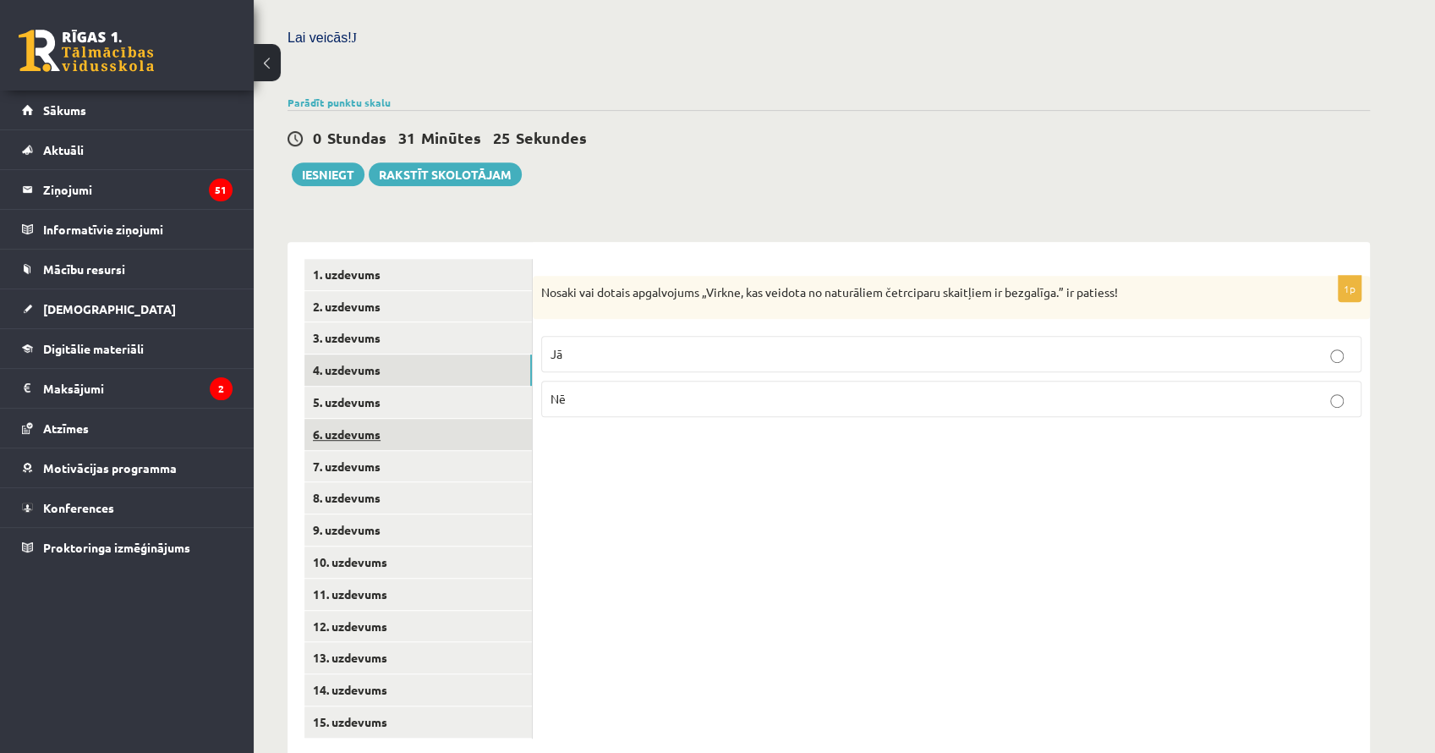
click at [416, 419] on link "6. uzdevums" at bounding box center [417, 434] width 227 height 31
click at [411, 451] on link "7. uzdevums" at bounding box center [417, 466] width 227 height 31
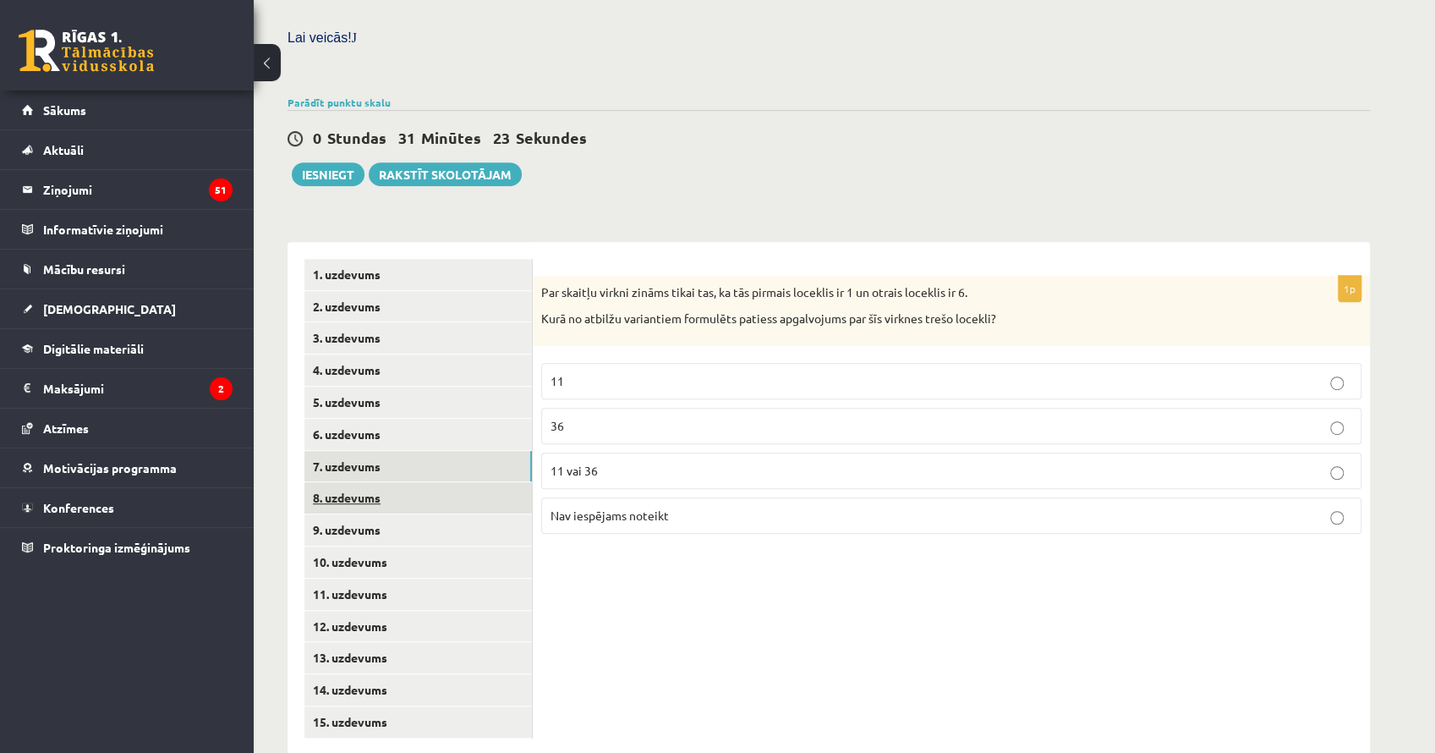
click at [392, 482] on link "8. uzdevums" at bounding box center [417, 497] width 227 height 31
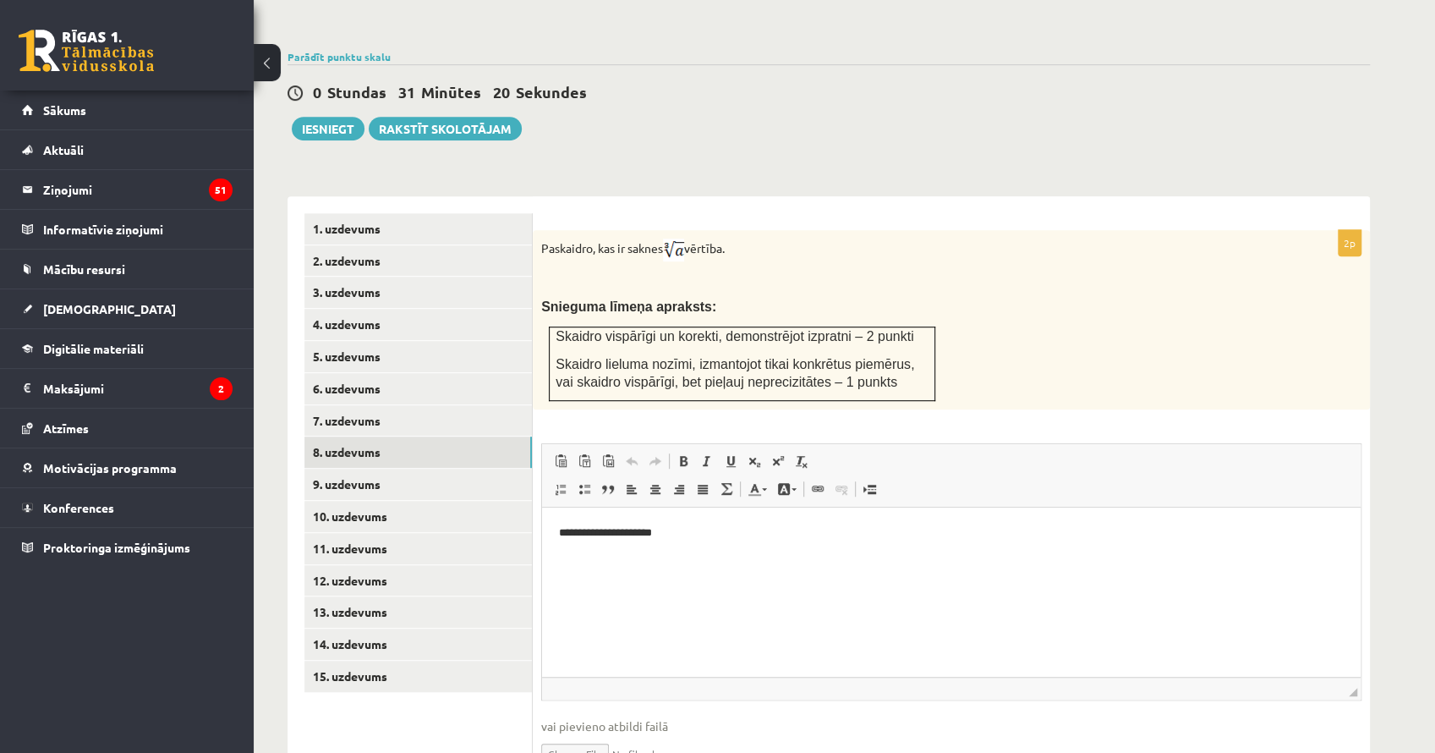
scroll to position [548, 0]
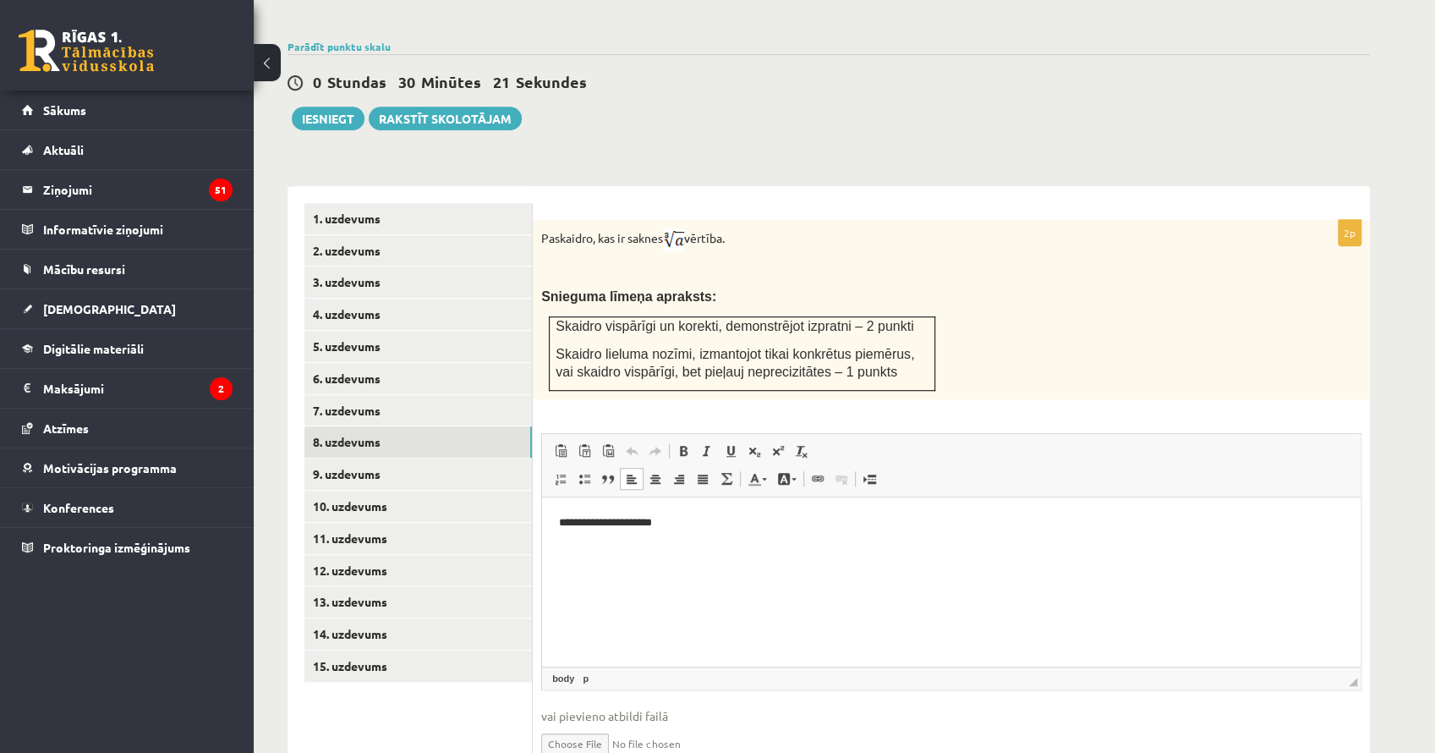
click at [741, 536] on body "**********" at bounding box center [951, 537] width 785 height 46
click at [773, 444] on span at bounding box center [778, 451] width 14 height 14
click at [778, 444] on span at bounding box center [778, 451] width 14 height 14
click at [772, 444] on span at bounding box center [778, 451] width 14 height 14
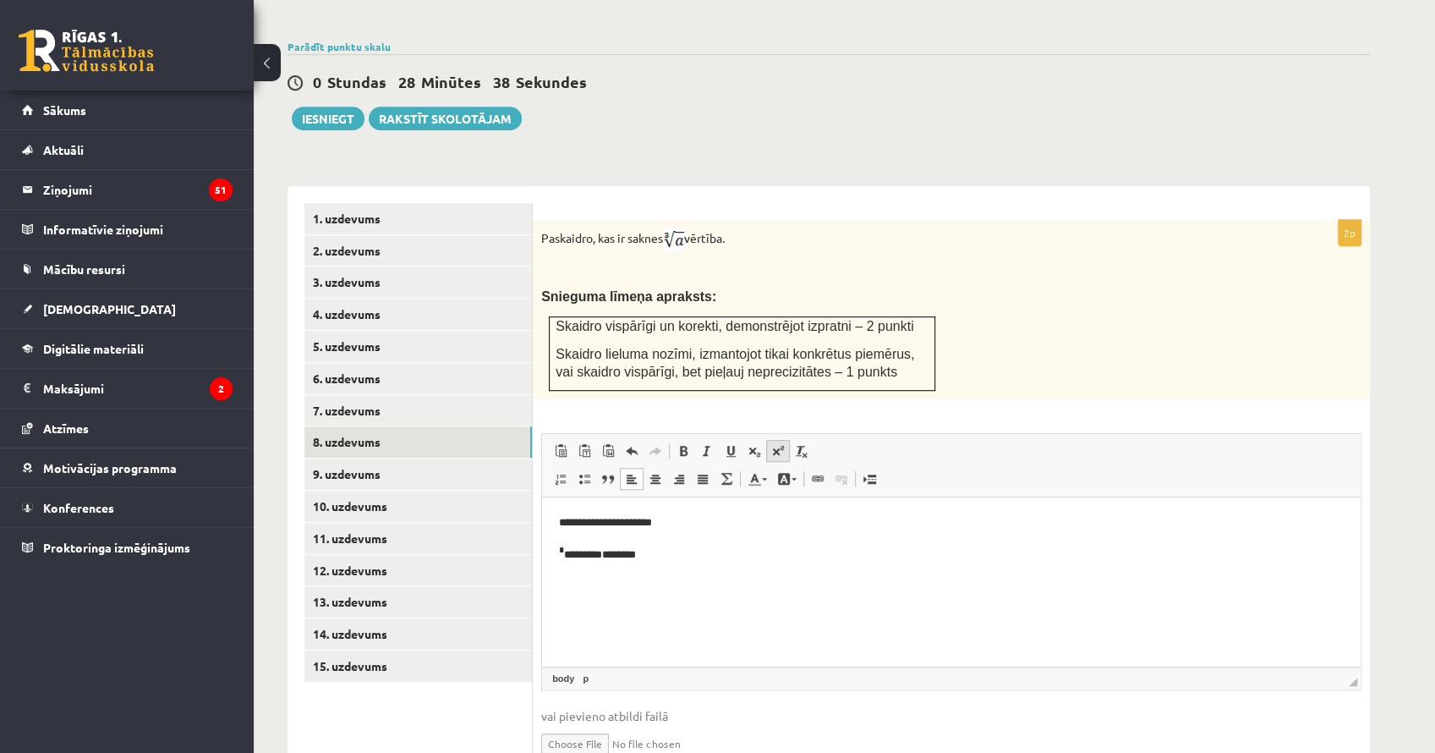
click at [772, 444] on span at bounding box center [778, 451] width 14 height 14
click at [778, 444] on span at bounding box center [778, 451] width 14 height 14
click at [752, 579] on html "**********" at bounding box center [951, 538] width 819 height 82
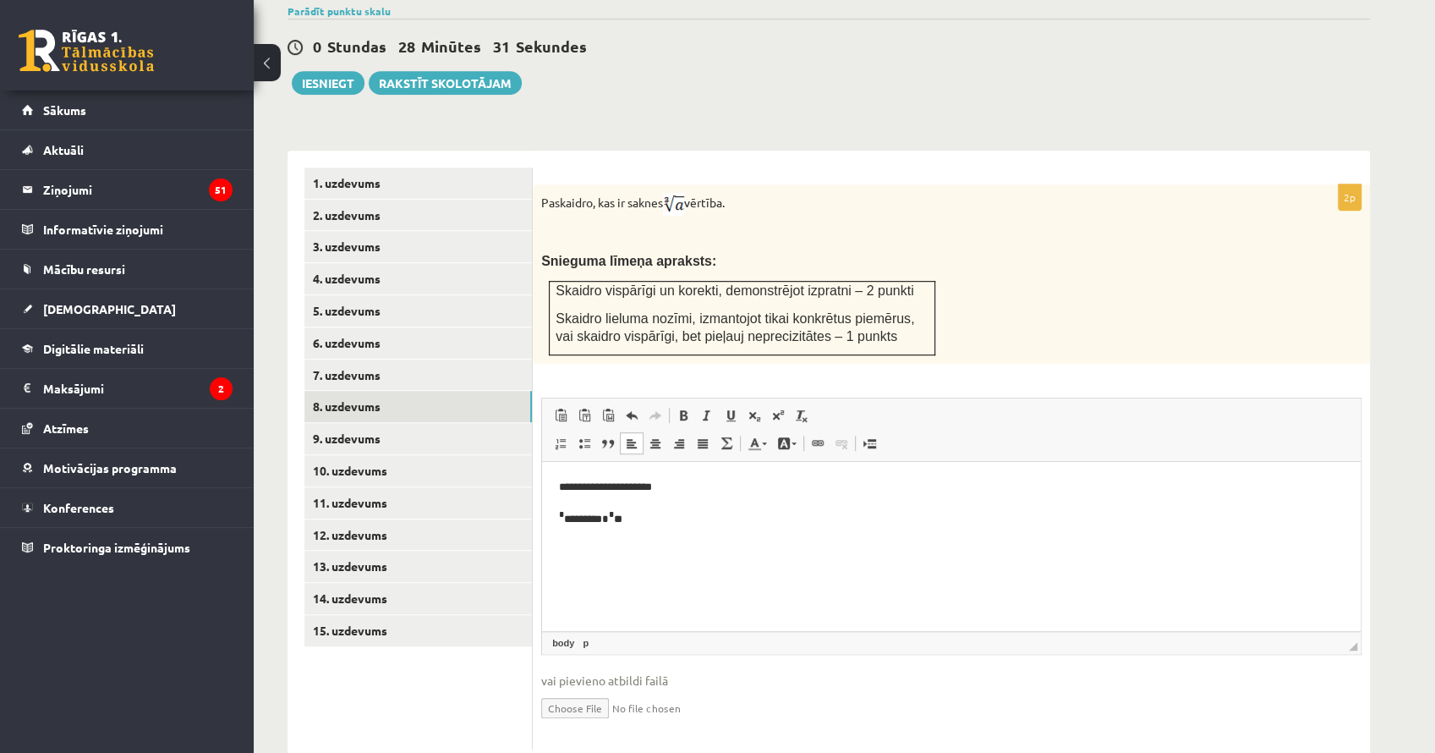
scroll to position [595, 0]
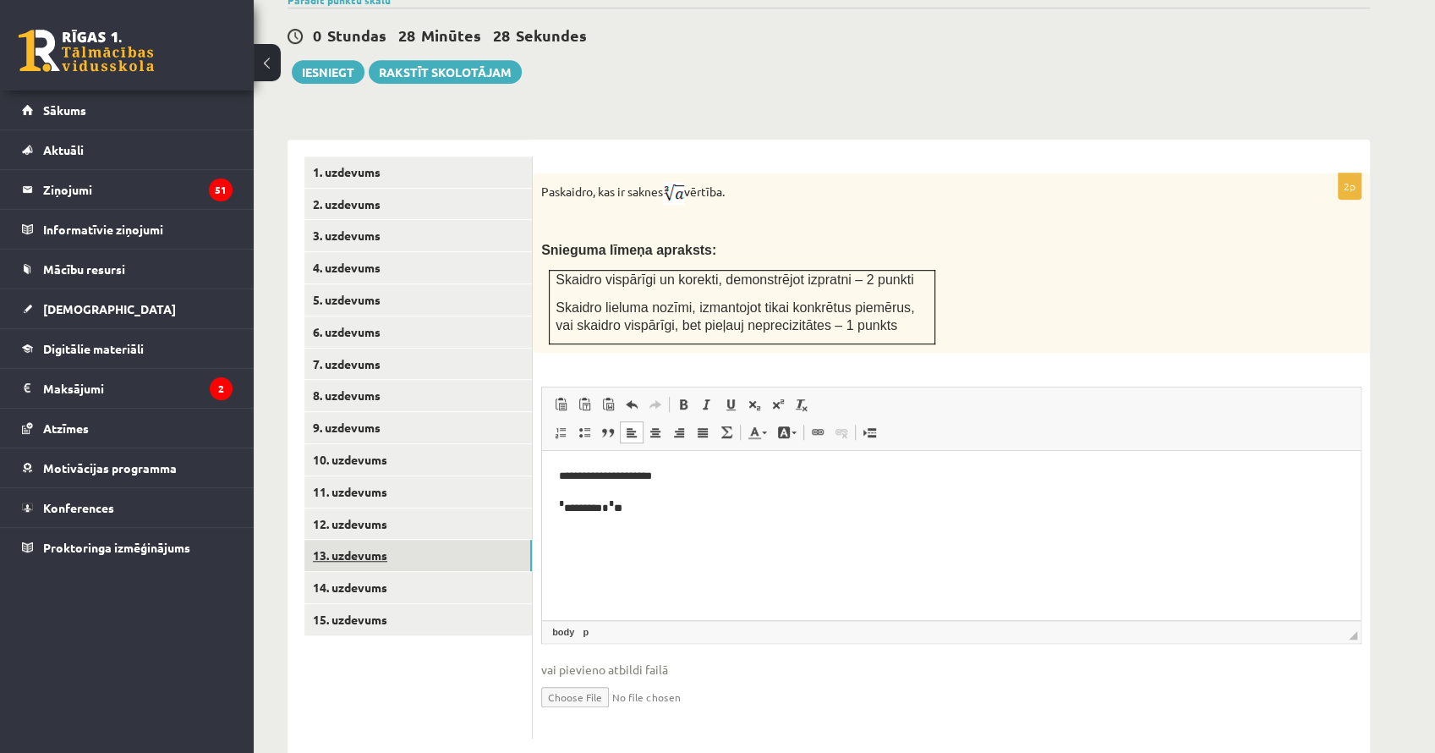
click at [414, 540] on link "13. uzdevums" at bounding box center [417, 555] width 227 height 31
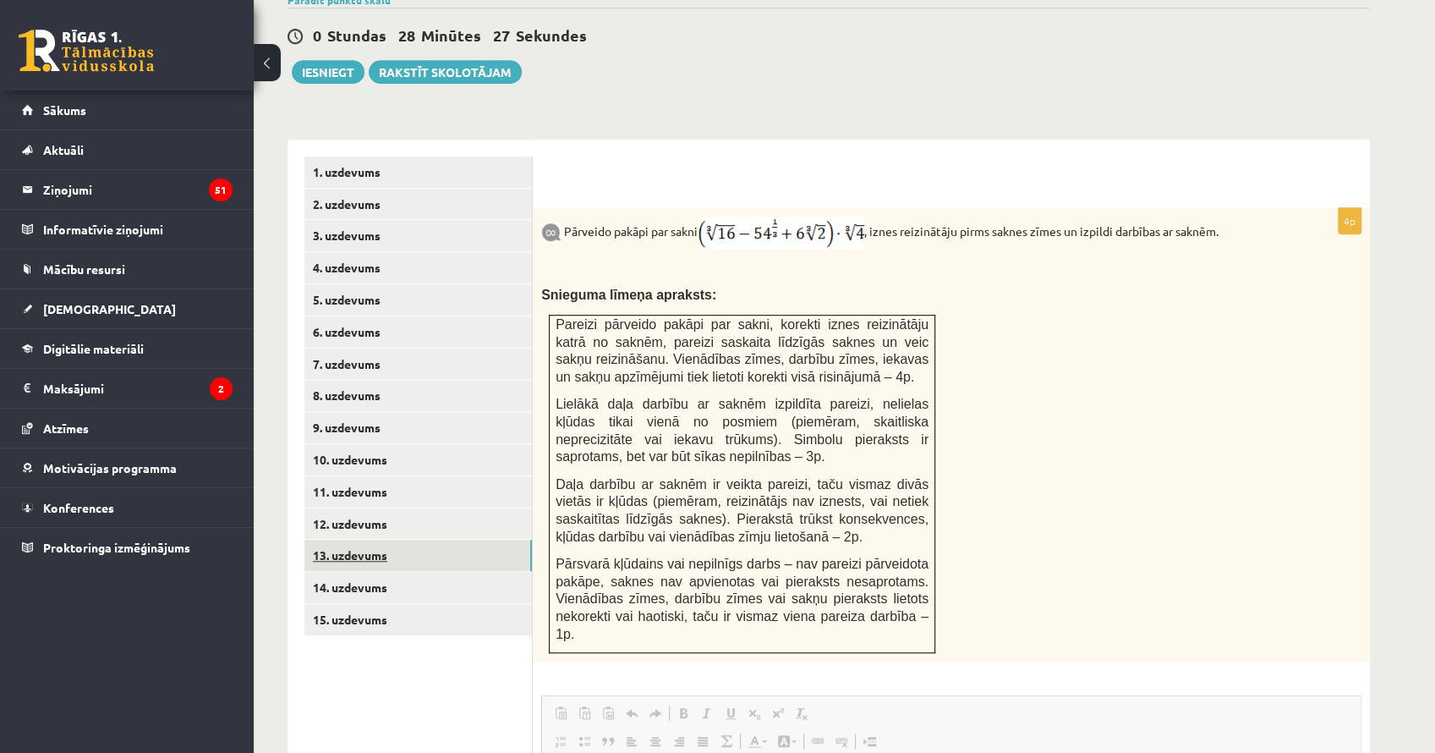
scroll to position [0, 0]
click at [1303, 479] on div "Pārveido pakāpi par sakni , iznes reizinātāju pirms saknes zīmes un izpildi dar…" at bounding box center [951, 434] width 837 height 453
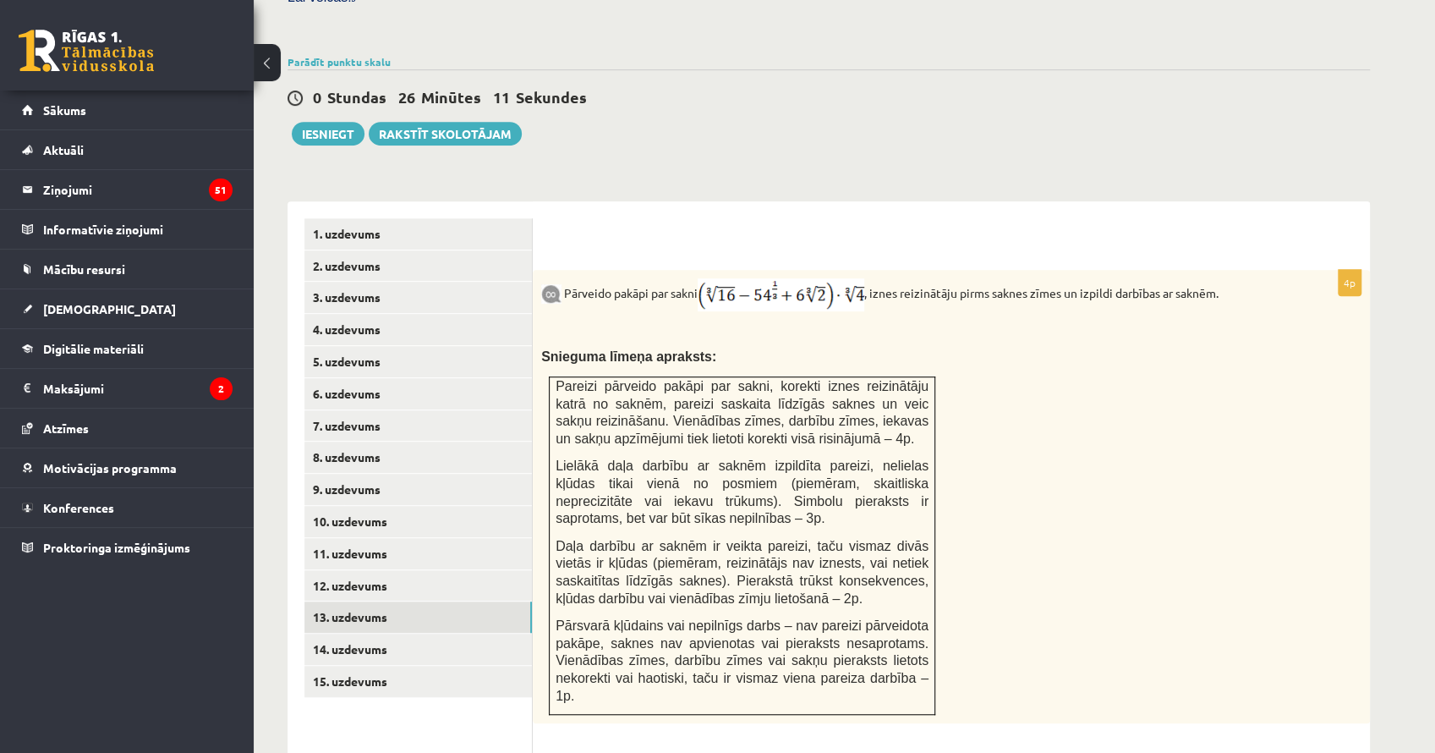
scroll to position [425, 0]
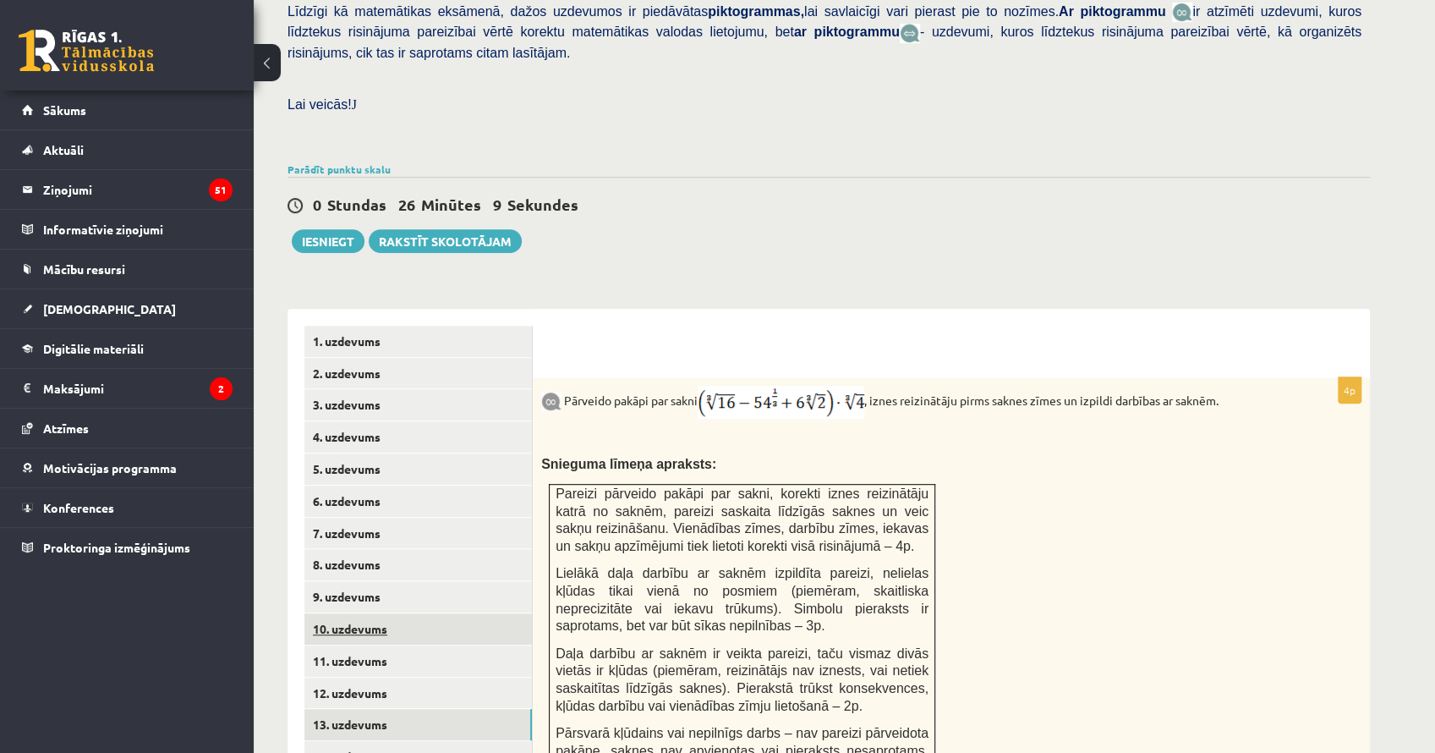
click at [433, 613] on link "10. uzdevums" at bounding box center [417, 628] width 227 height 31
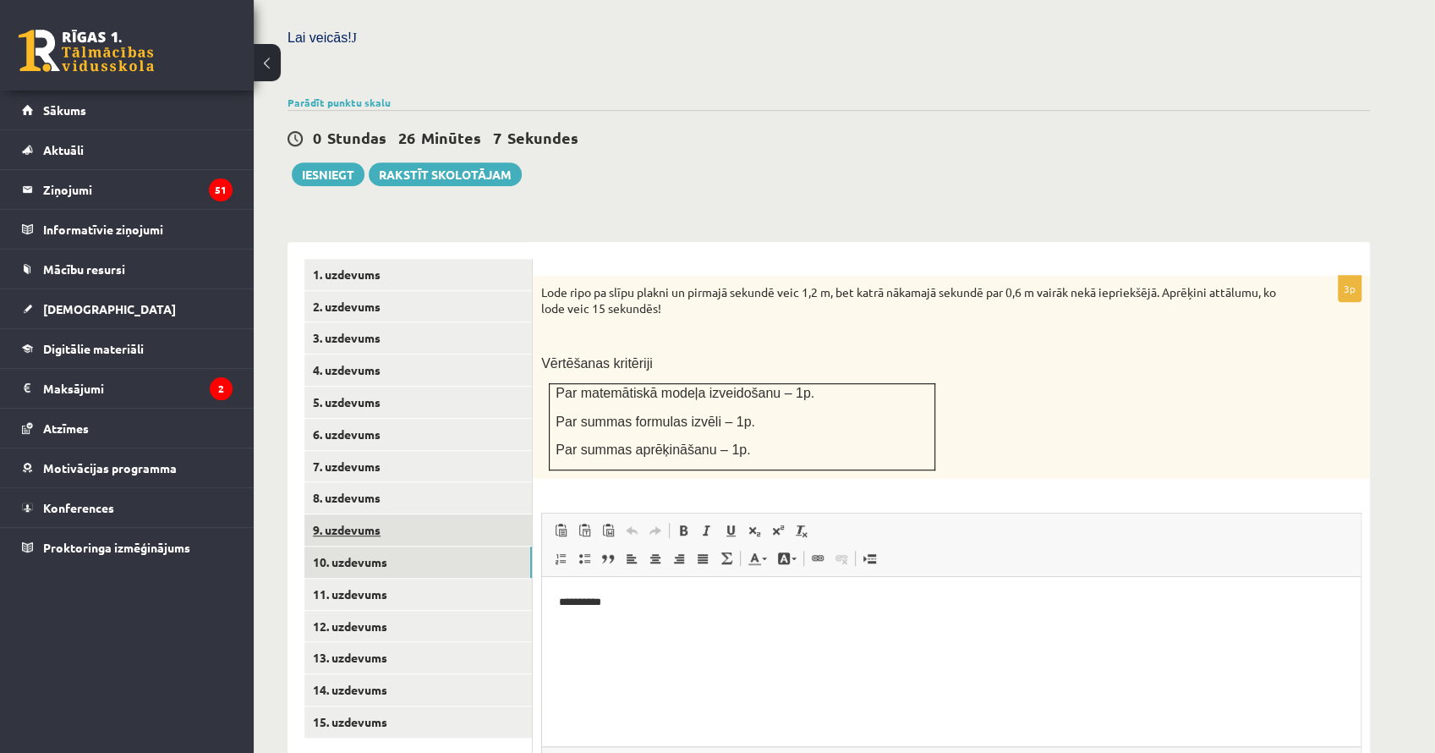
scroll to position [0, 0]
click at [419, 514] on link "9. uzdevums" at bounding box center [417, 529] width 227 height 31
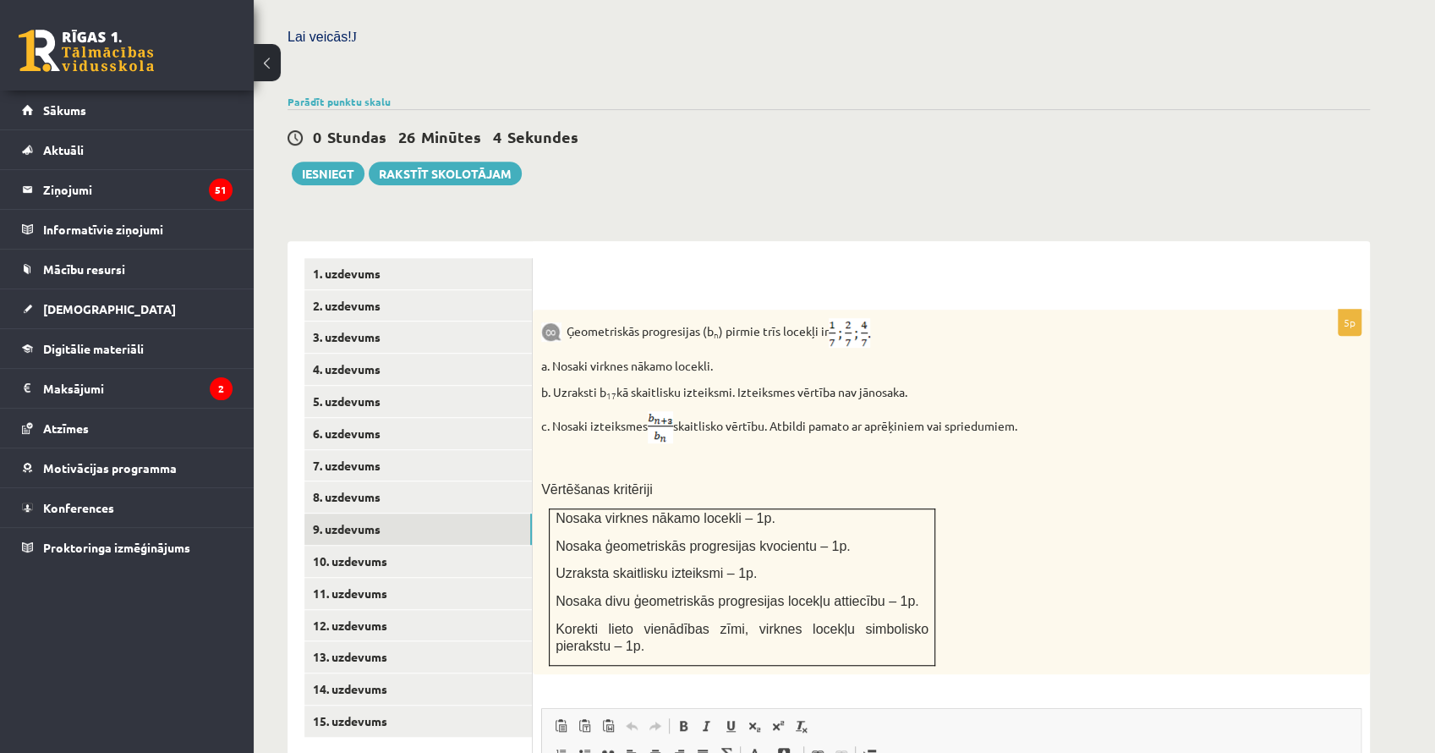
scroll to position [662, 0]
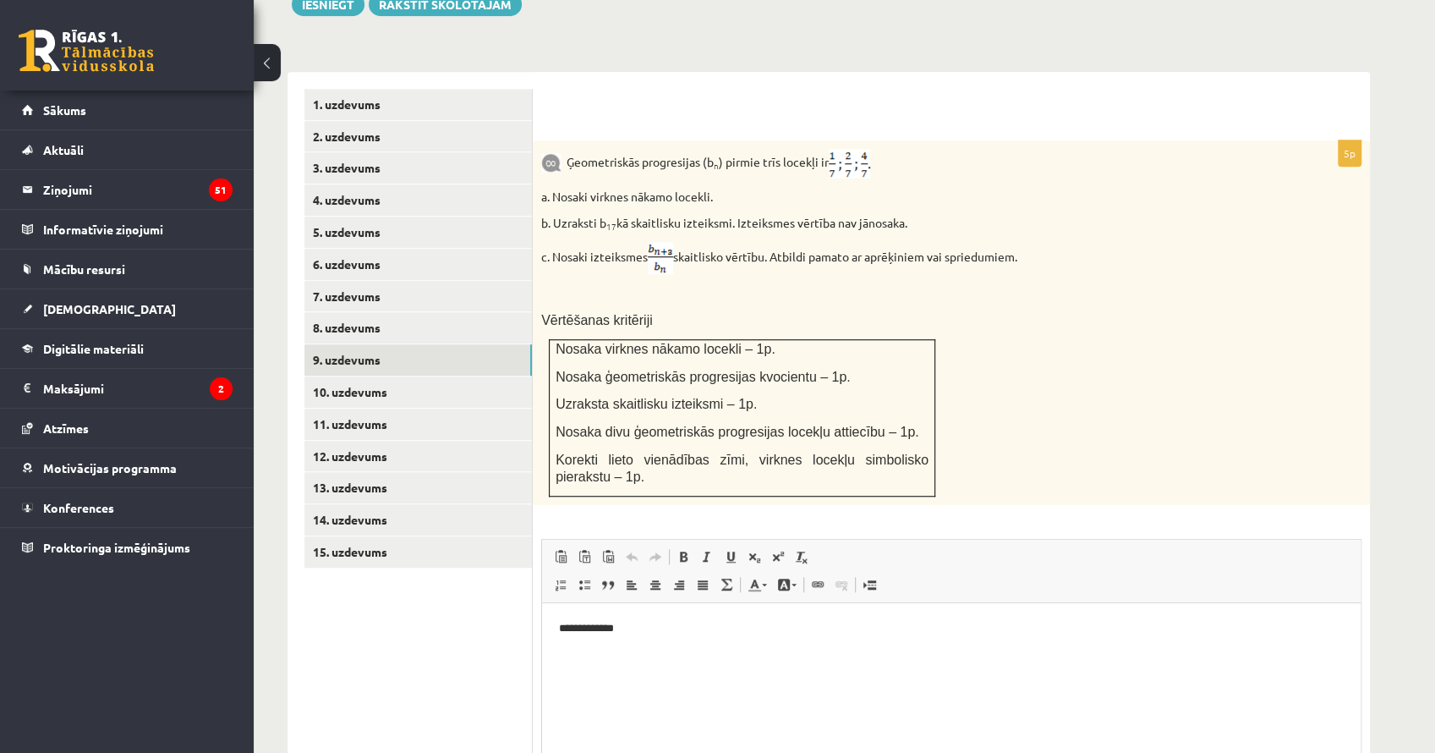
click at [680, 637] on html "**********" at bounding box center [951, 628] width 819 height 52
click at [1090, 367] on div "Ģeometriskās progresijas (b n ) pirmie trīs locekļi ir a. Nosaki virknes nākamo…" at bounding box center [951, 322] width 837 height 364
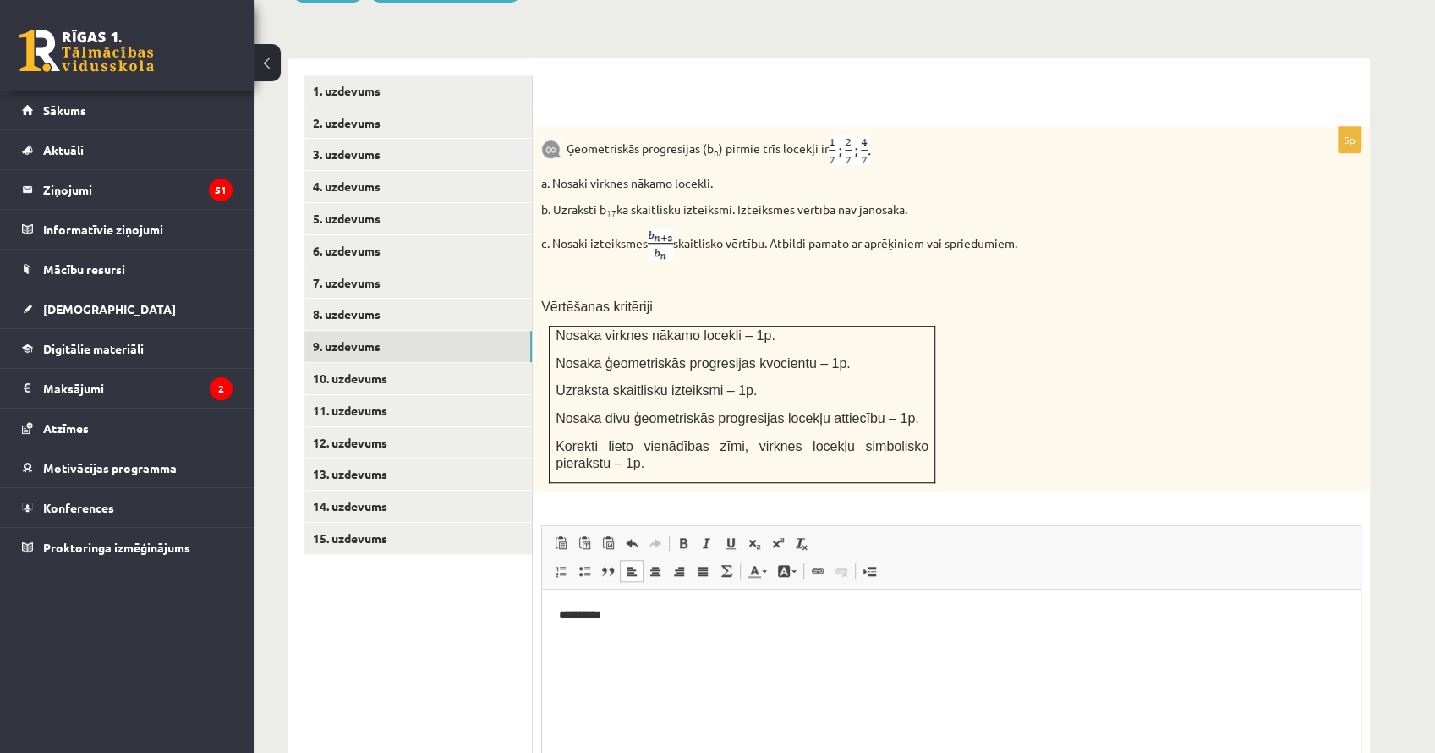
scroll to position [775, 0]
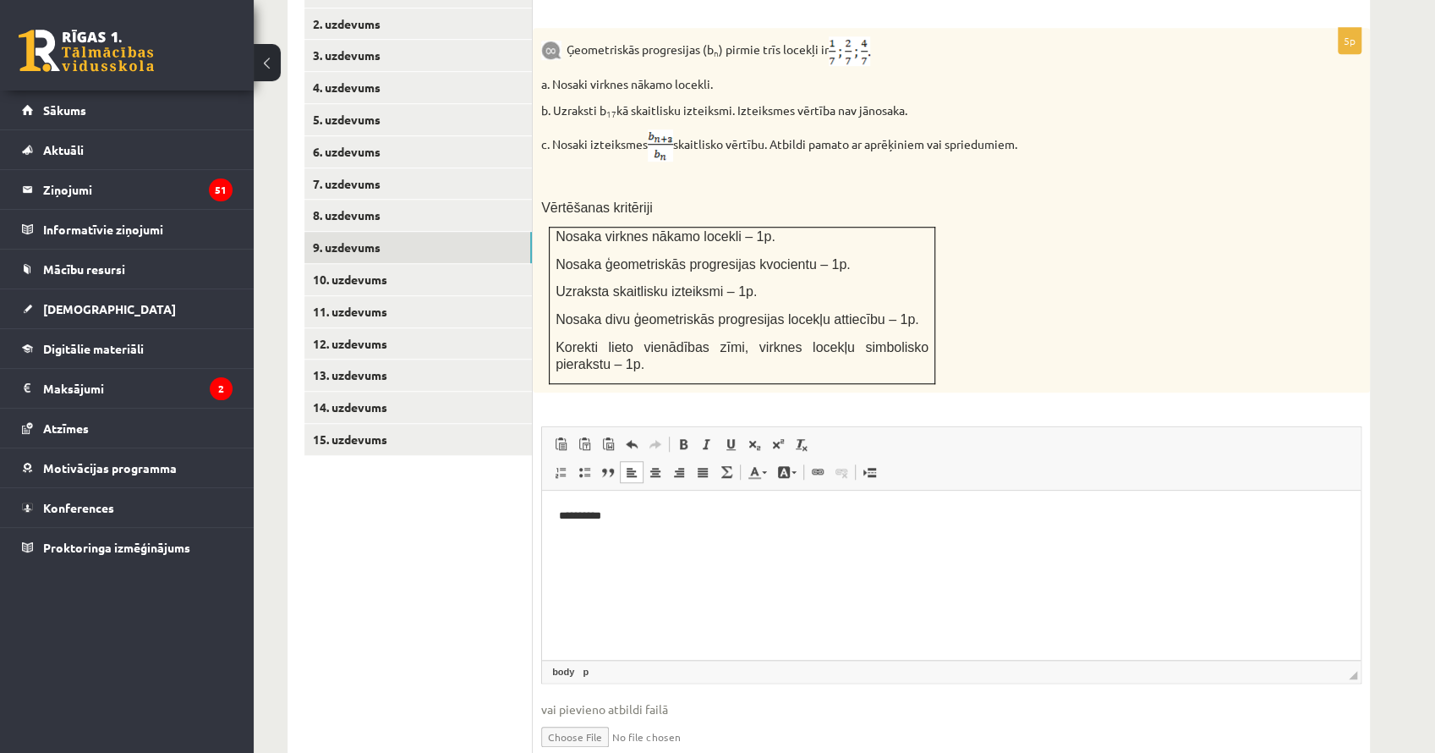
click at [563, 752] on link "Iesniegtā atbilde" at bounding box center [586, 762] width 90 height 18
click at [409, 264] on link "10. uzdevums" at bounding box center [417, 279] width 227 height 31
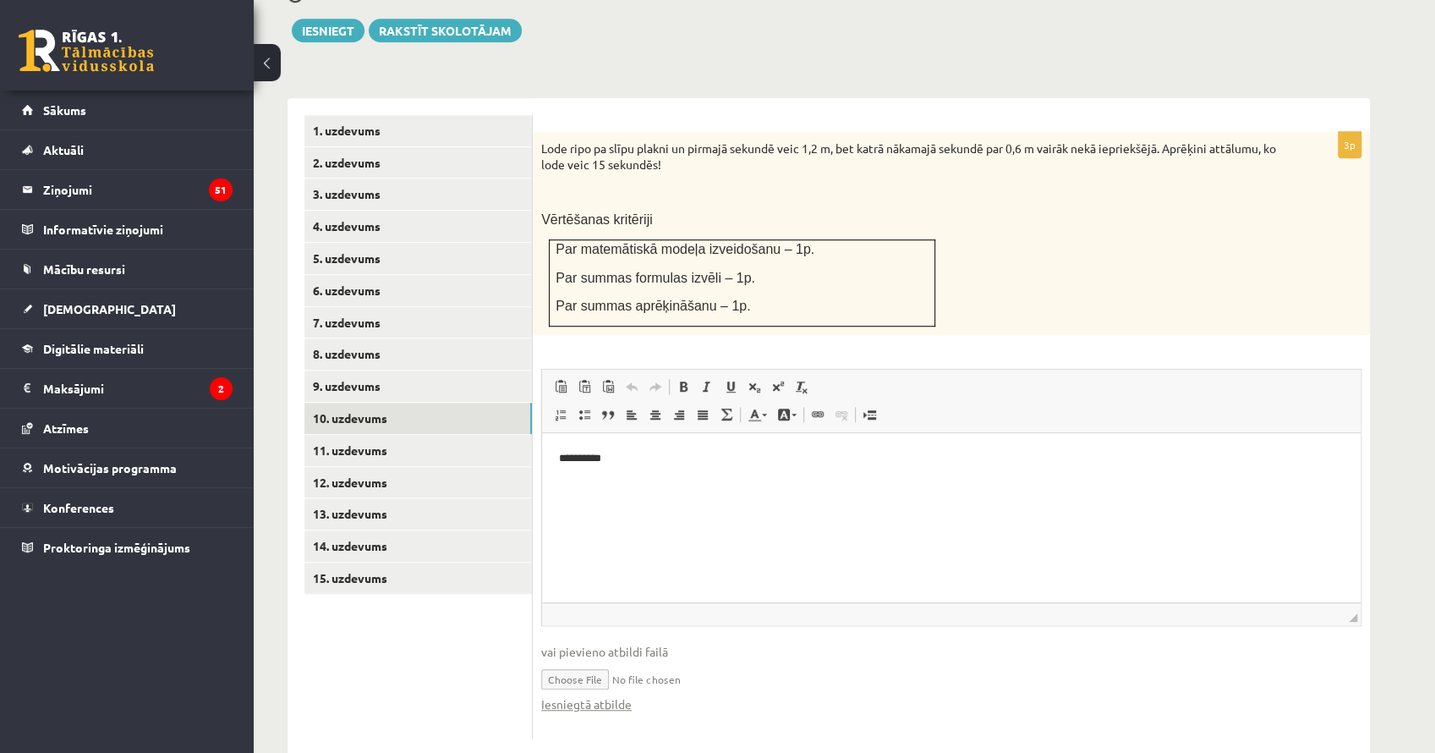
scroll to position [0, 0]
click at [603, 695] on link "Iesniegtā atbilde" at bounding box center [586, 704] width 90 height 18
click at [461, 435] on link "11. uzdevums" at bounding box center [417, 450] width 227 height 31
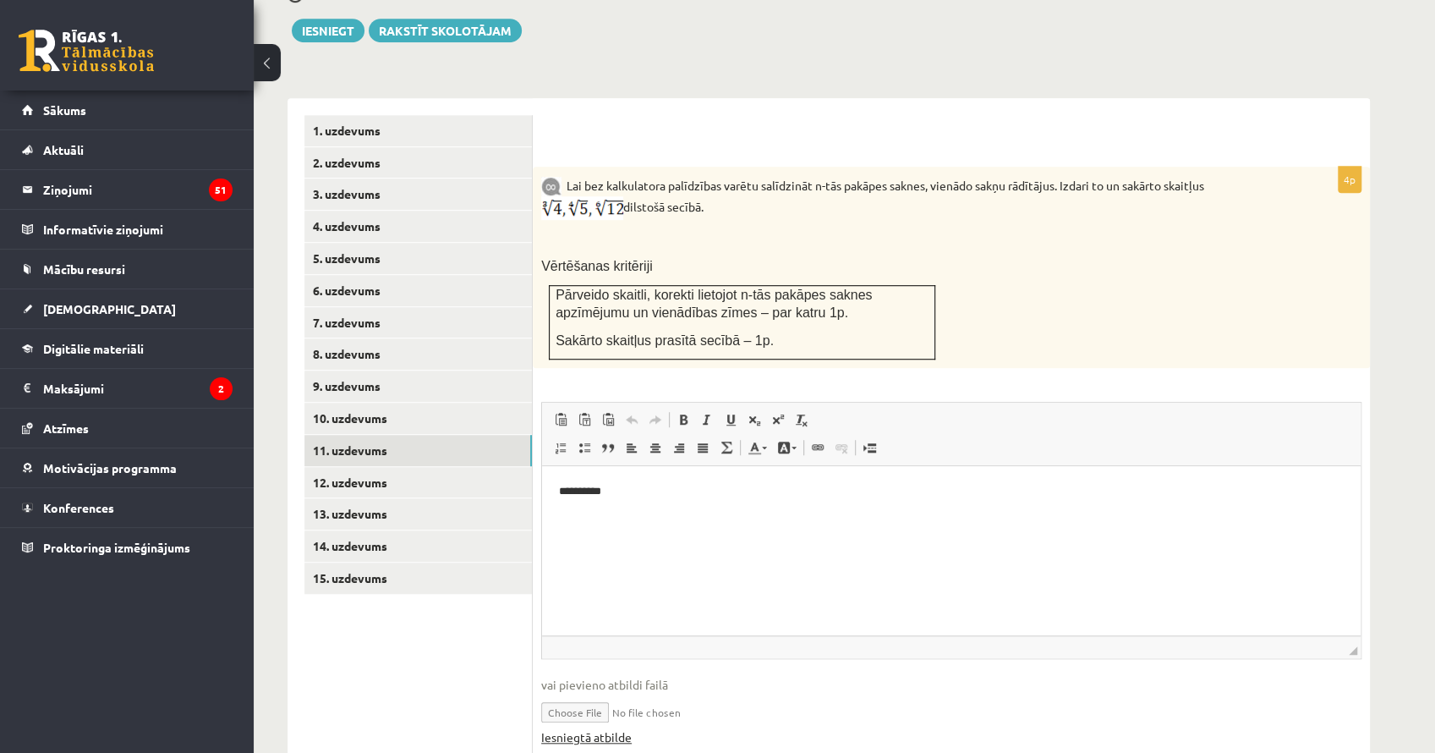
click at [619, 728] on link "Iesniegtā atbilde" at bounding box center [586, 737] width 90 height 18
click at [431, 467] on link "12. uzdevums" at bounding box center [417, 482] width 227 height 31
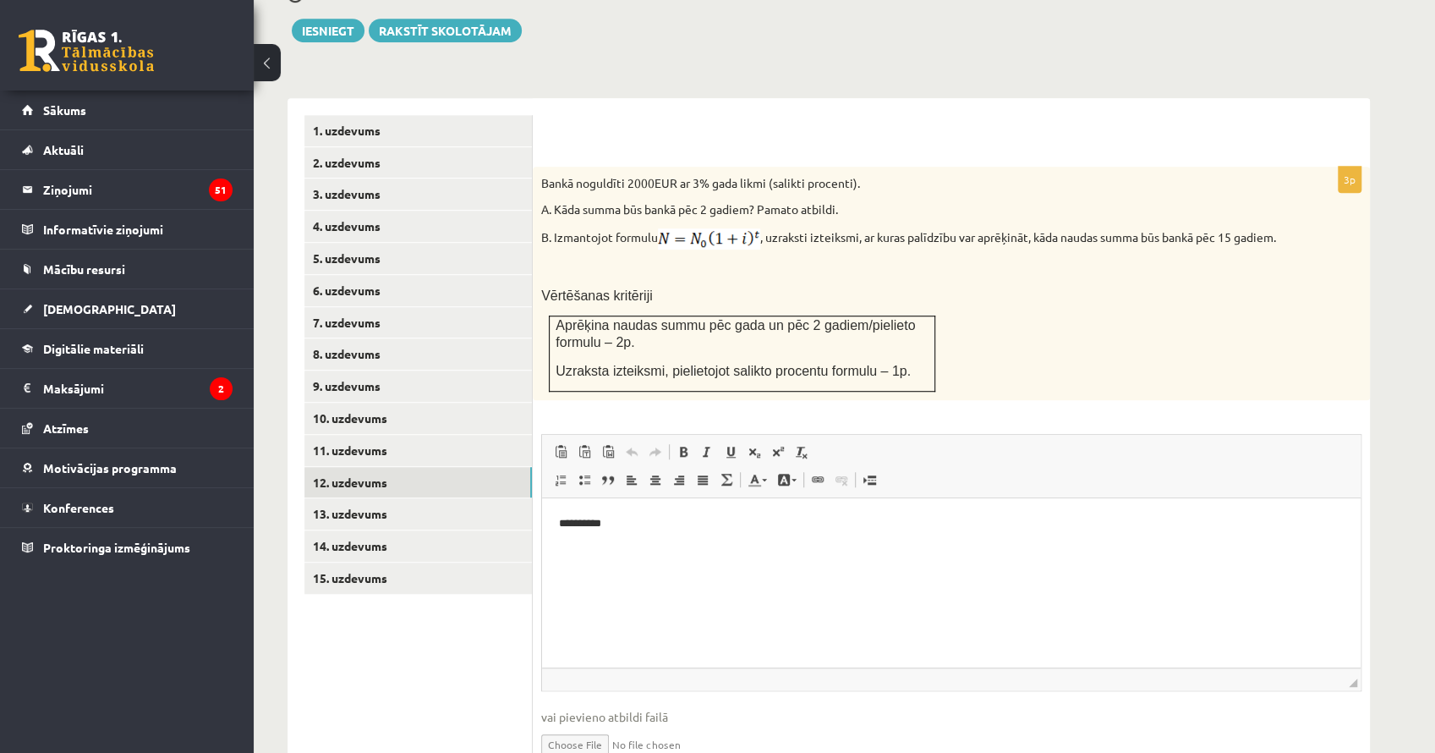
click at [455, 498] on link "13. uzdevums" at bounding box center [417, 513] width 227 height 31
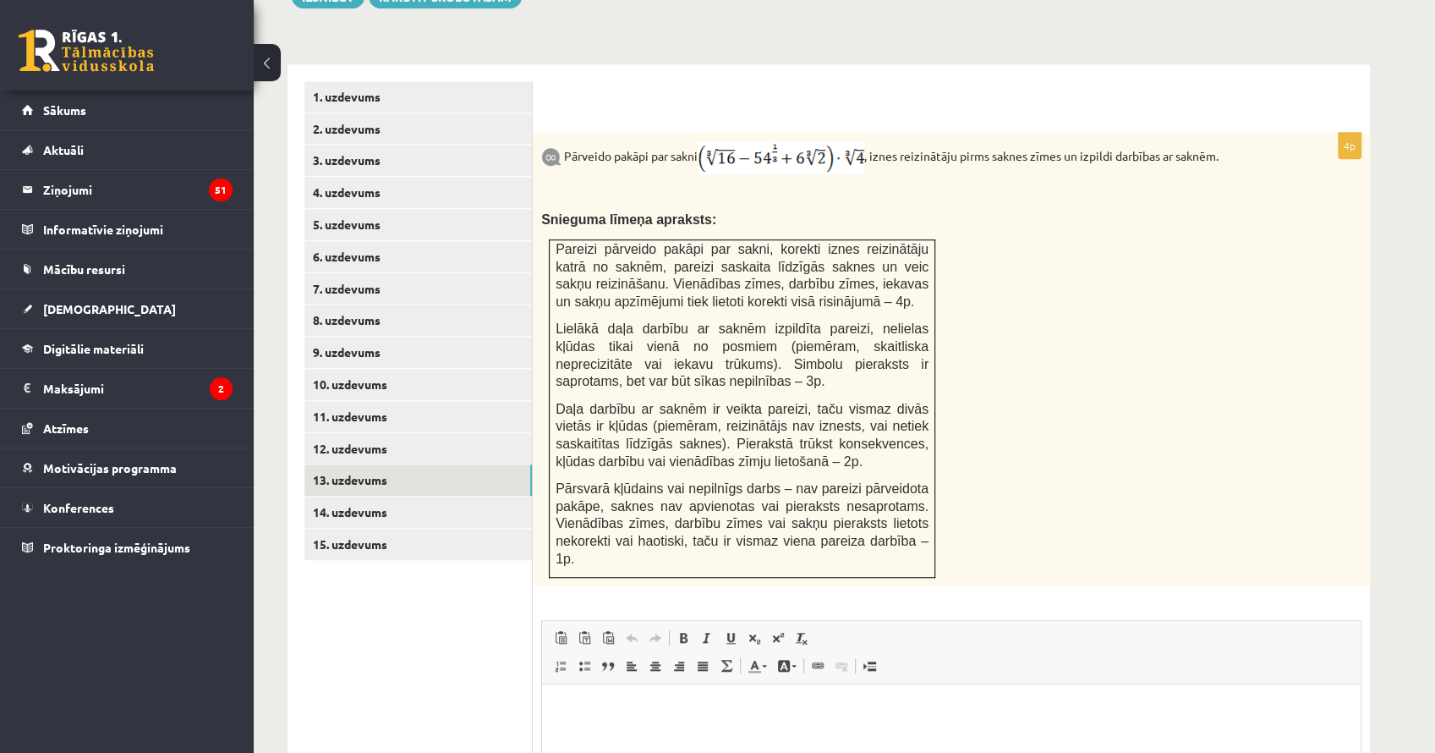
scroll to position [658, 0]
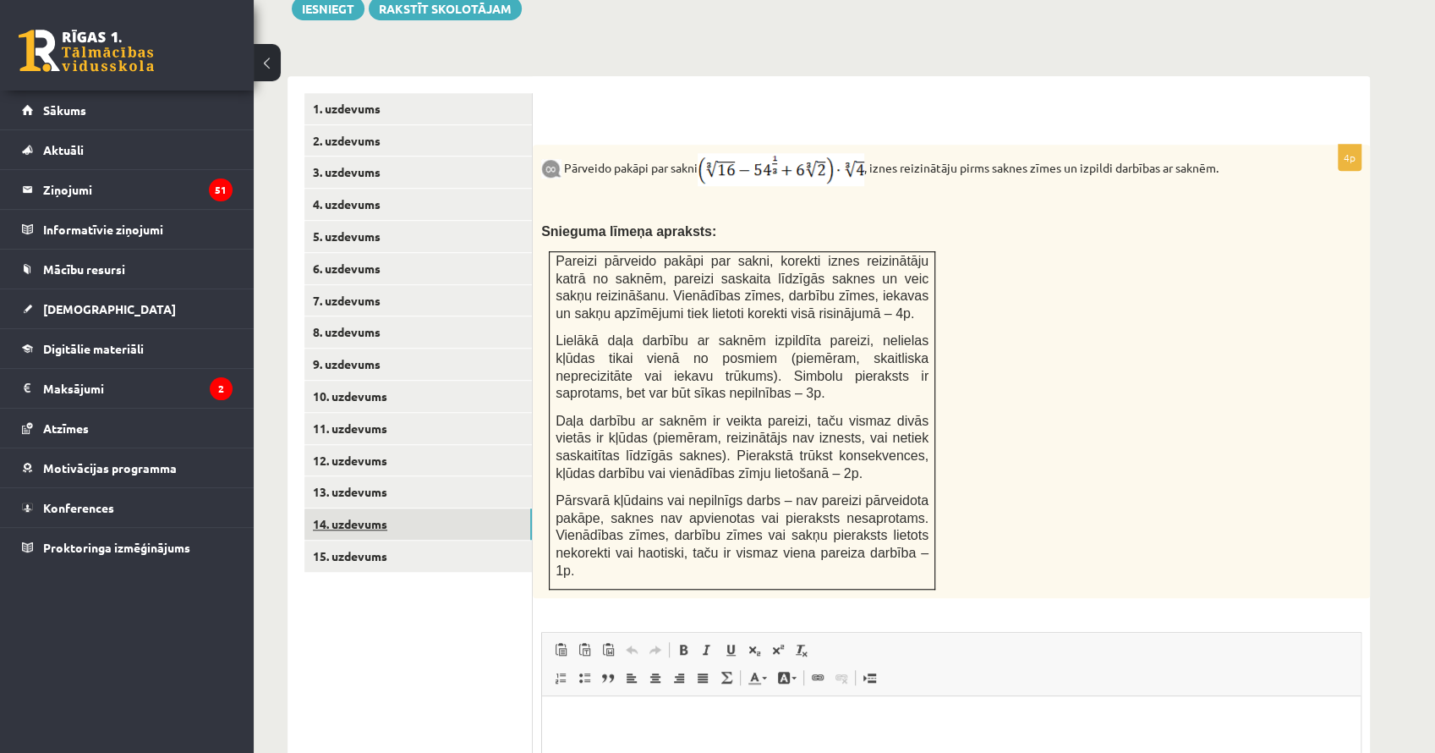
click at [385, 508] on link "14. uzdevums" at bounding box center [417, 523] width 227 height 31
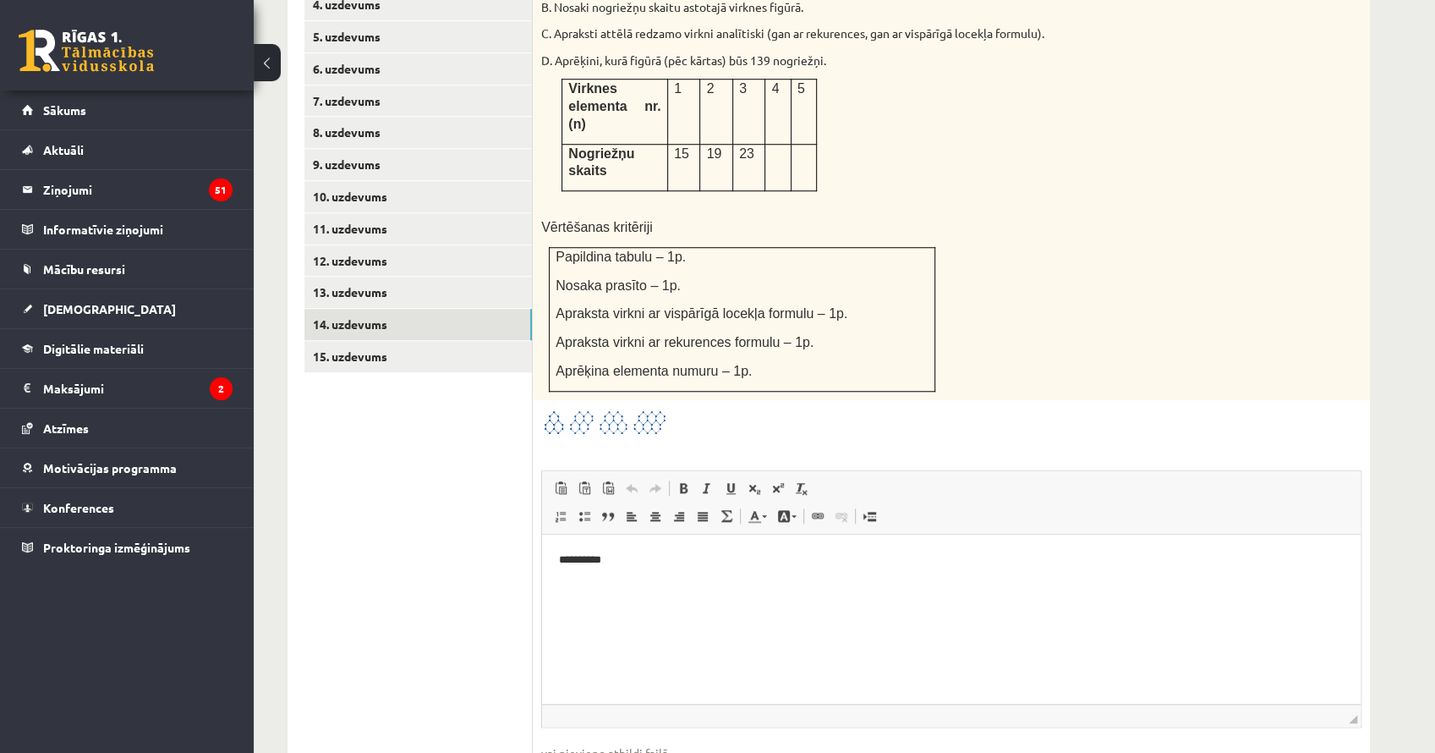
scroll to position [942, 0]
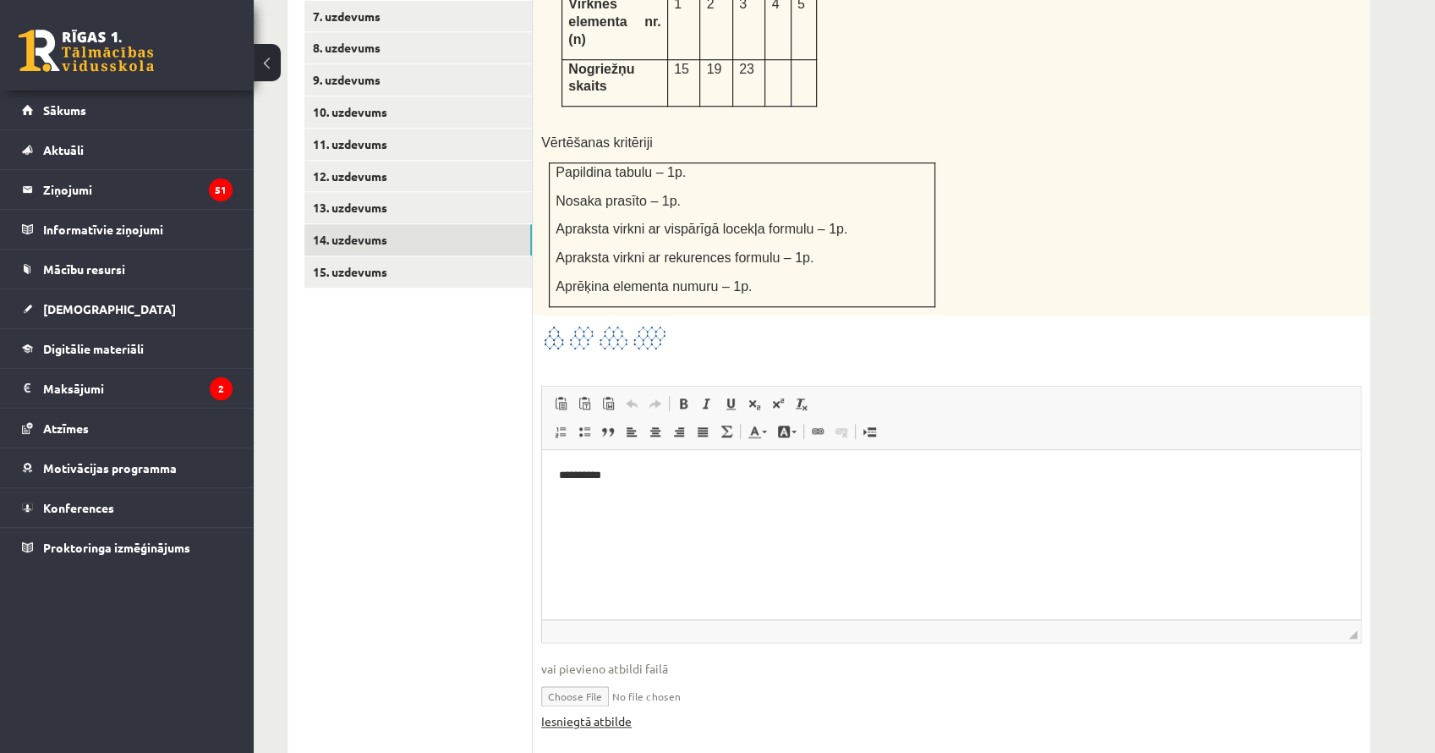
click at [610, 712] on link "Iesniegtā atbilde" at bounding box center [586, 721] width 90 height 18
click at [425, 256] on link "15. uzdevums" at bounding box center [417, 271] width 227 height 31
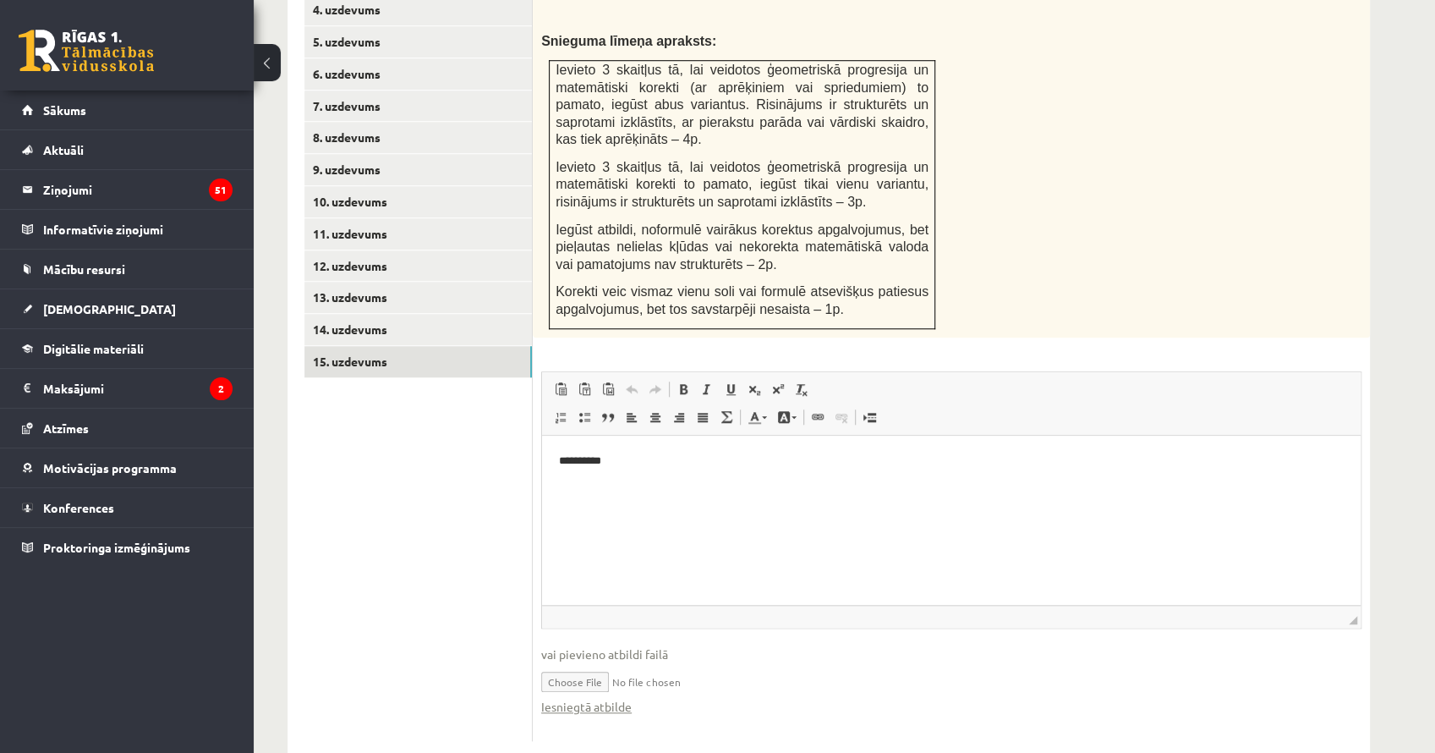
scroll to position [0, 0]
click at [619, 698] on link "Iesniegtā atbilde" at bounding box center [586, 707] width 90 height 18
click at [465, 282] on link "13. uzdevums" at bounding box center [417, 297] width 227 height 31
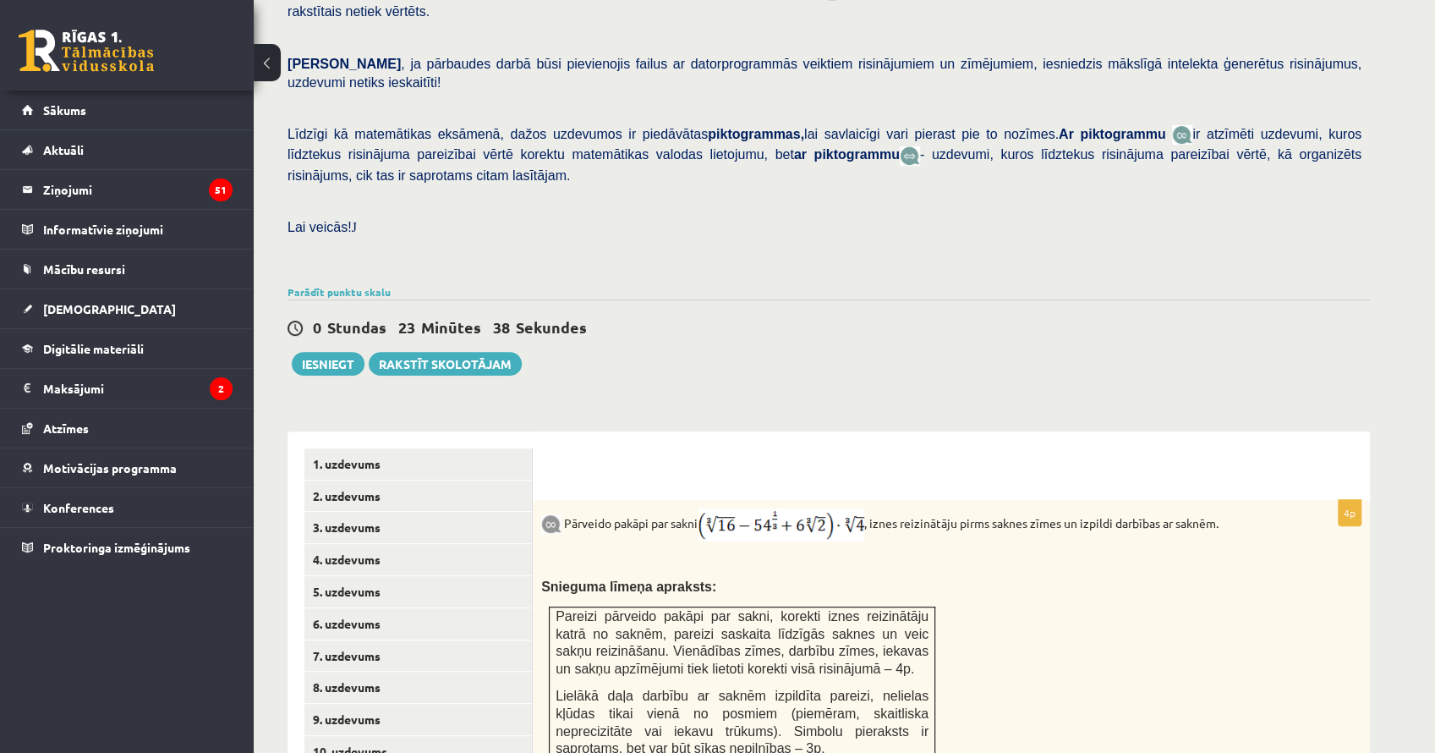
scroll to position [233, 0]
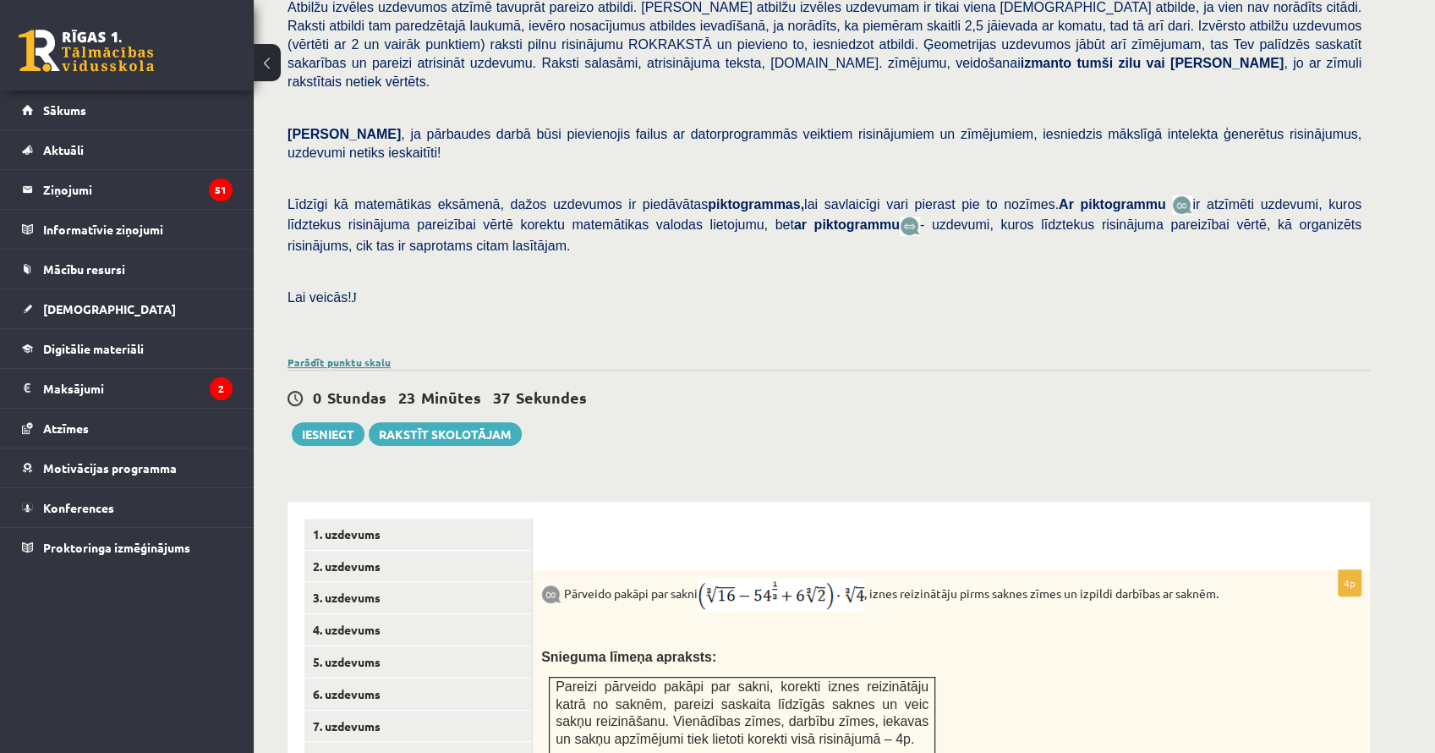
click at [342, 355] on link "Parādīt punktu skalu" at bounding box center [339, 362] width 103 height 14
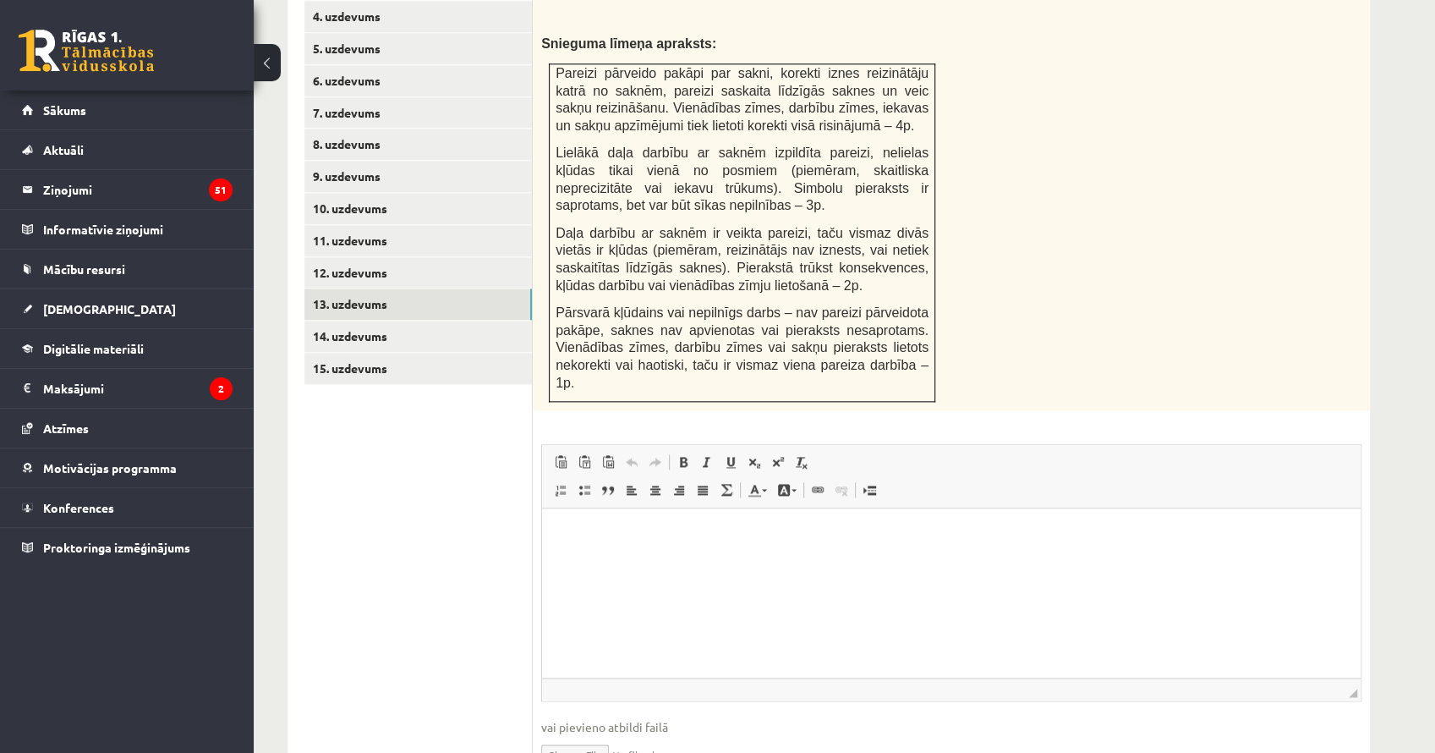
scroll to position [1247, 0]
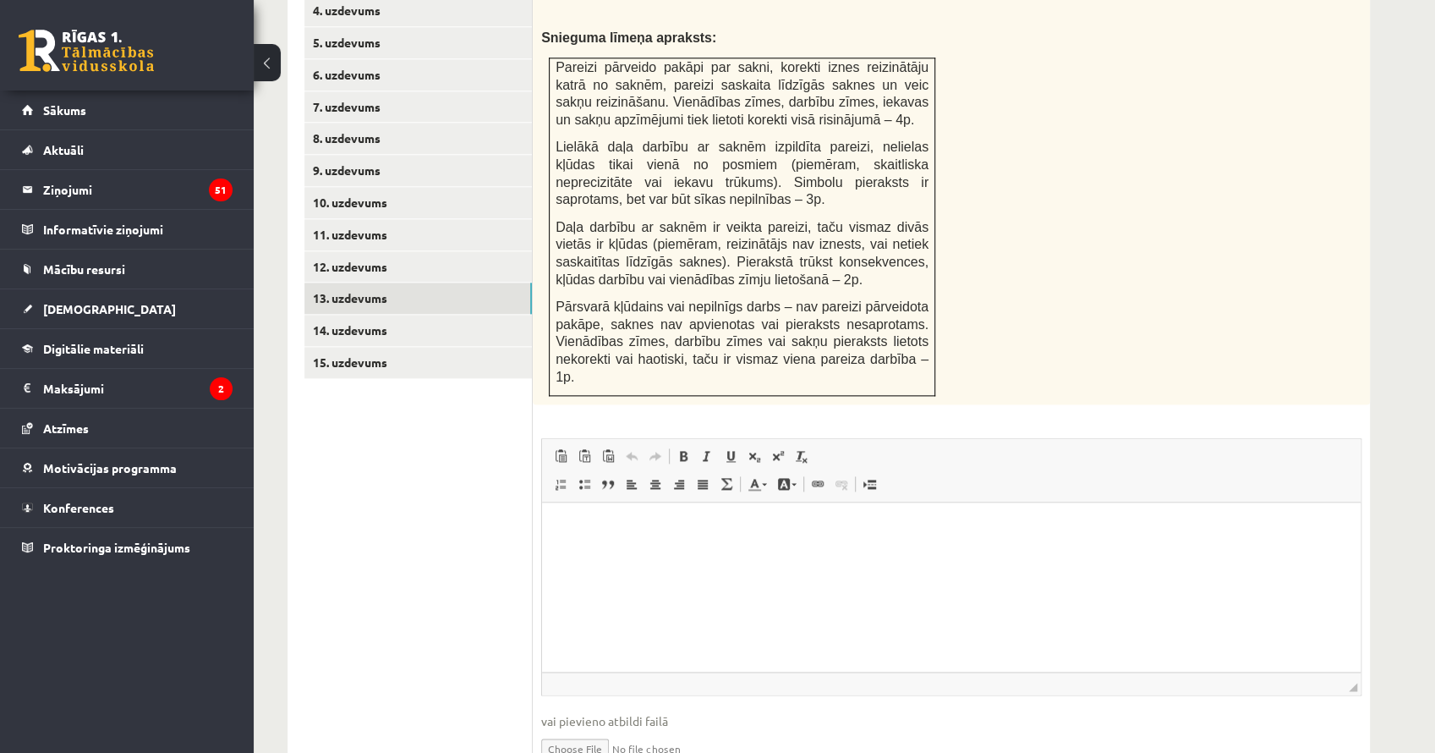
click at [582, 730] on input "file" at bounding box center [951, 747] width 820 height 35
type input "**********"
click at [628, 550] on html at bounding box center [951, 528] width 819 height 52
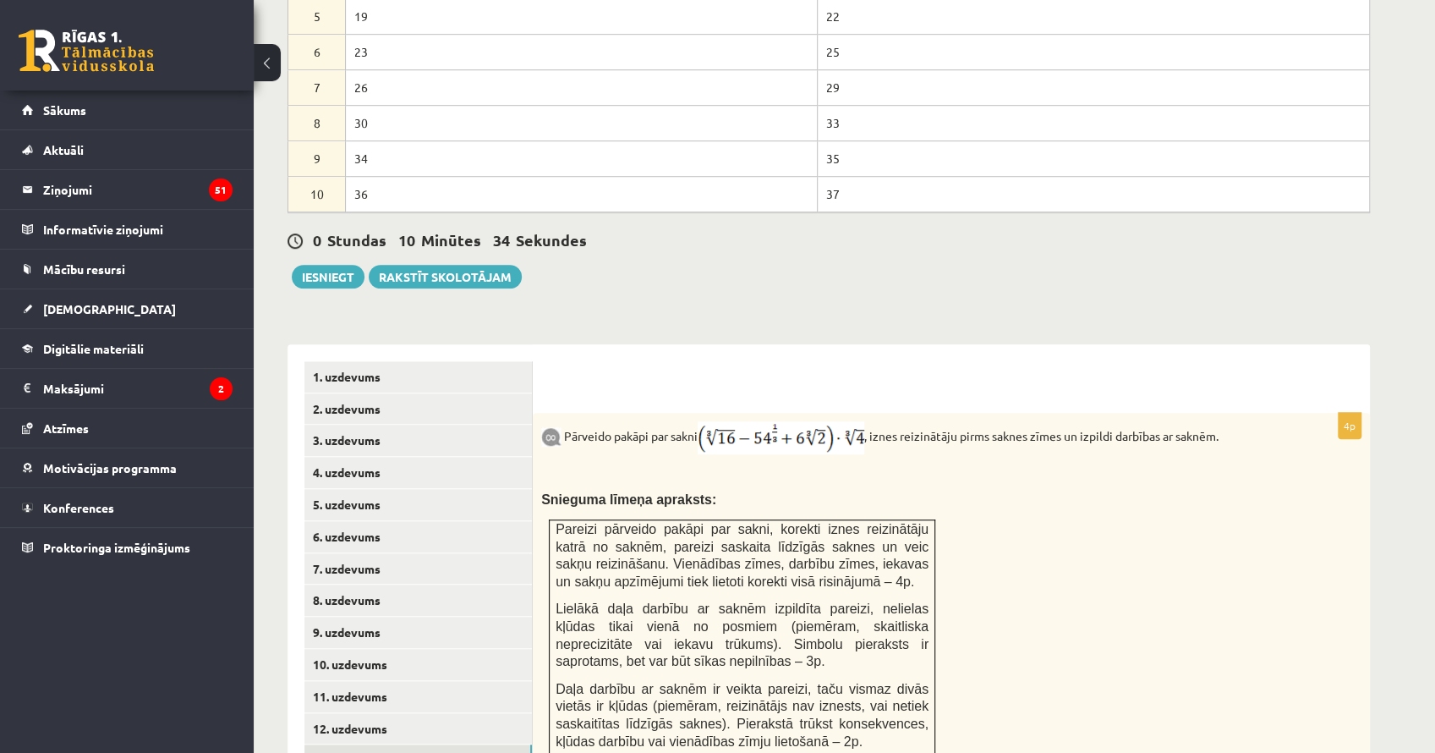
scroll to position [730, 0]
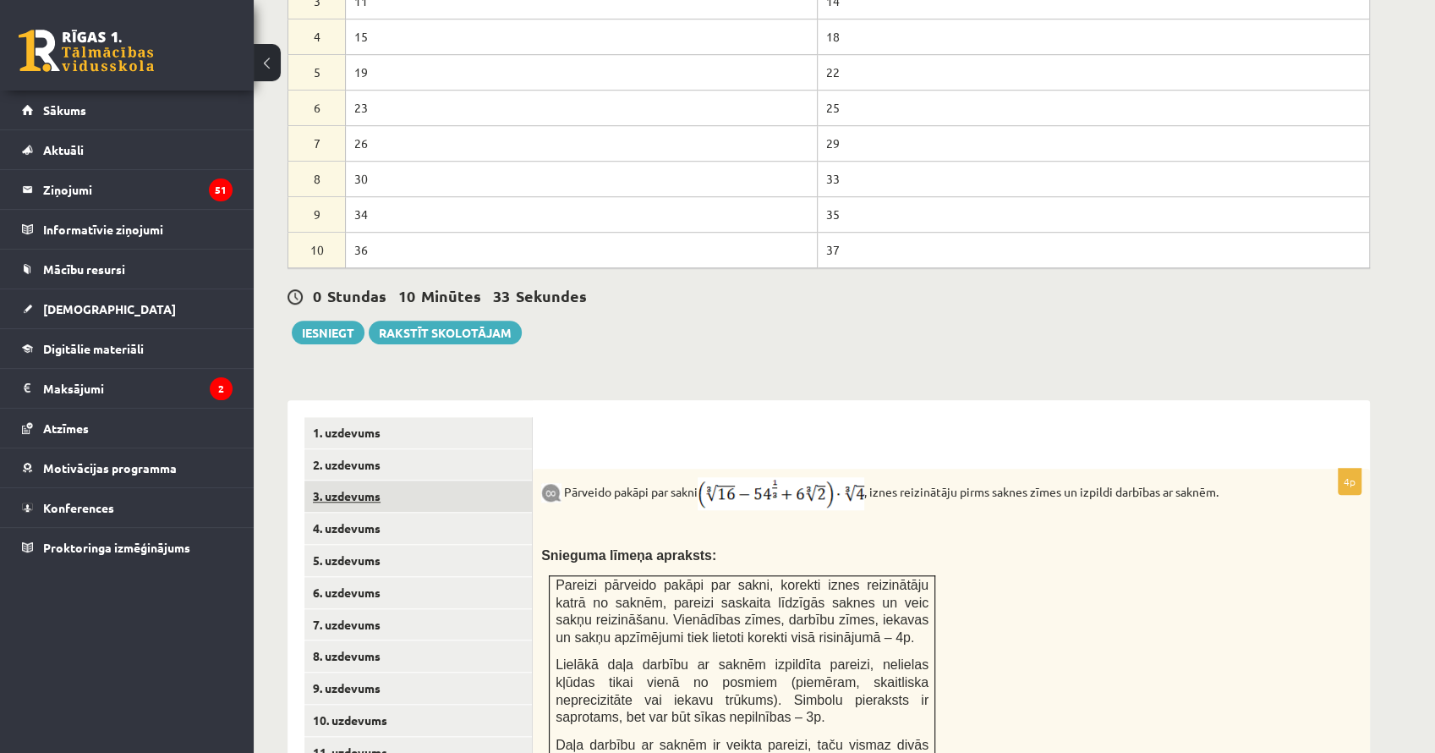
click at [480, 480] on link "3. uzdevums" at bounding box center [417, 495] width 227 height 31
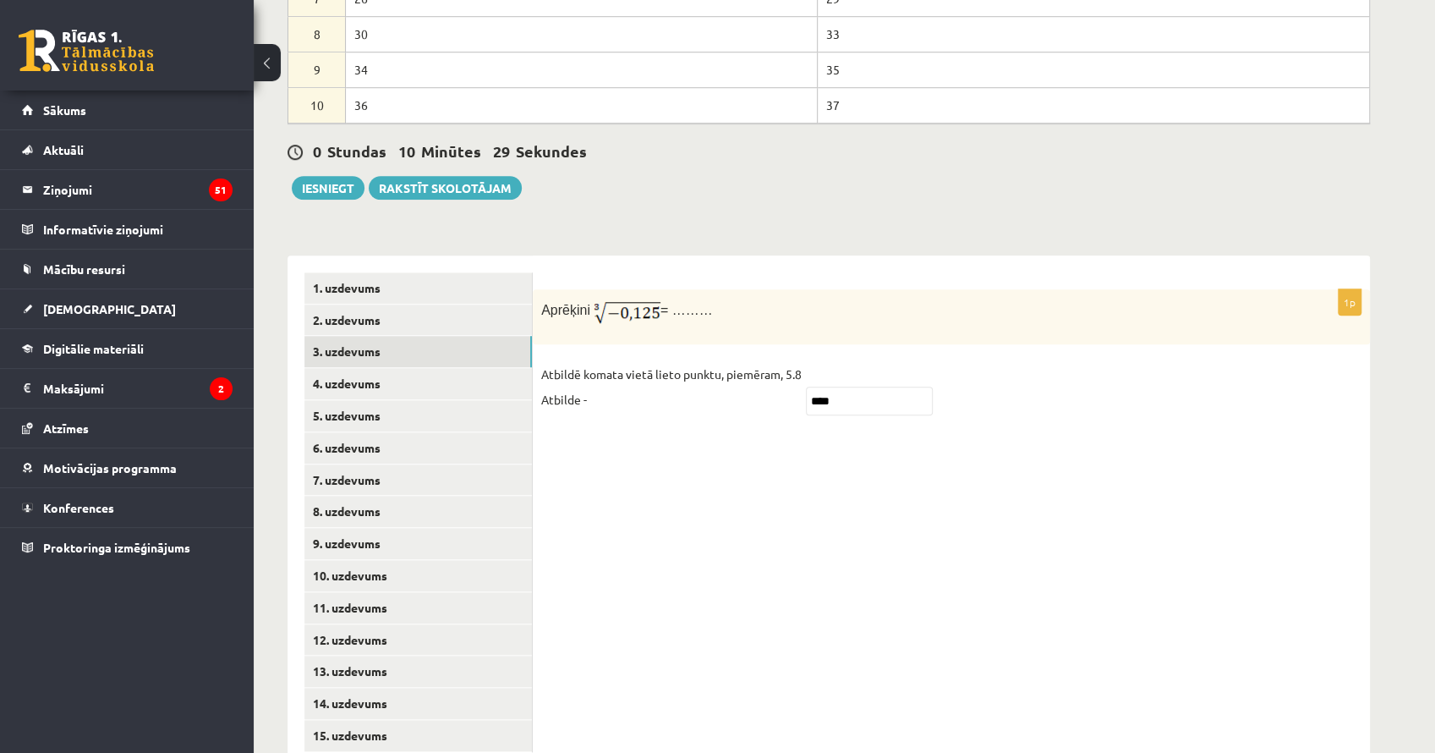
scroll to position [885, 0]
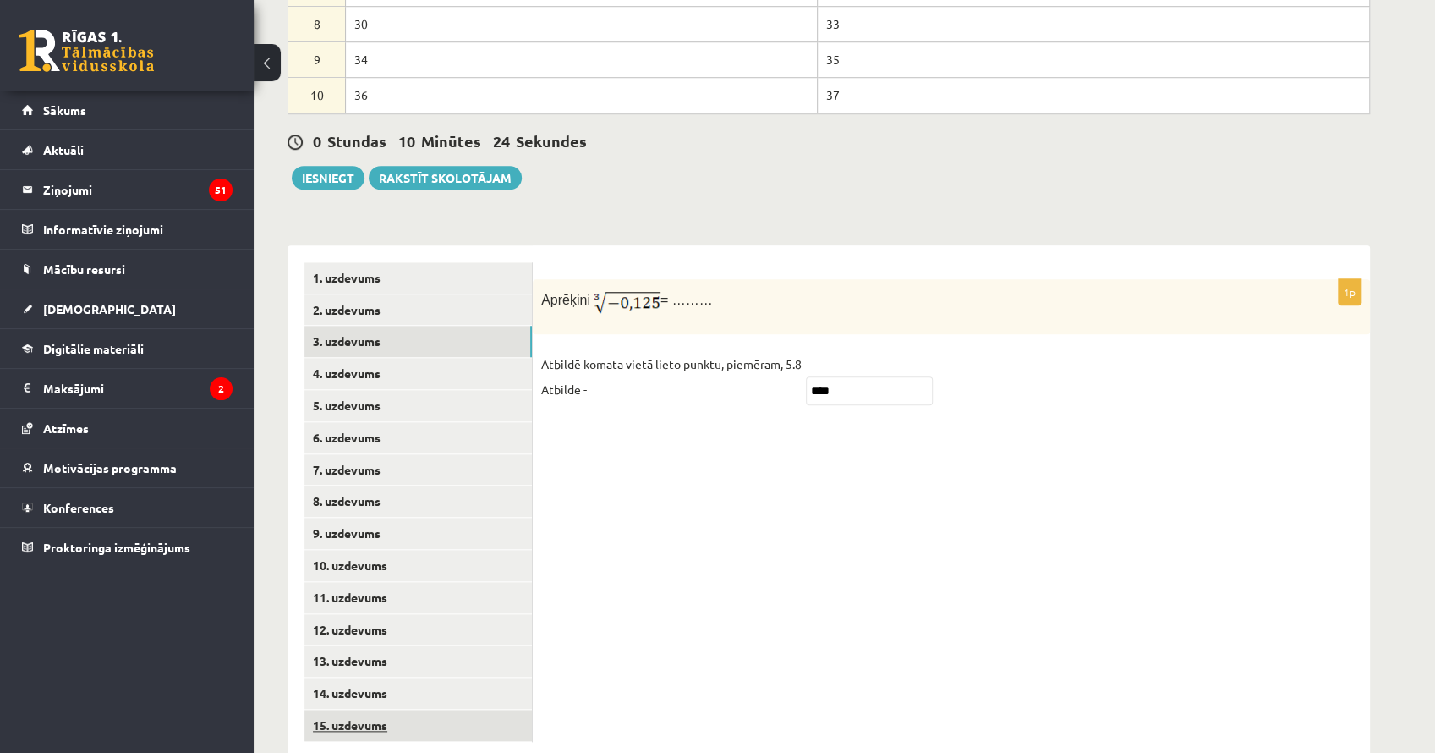
click at [406, 710] on link "15. uzdevums" at bounding box center [417, 725] width 227 height 31
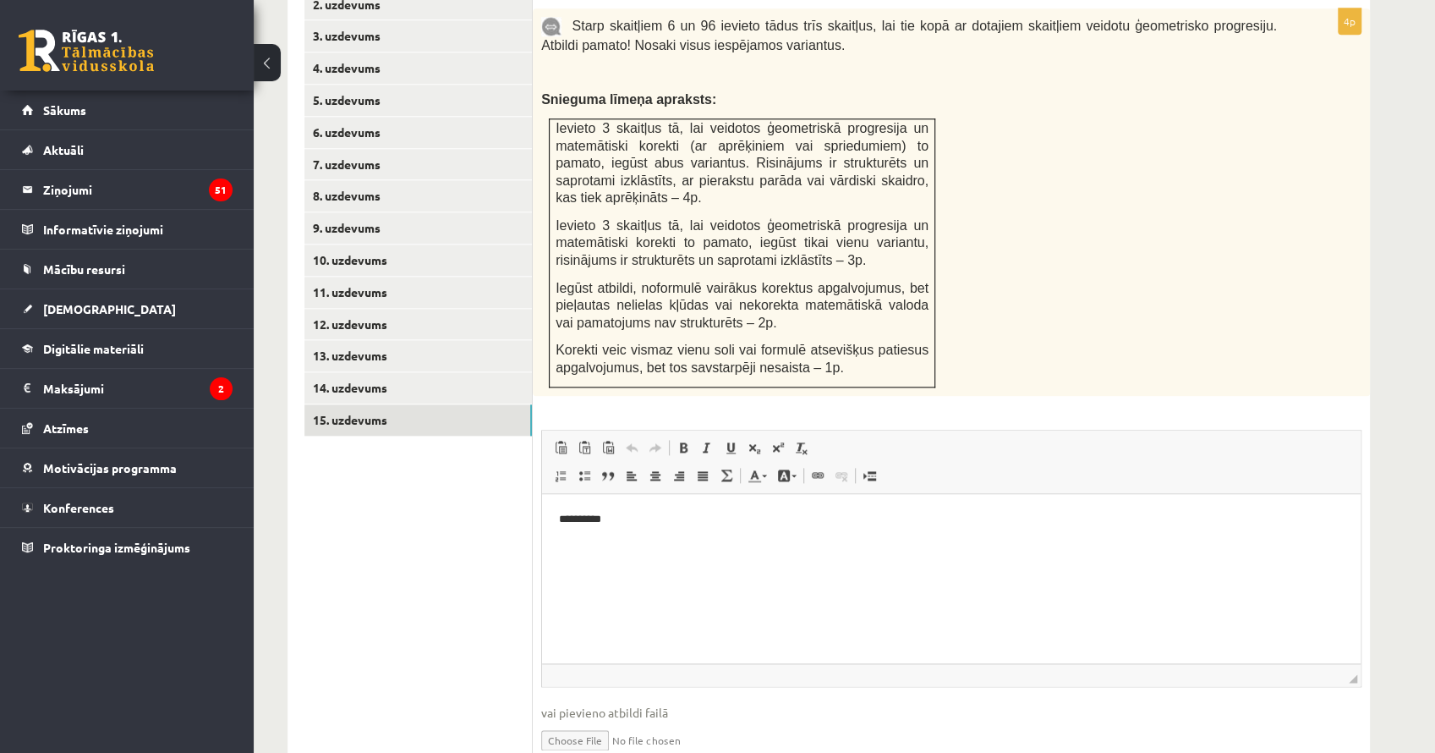
scroll to position [1245, 0]
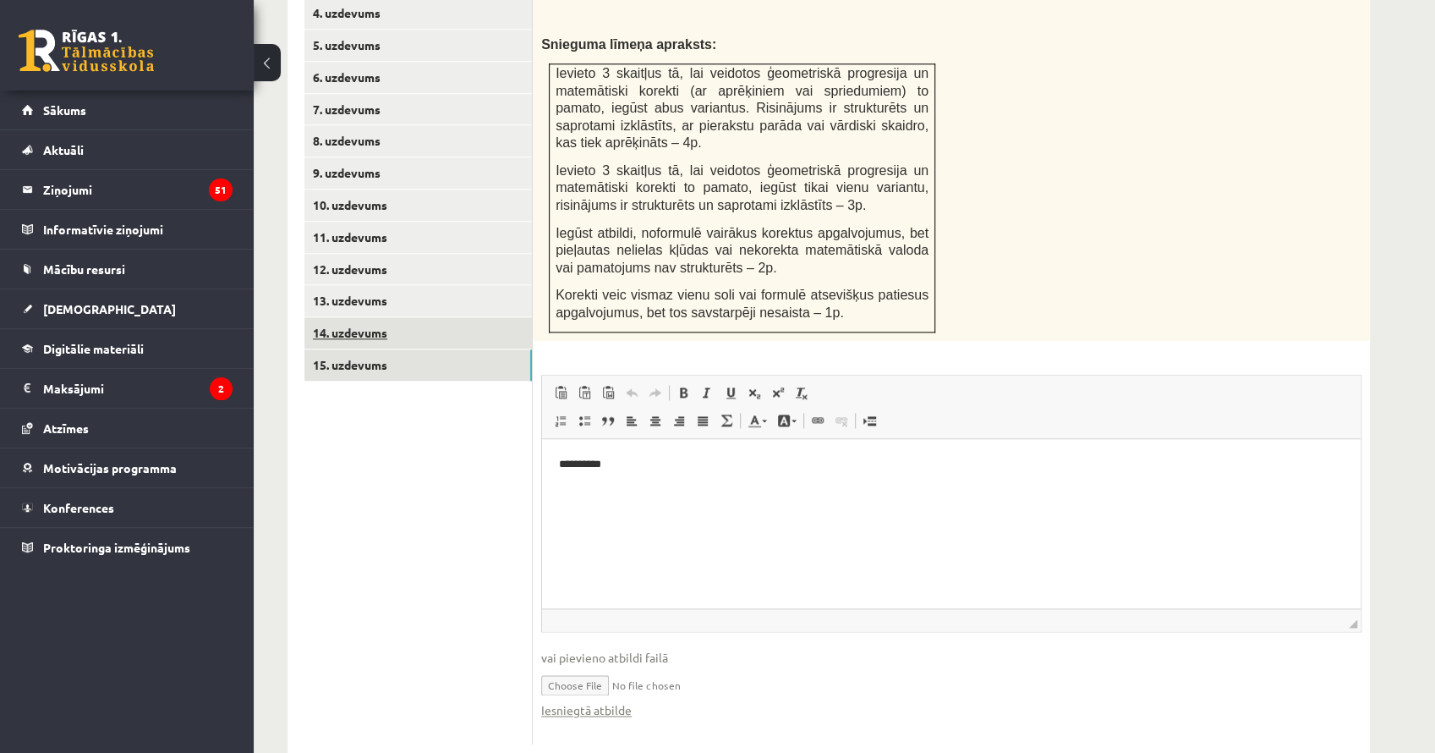
click at [403, 317] on link "14. uzdevums" at bounding box center [417, 332] width 227 height 31
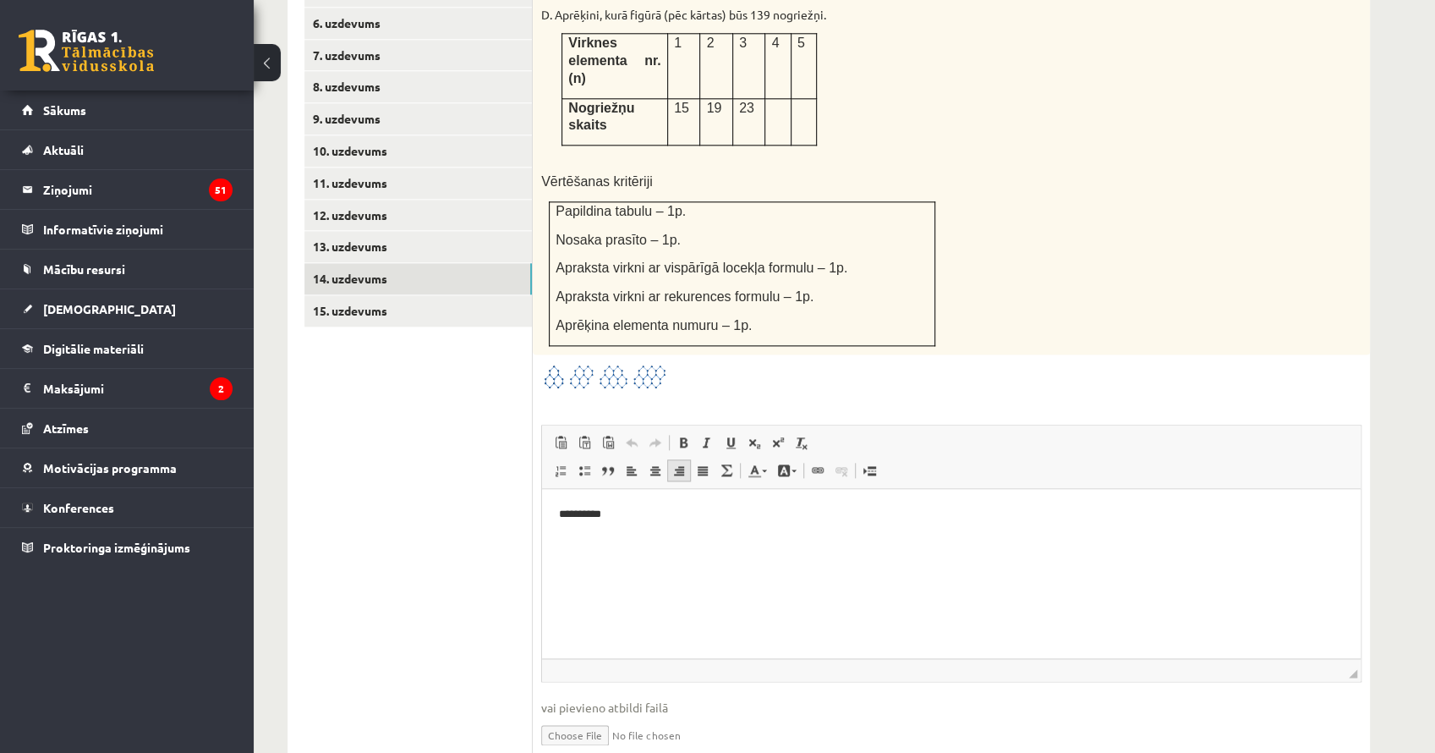
scroll to position [1334, 0]
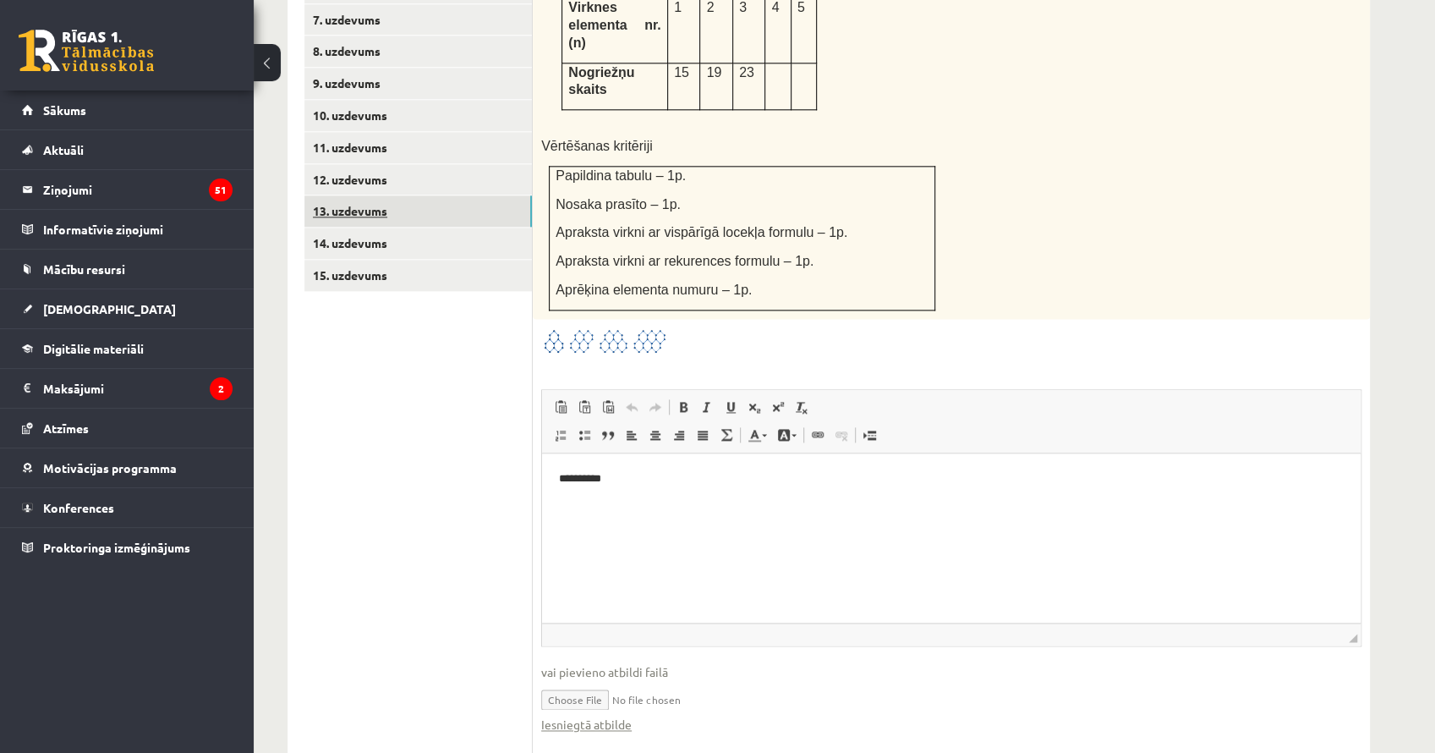
click at [340, 195] on link "13. uzdevums" at bounding box center [417, 210] width 227 height 31
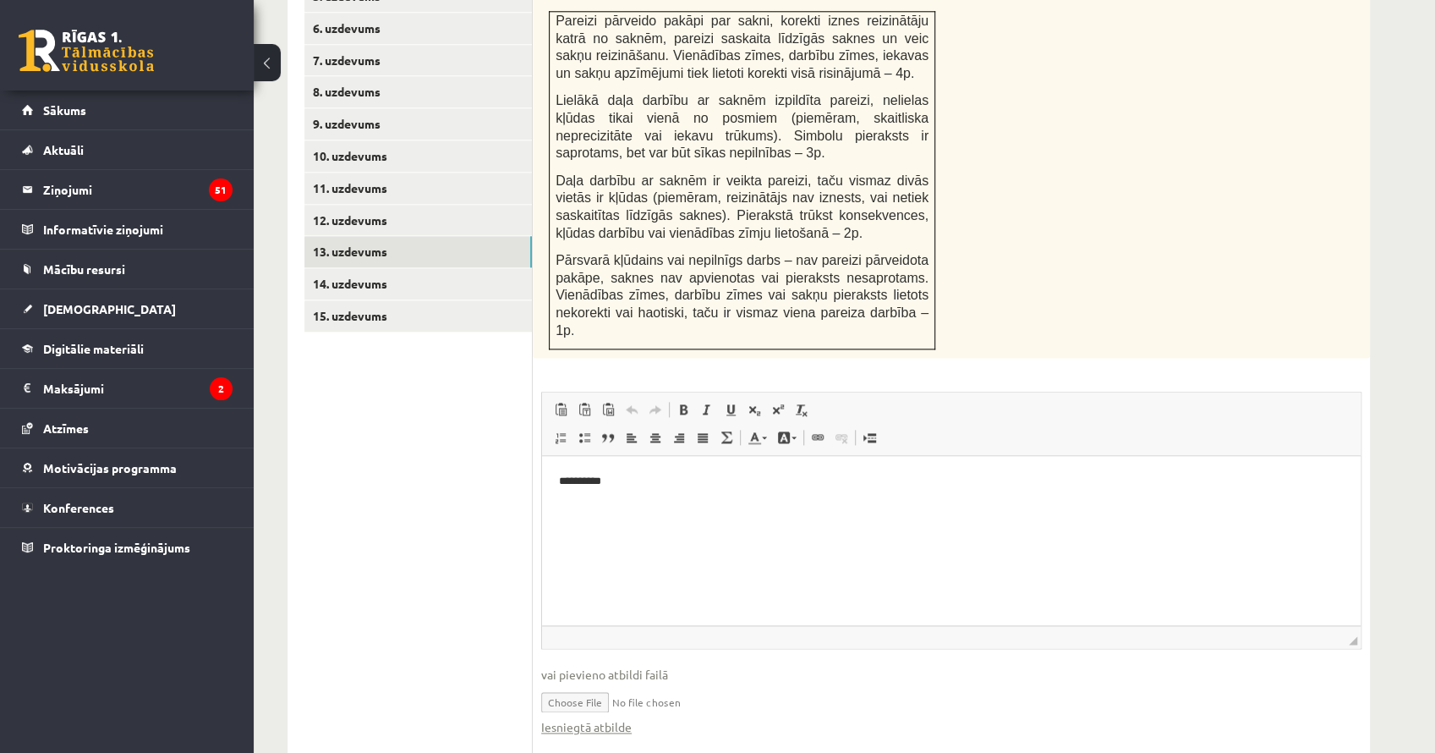
scroll to position [0, 0]
click at [589, 718] on link "Iesniegtā atbilde" at bounding box center [586, 727] width 90 height 18
click at [397, 205] on link "12. uzdevums" at bounding box center [417, 220] width 227 height 31
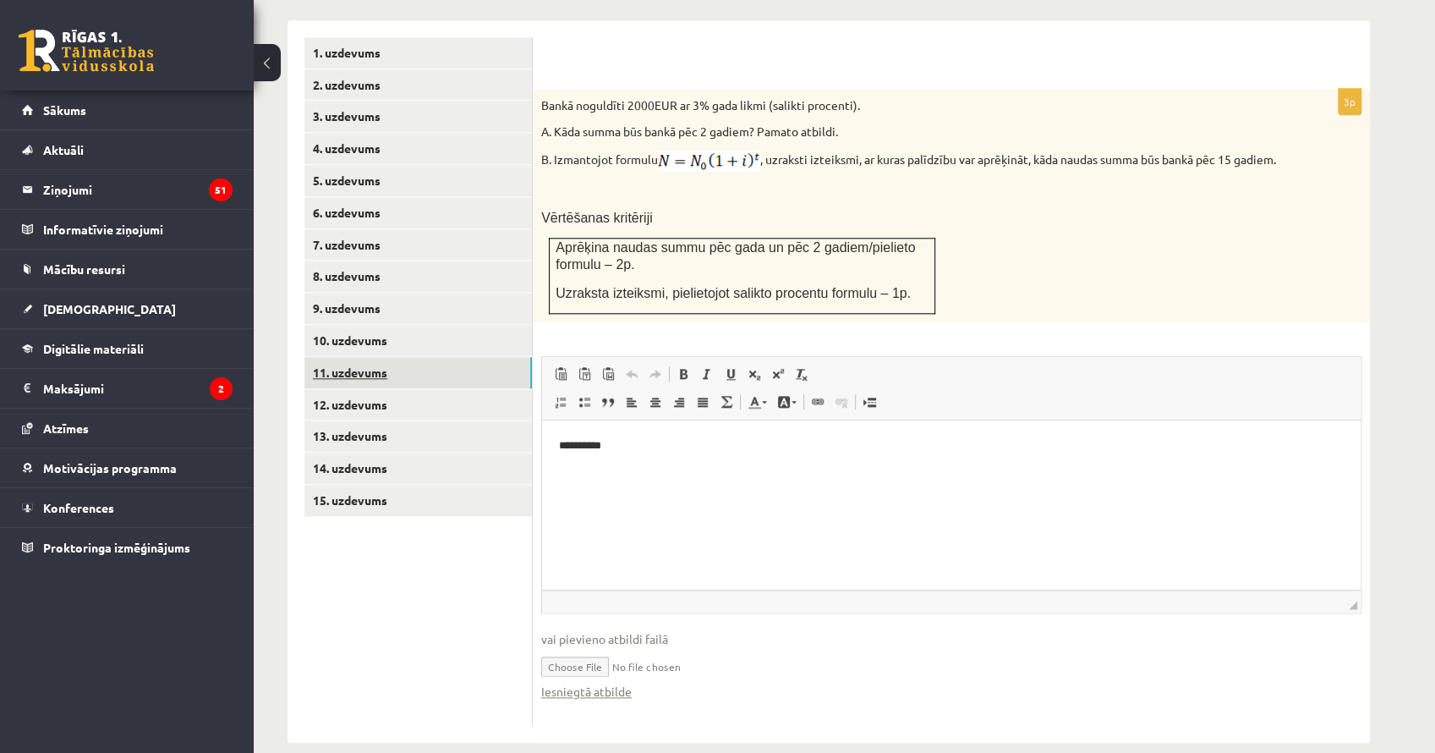
click at [412, 357] on link "11. uzdevums" at bounding box center [417, 372] width 227 height 31
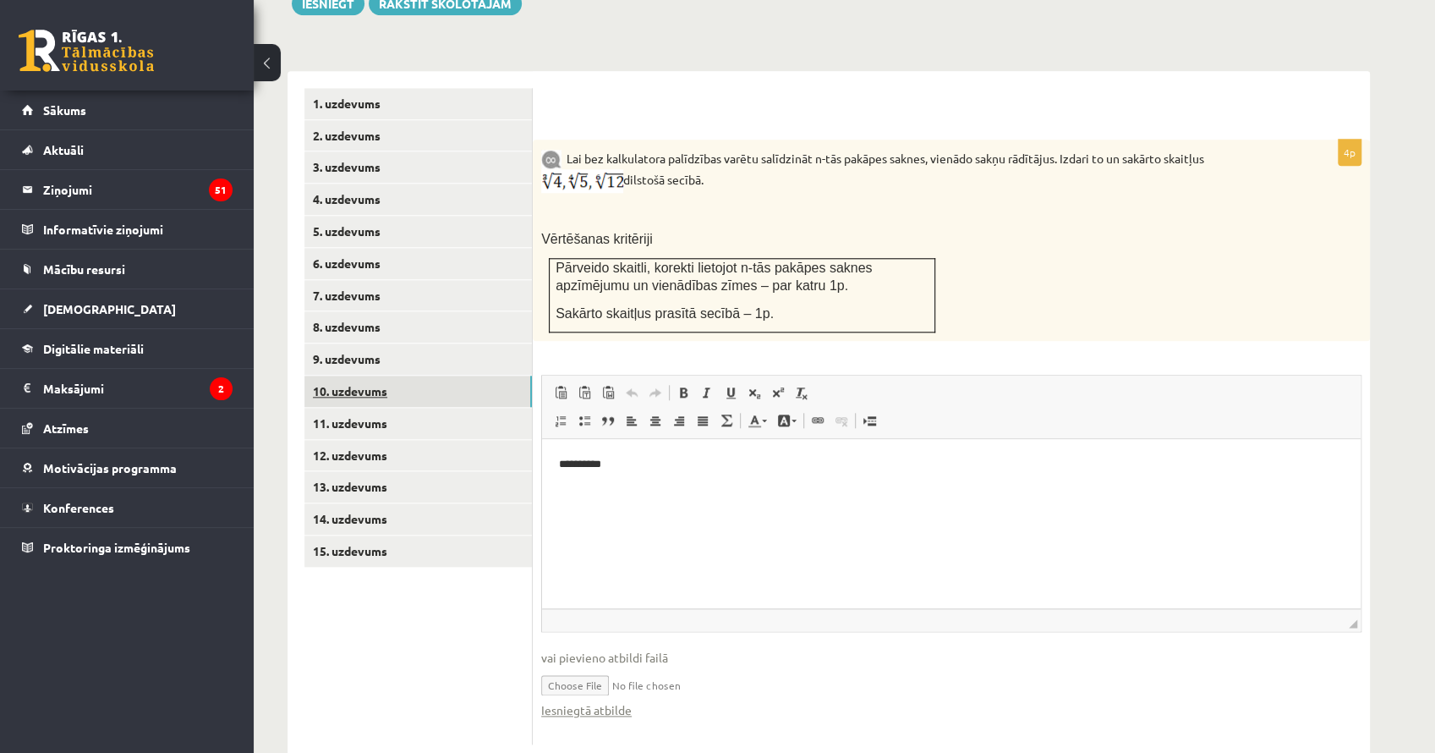
click at [434, 375] on link "10. uzdevums" at bounding box center [417, 390] width 227 height 31
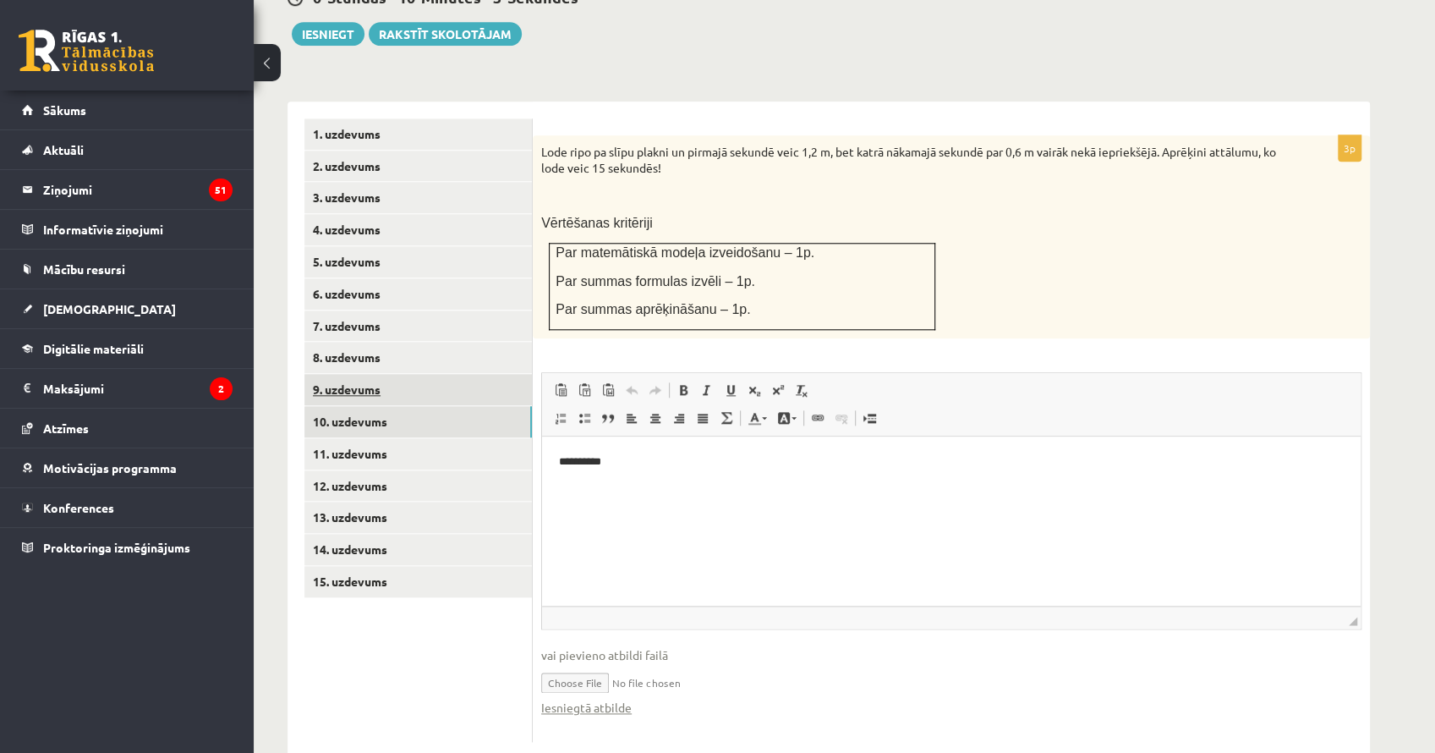
click at [440, 374] on link "9. uzdevums" at bounding box center [417, 389] width 227 height 31
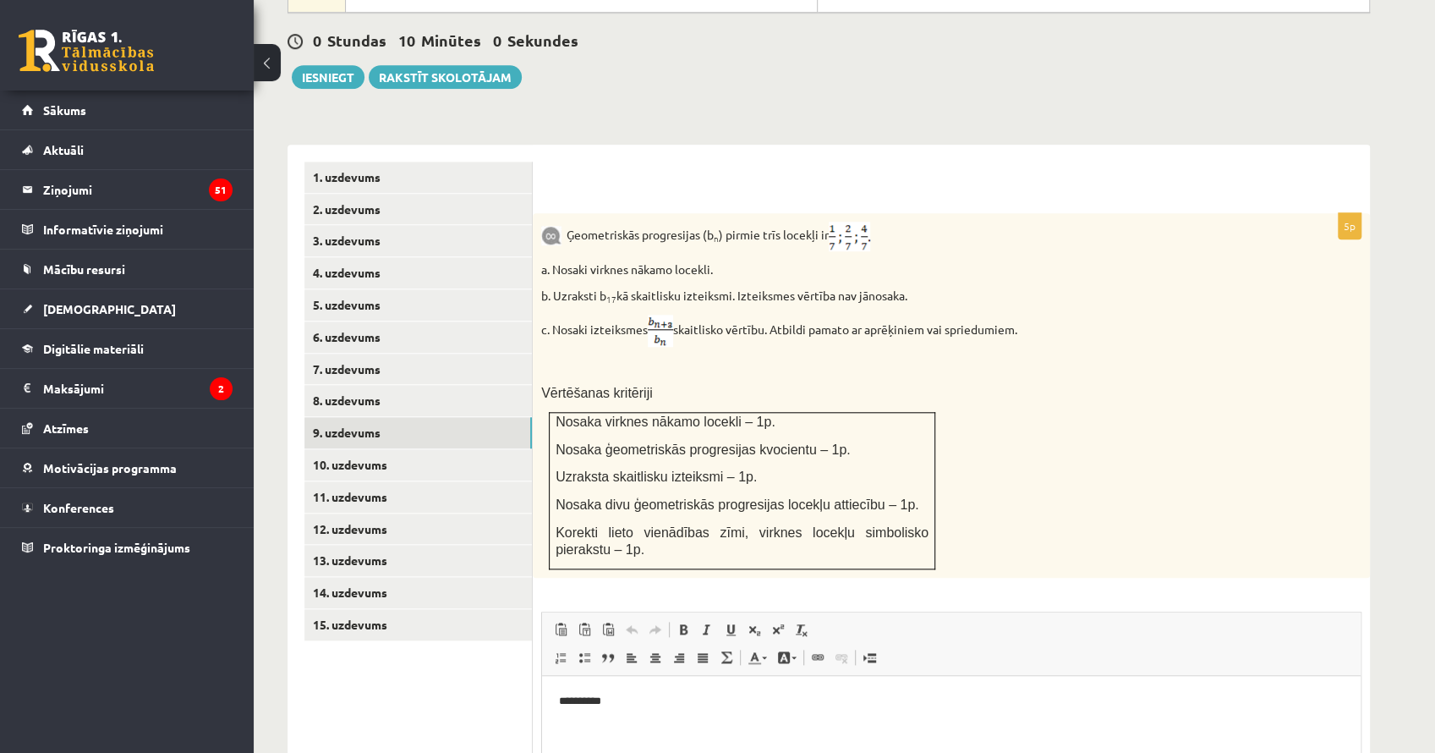
scroll to position [940, 0]
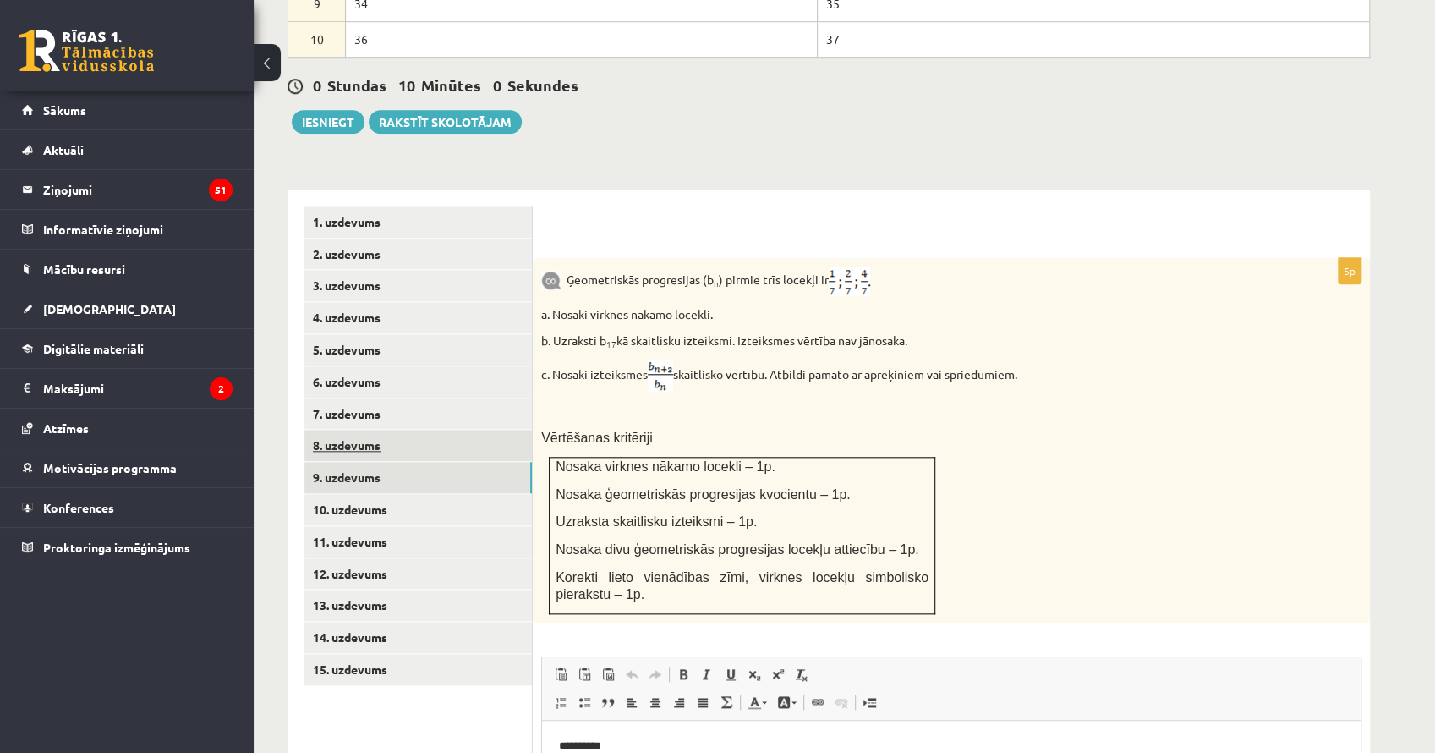
click at [444, 430] on link "8. uzdevums" at bounding box center [417, 445] width 227 height 31
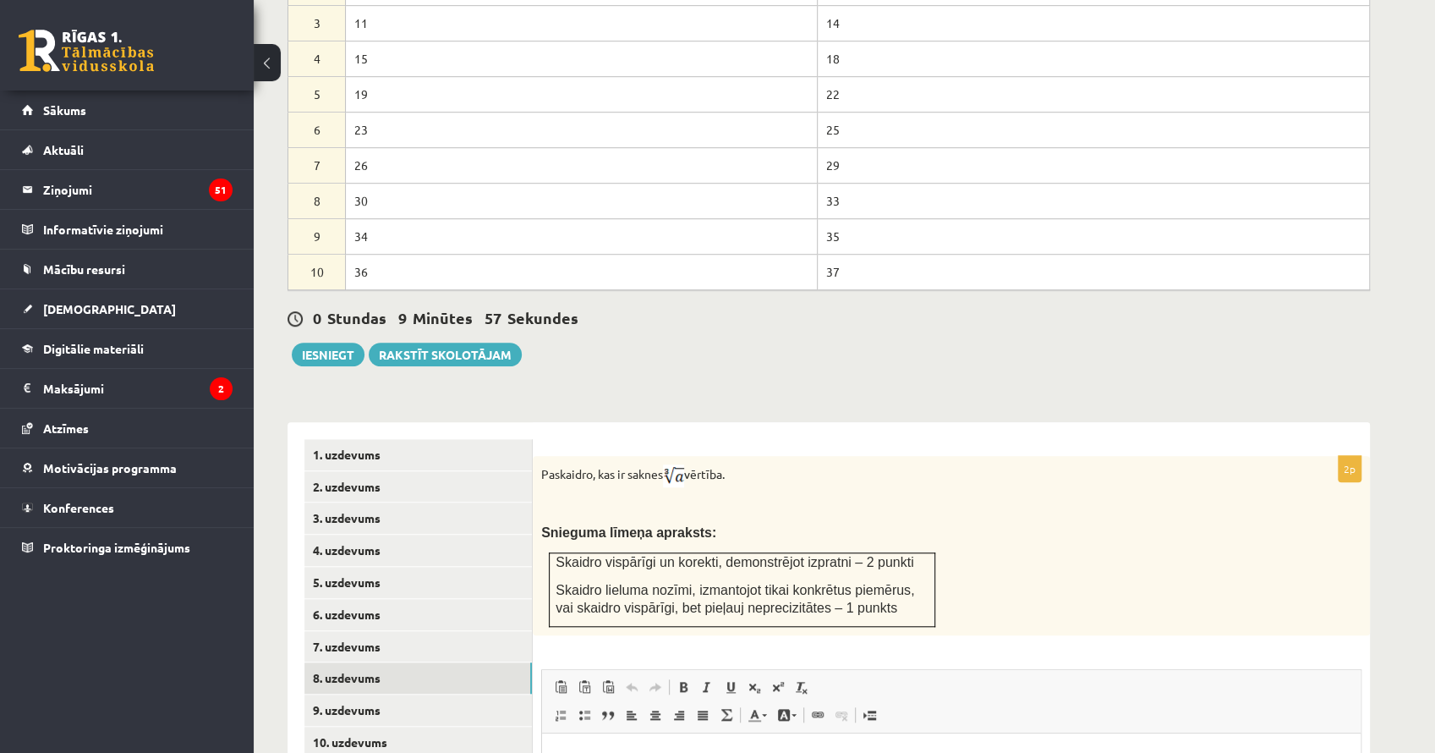
scroll to position [0, 0]
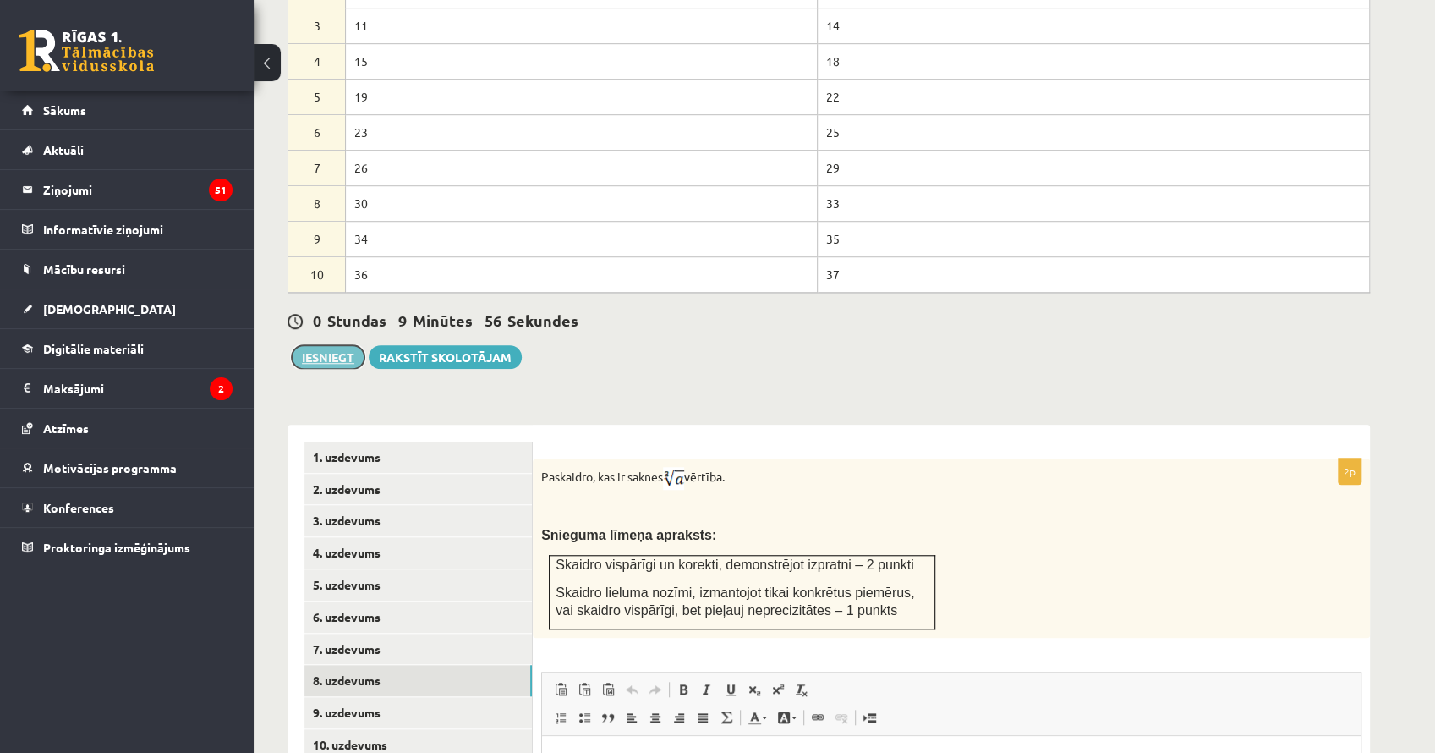
click at [315, 345] on button "Iesniegt" at bounding box center [328, 357] width 73 height 24
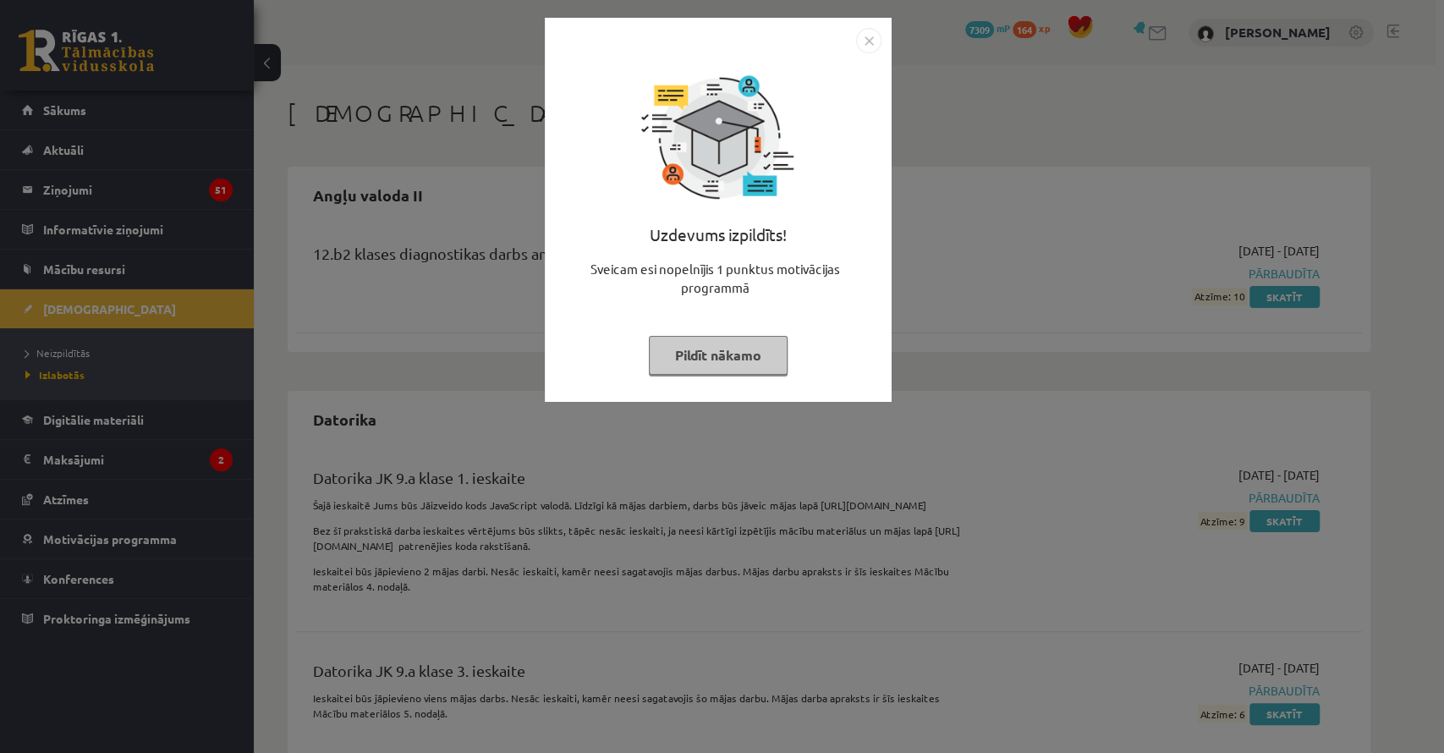
click at [732, 353] on button "Pildīt nākamo" at bounding box center [718, 355] width 139 height 39
